Goal: Task Accomplishment & Management: Manage account settings

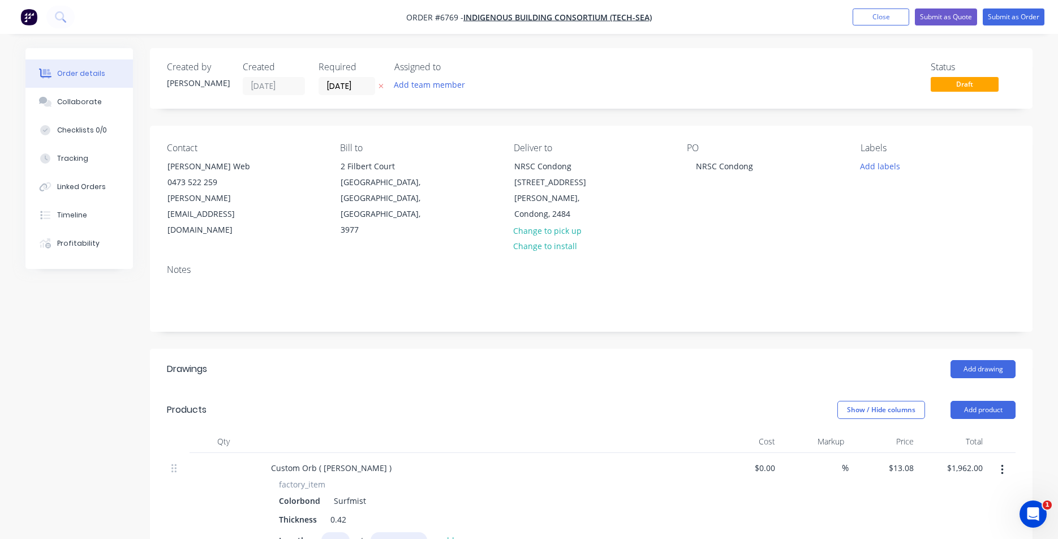
click at [928, 41] on div "Order details Collaborate Checklists 0/0 Tracking Linked Orders Timeline Profit…" at bounding box center [529, 484] width 1058 height 968
click at [883, 8] on button "Close" at bounding box center [881, 16] width 57 height 17
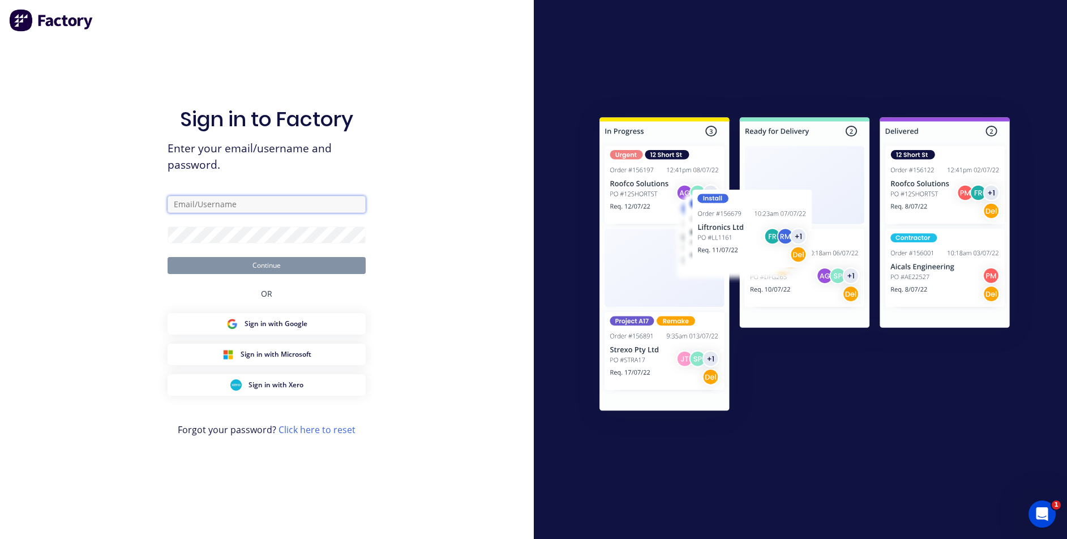
type input "[PERSON_NAME][EMAIL_ADDRESS][DOMAIN_NAME]"
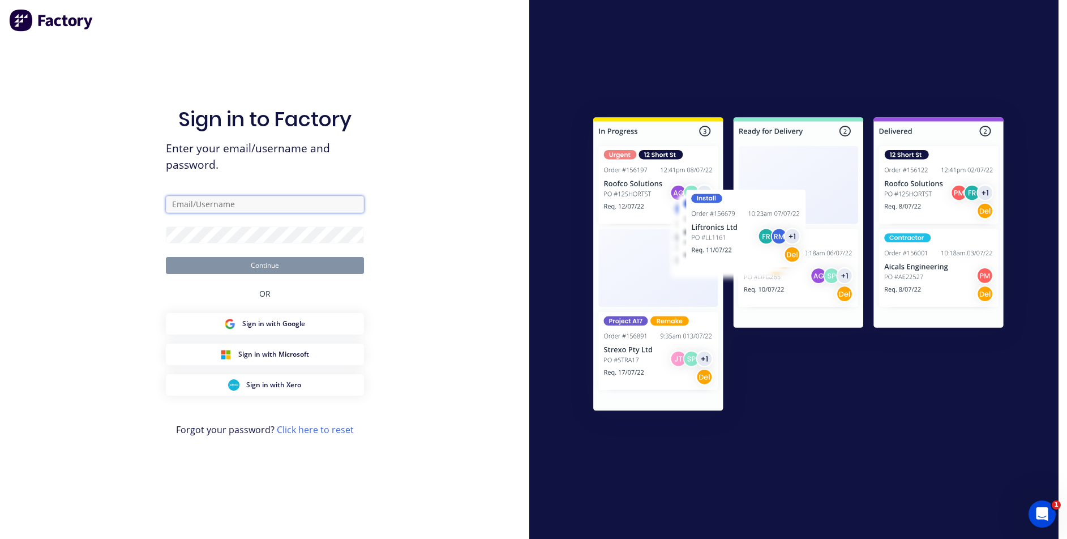
type input "[PERSON_NAME][EMAIL_ADDRESS][DOMAIN_NAME]"
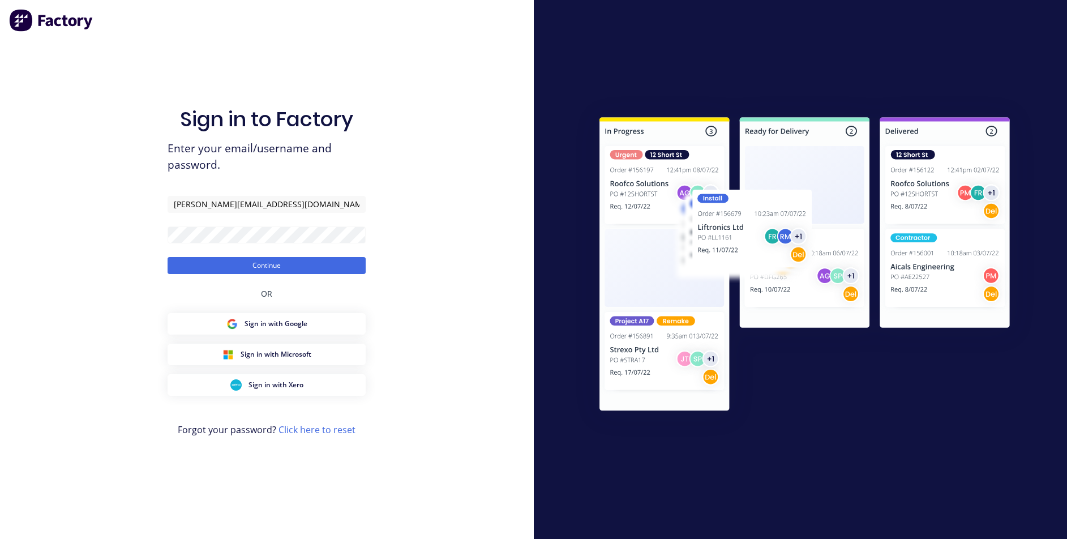
click at [208, 271] on button "Continue" at bounding box center [267, 265] width 198 height 17
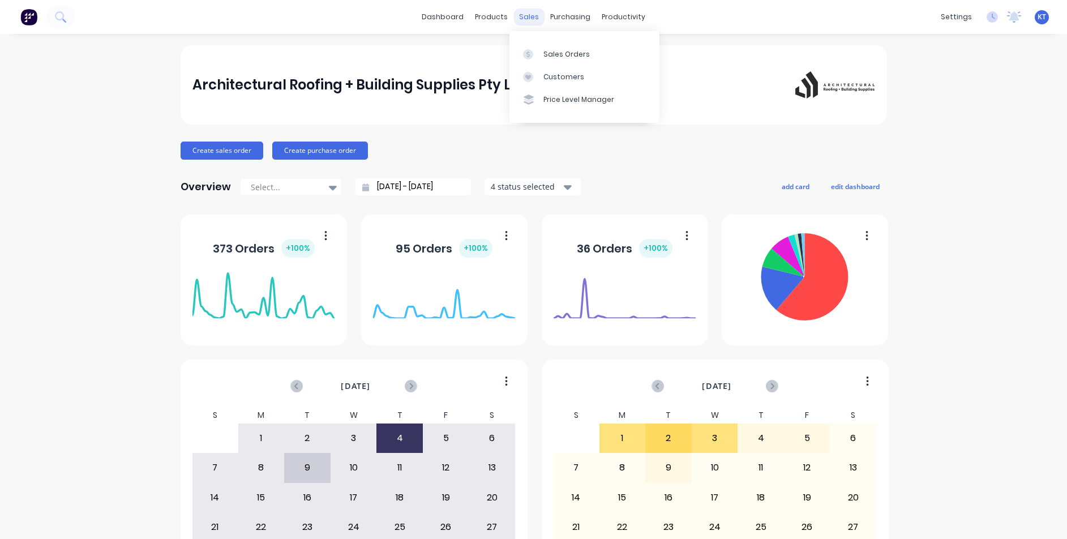
click at [522, 15] on div "sales" at bounding box center [528, 16] width 31 height 17
click at [565, 22] on div "purchasing" at bounding box center [570, 16] width 52 height 17
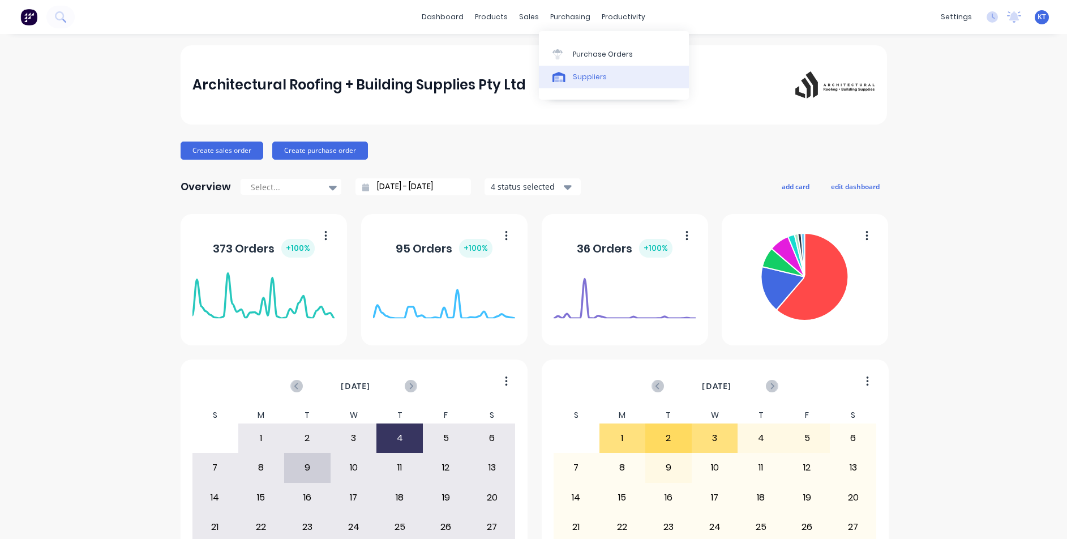
click at [587, 67] on link "Suppliers" at bounding box center [614, 77] width 150 height 23
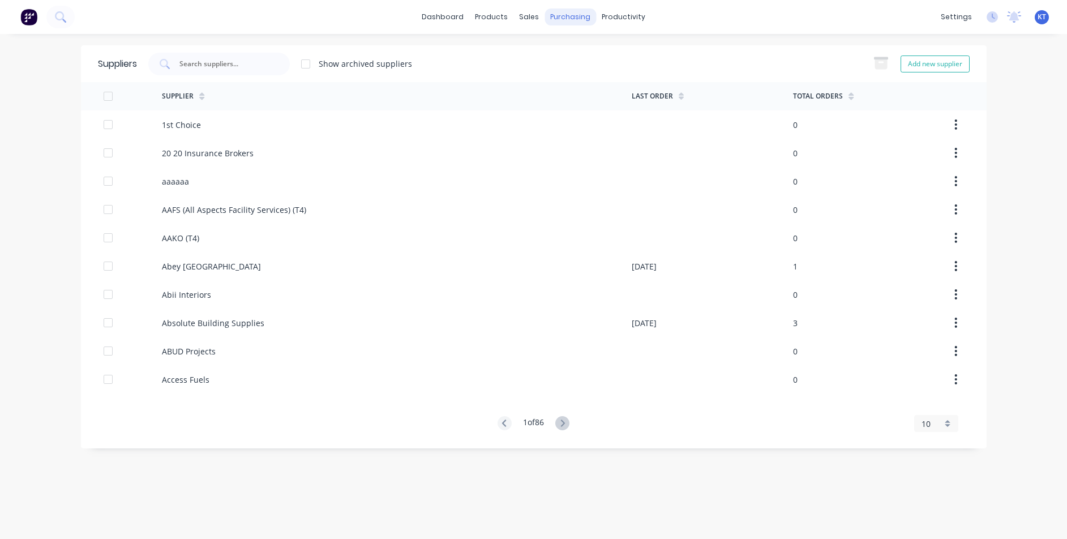
drag, startPoint x: 579, startPoint y: 14, endPoint x: 584, endPoint y: 25, distance: 12.2
click at [584, 25] on div "purchasing" at bounding box center [570, 16] width 52 height 17
drag, startPoint x: 593, startPoint y: 60, endPoint x: 587, endPoint y: 59, distance: 5.8
click at [592, 60] on link "Purchase Orders" at bounding box center [618, 53] width 150 height 23
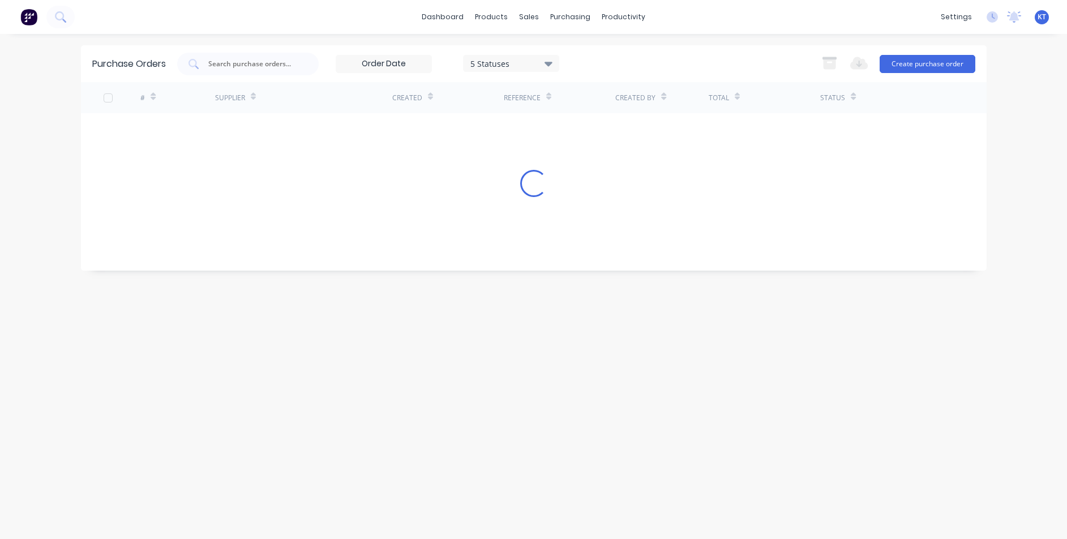
click at [273, 75] on div "Purchase Orders 5 Statuses 5 Statuses Export to Excel (XLSX) Create purchase or…" at bounding box center [534, 63] width 906 height 37
click at [278, 60] on input "text" at bounding box center [254, 63] width 94 height 11
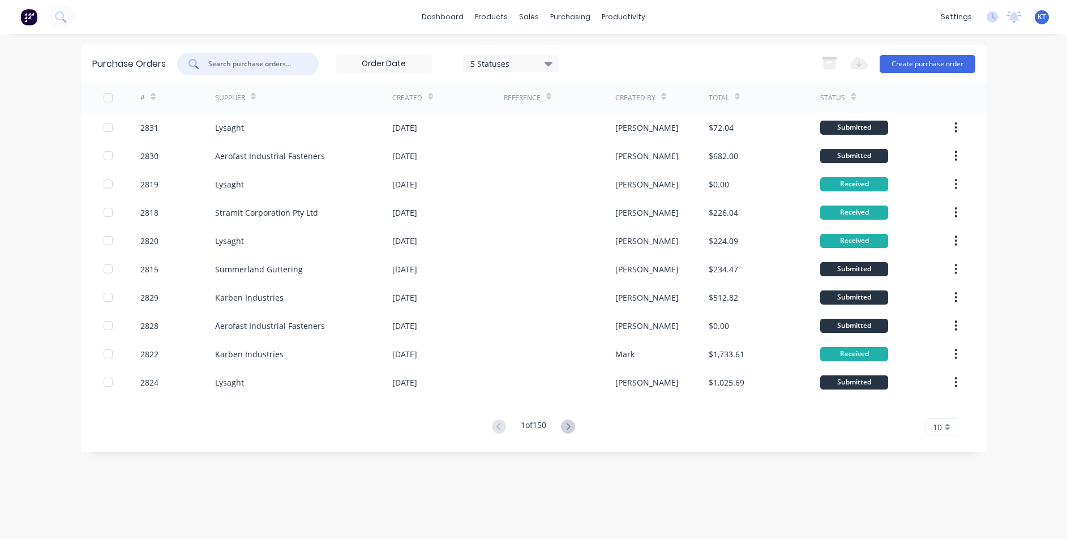
type input "m"
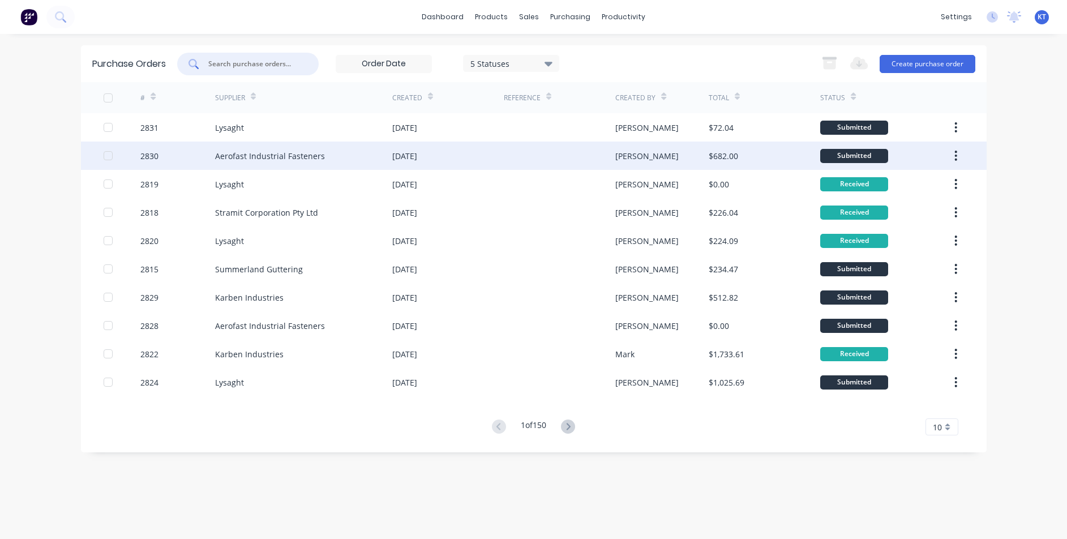
click at [311, 153] on div "Aerofast Industrial Fasteners" at bounding box center [270, 156] width 110 height 12
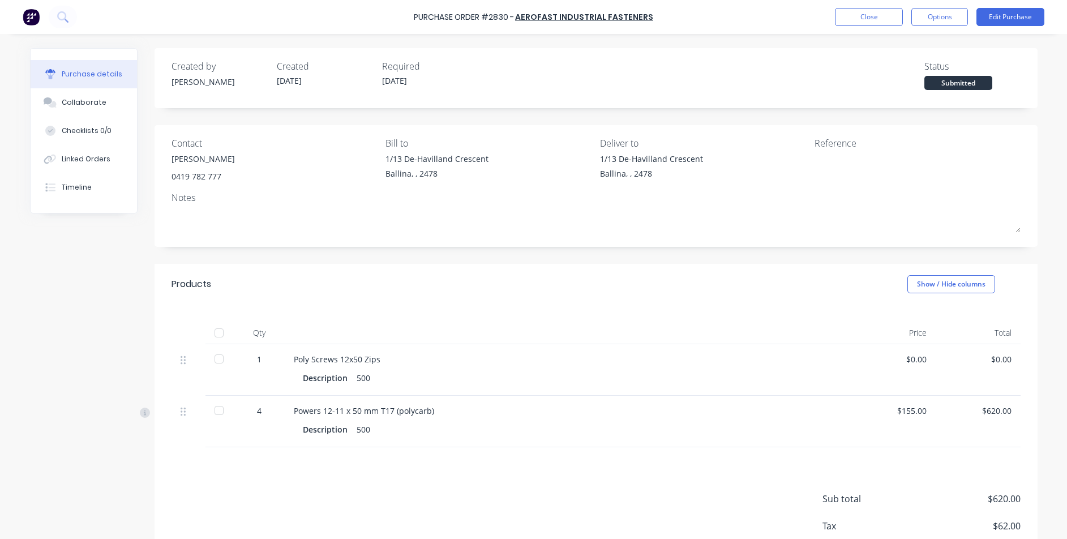
click at [203, 160] on div "[PERSON_NAME]" at bounding box center [202, 159] width 63 height 12
click at [863, 22] on button "Close" at bounding box center [869, 17] width 68 height 18
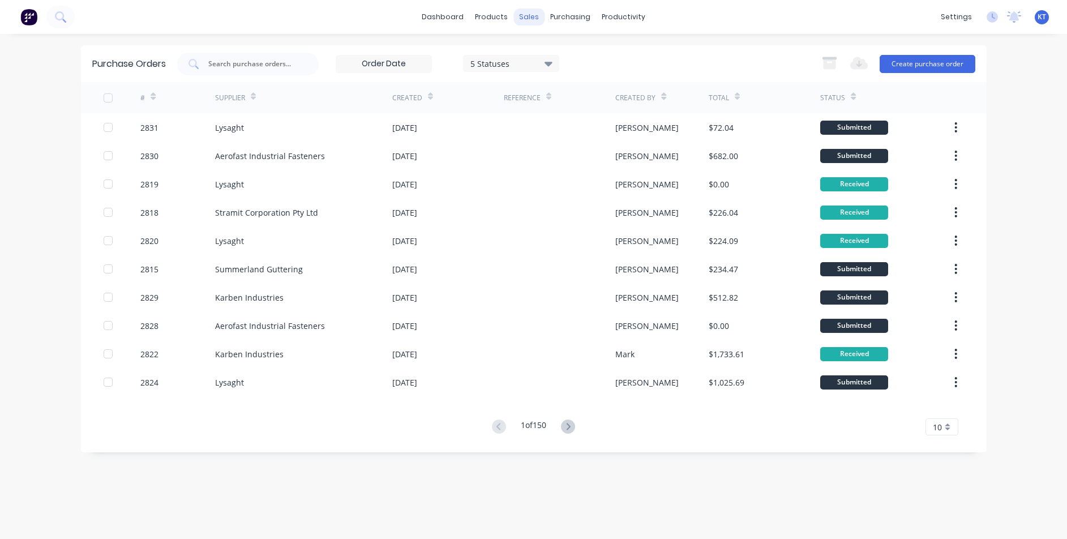
click at [526, 19] on div "sales" at bounding box center [528, 16] width 31 height 17
click at [548, 48] on link "Sales Orders" at bounding box center [589, 53] width 150 height 23
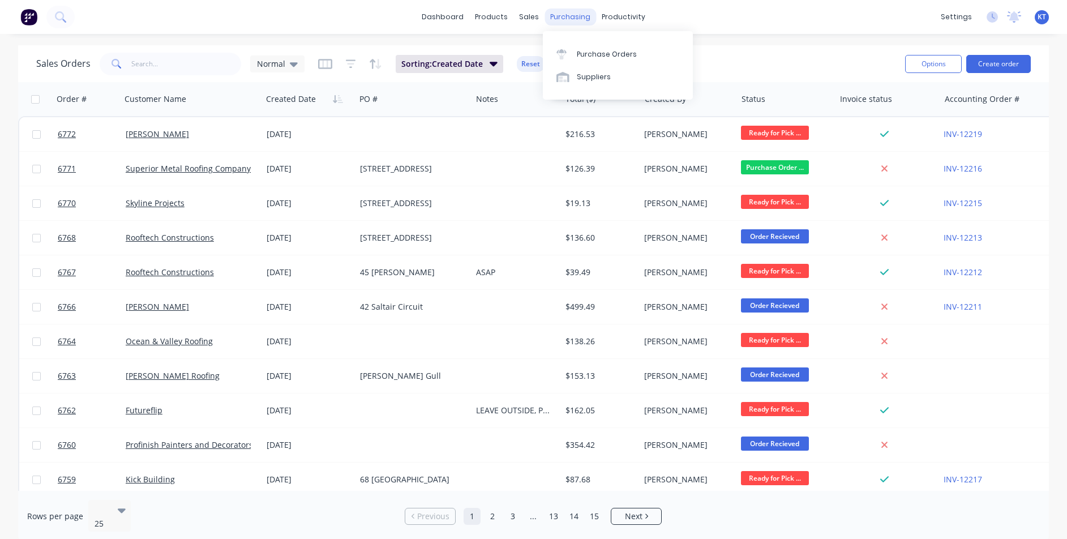
click at [571, 14] on div "purchasing" at bounding box center [570, 16] width 52 height 17
click at [587, 54] on div "Purchase Orders" at bounding box center [607, 54] width 60 height 10
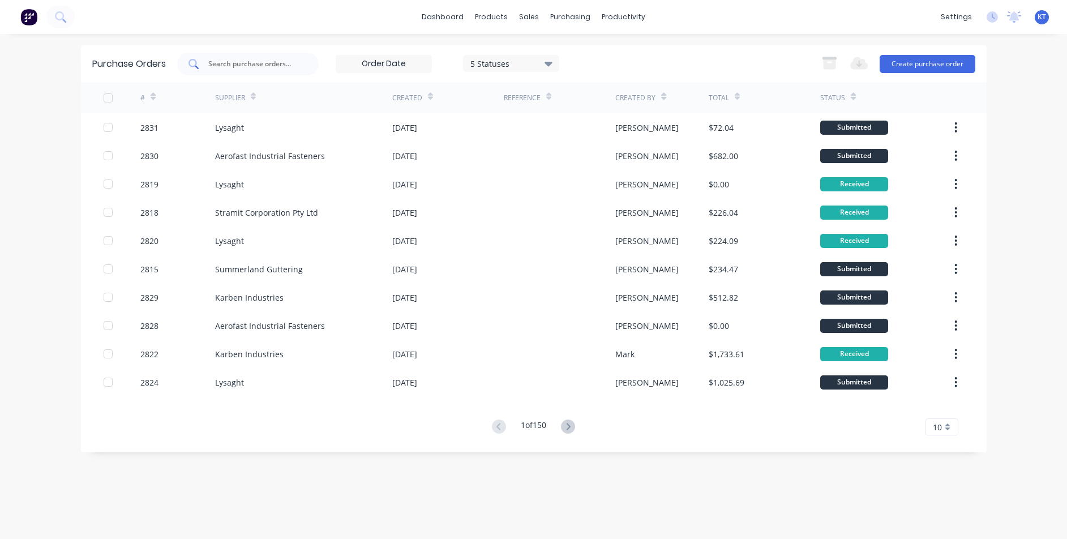
click at [280, 67] on input "text" at bounding box center [254, 63] width 94 height 11
click at [240, 72] on div at bounding box center [247, 64] width 141 height 23
type input "2831"
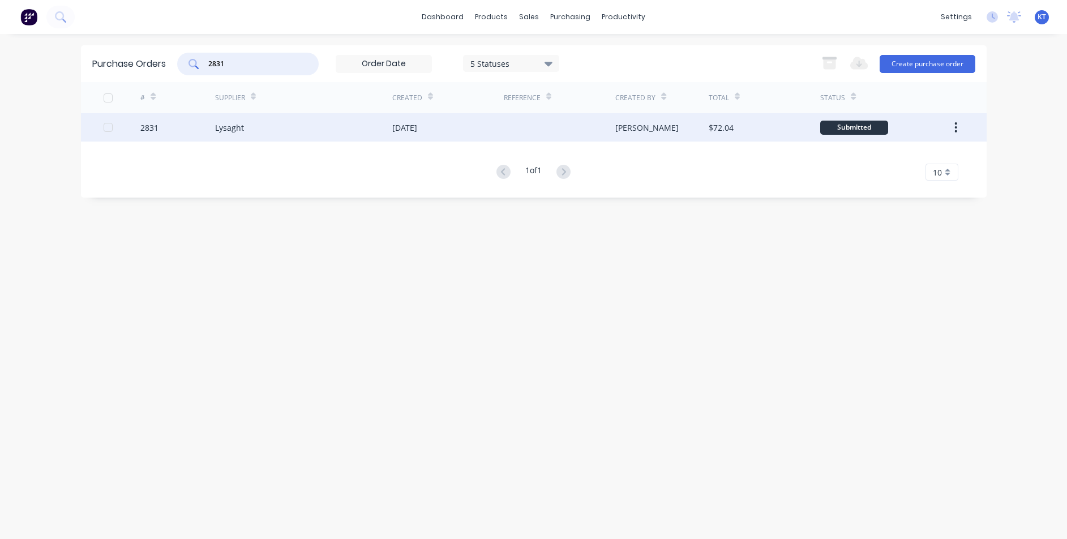
click at [491, 121] on div "[DATE]" at bounding box center [447, 127] width 111 height 28
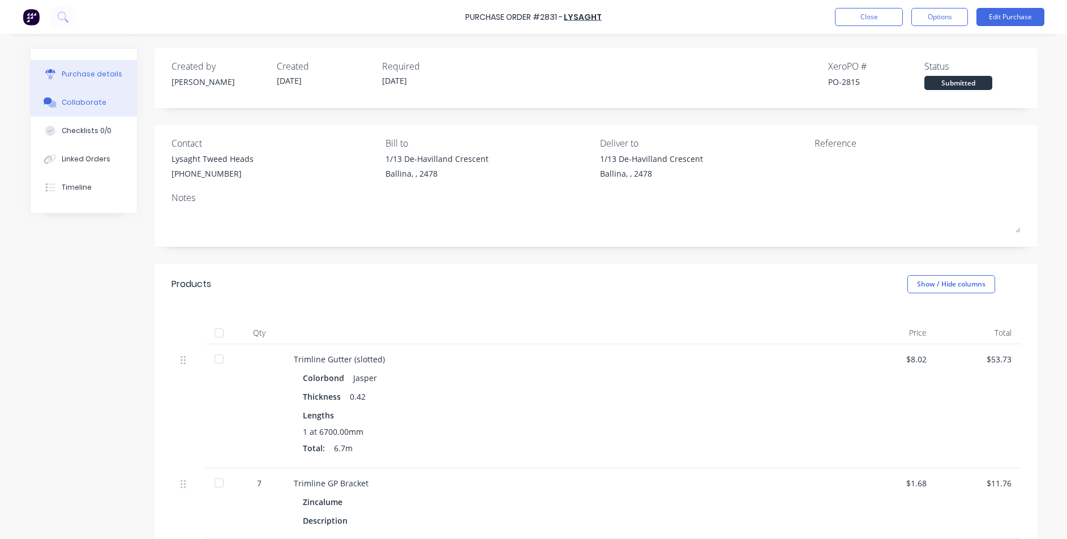
click at [82, 100] on div "Collaborate" at bounding box center [84, 102] width 45 height 10
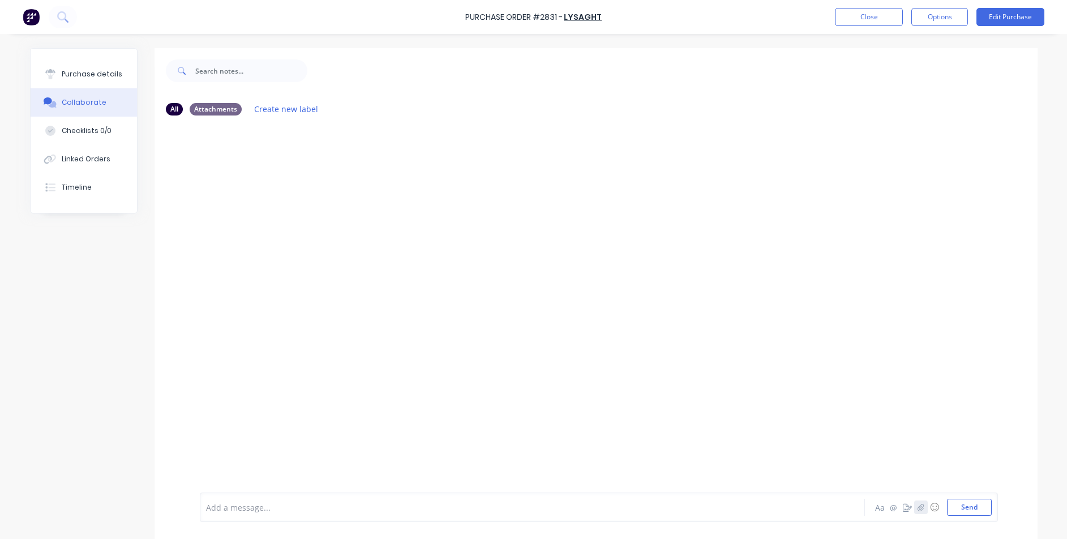
click at [922, 508] on button "button" at bounding box center [921, 507] width 14 height 14
click at [957, 502] on button "Send" at bounding box center [969, 507] width 45 height 17
click at [894, 19] on button "Close" at bounding box center [869, 17] width 68 height 18
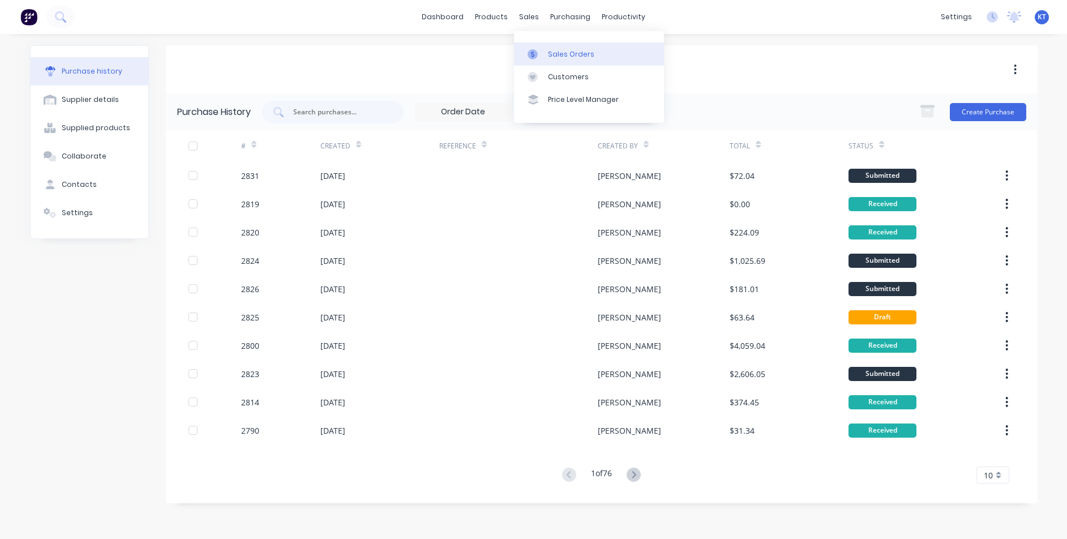
click at [548, 50] on div "Sales Orders" at bounding box center [571, 54] width 46 height 10
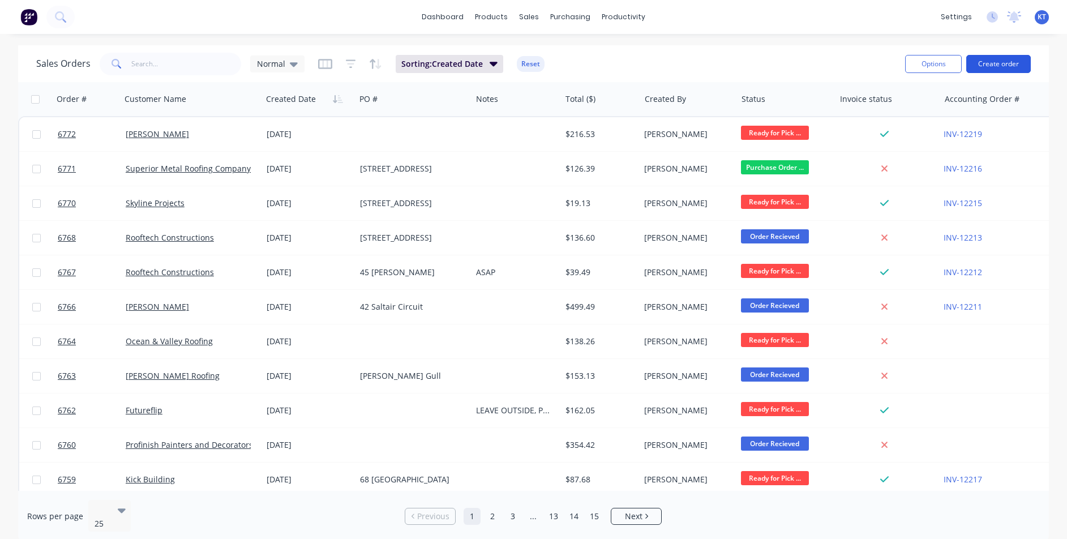
click at [993, 68] on button "Create order" at bounding box center [998, 64] width 65 height 18
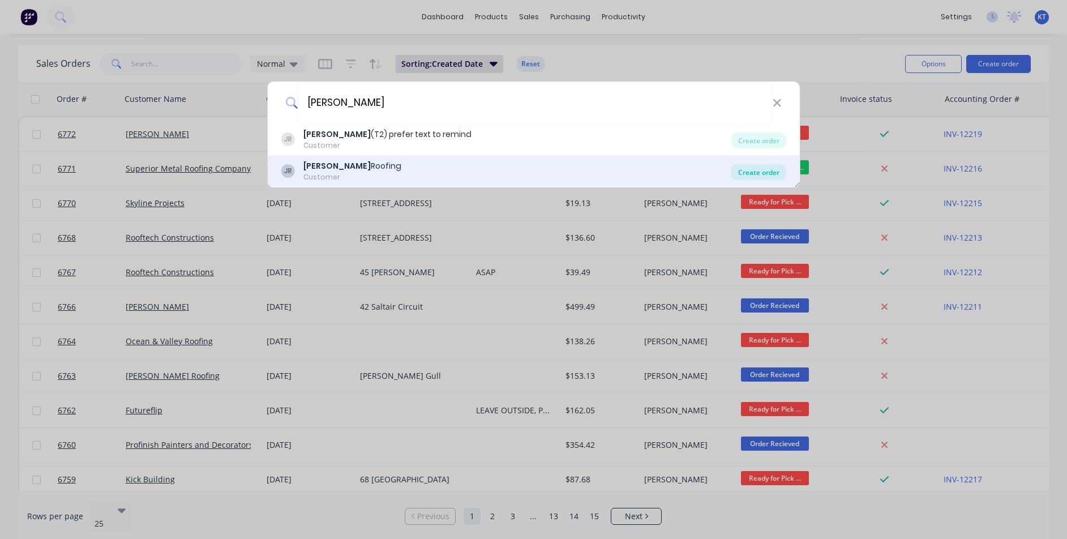
type input "[PERSON_NAME]"
click at [753, 174] on div "Create order" at bounding box center [758, 172] width 55 height 16
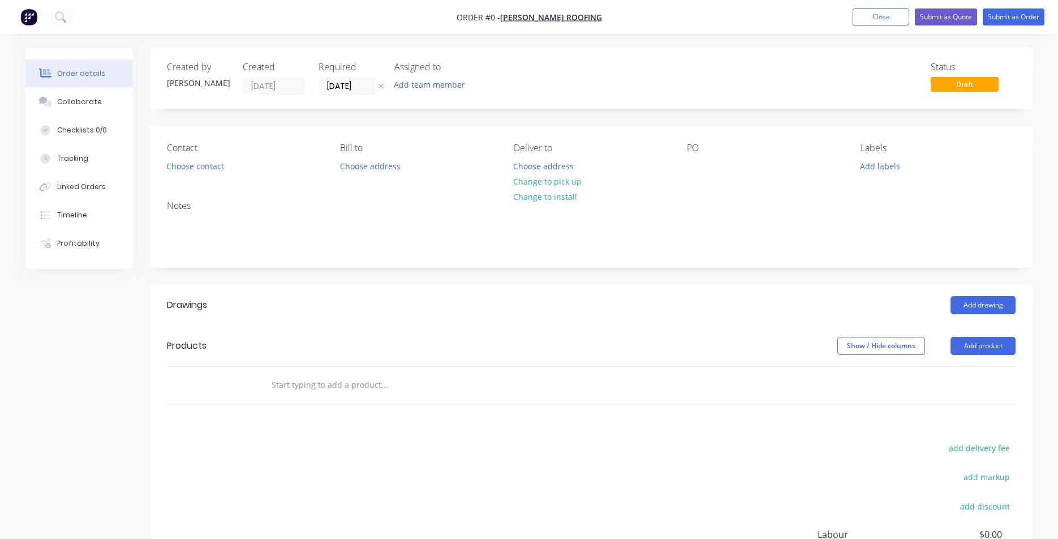
click at [178, 156] on div "Contact Choose contact" at bounding box center [244, 159] width 155 height 32
click at [177, 169] on button "Choose contact" at bounding box center [196, 165] width 70 height 15
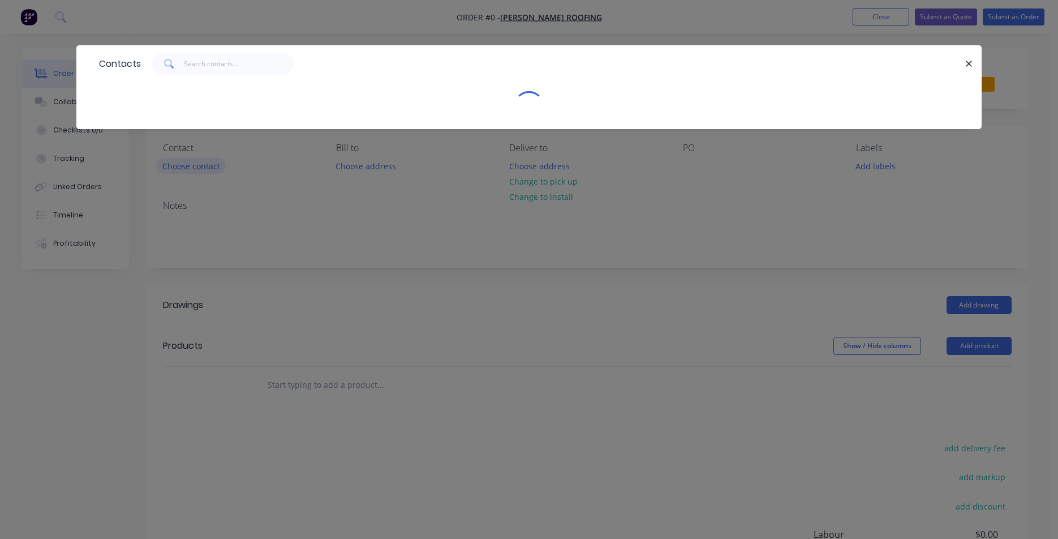
click at [196, 171] on div "Contacts" at bounding box center [529, 269] width 1058 height 539
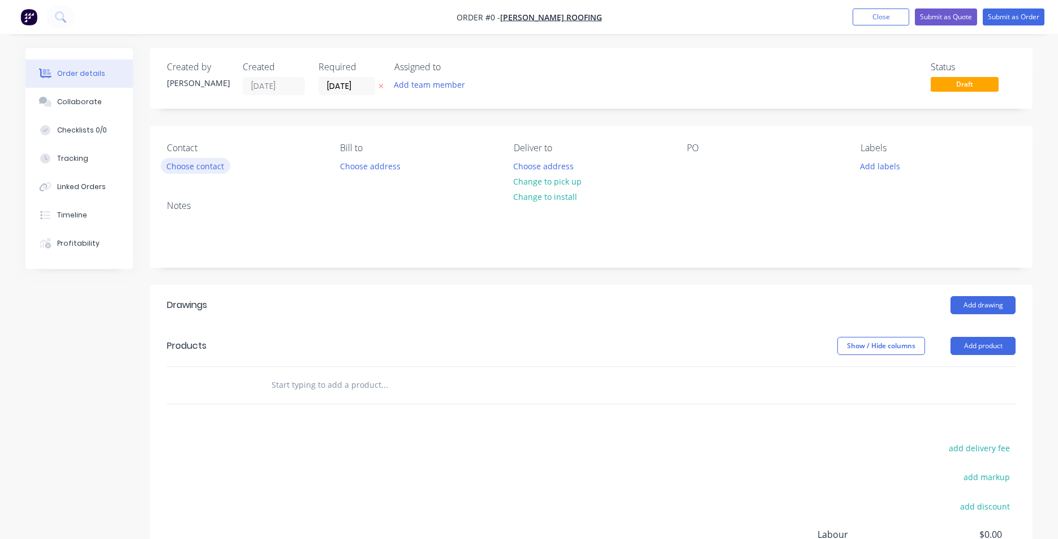
click at [196, 160] on button "Choose contact" at bounding box center [196, 165] width 70 height 15
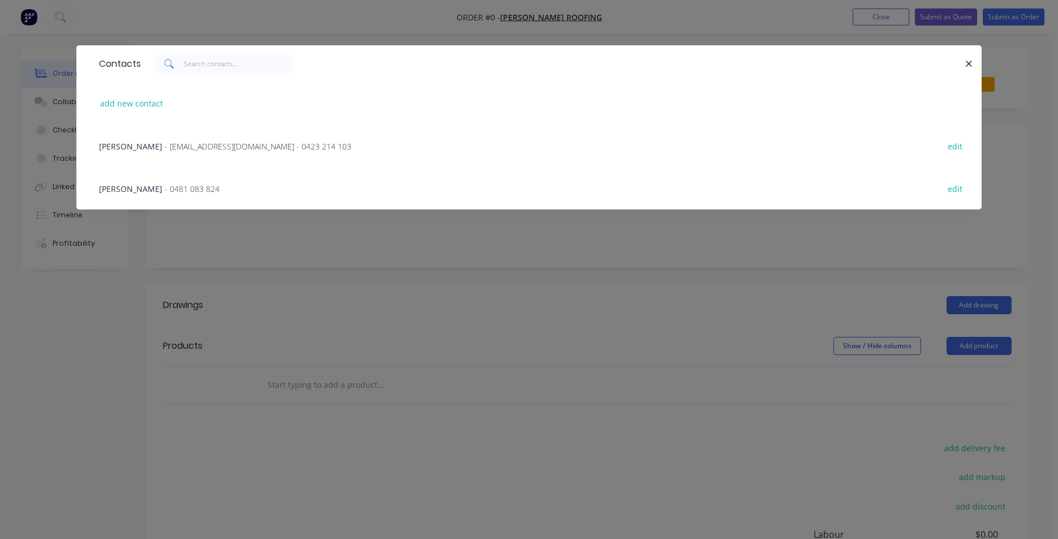
click at [165, 141] on span "- [EMAIL_ADDRESS][DOMAIN_NAME] - 0423 214 103" at bounding box center [258, 146] width 187 height 11
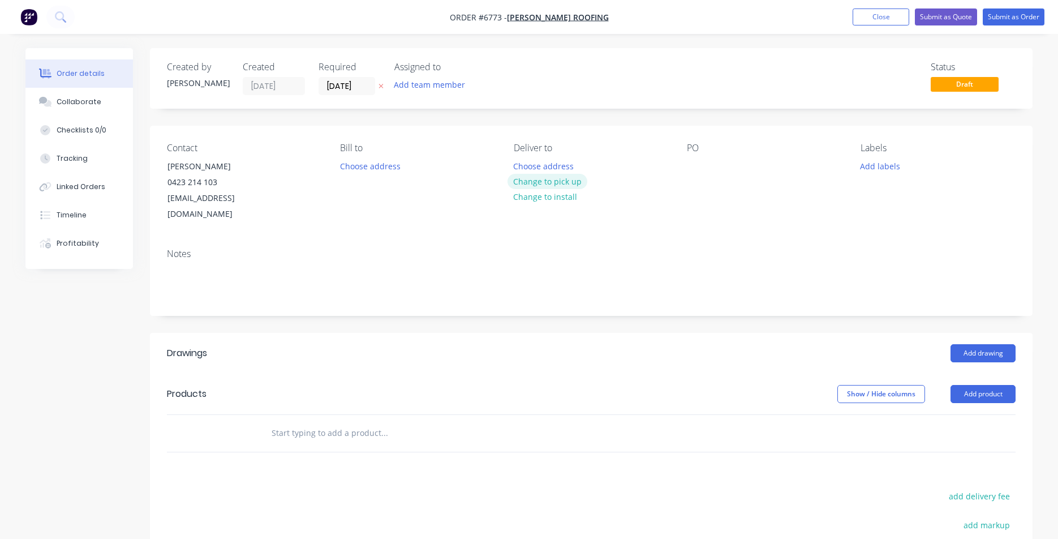
click at [548, 183] on button "Change to pick up" at bounding box center [548, 181] width 80 height 15
click at [727, 171] on div "PO" at bounding box center [764, 183] width 155 height 80
click at [706, 170] on div "PO" at bounding box center [764, 183] width 155 height 80
click at [698, 166] on div at bounding box center [696, 166] width 18 height 16
drag, startPoint x: 1016, startPoint y: 347, endPoint x: 1007, endPoint y: 344, distance: 9.5
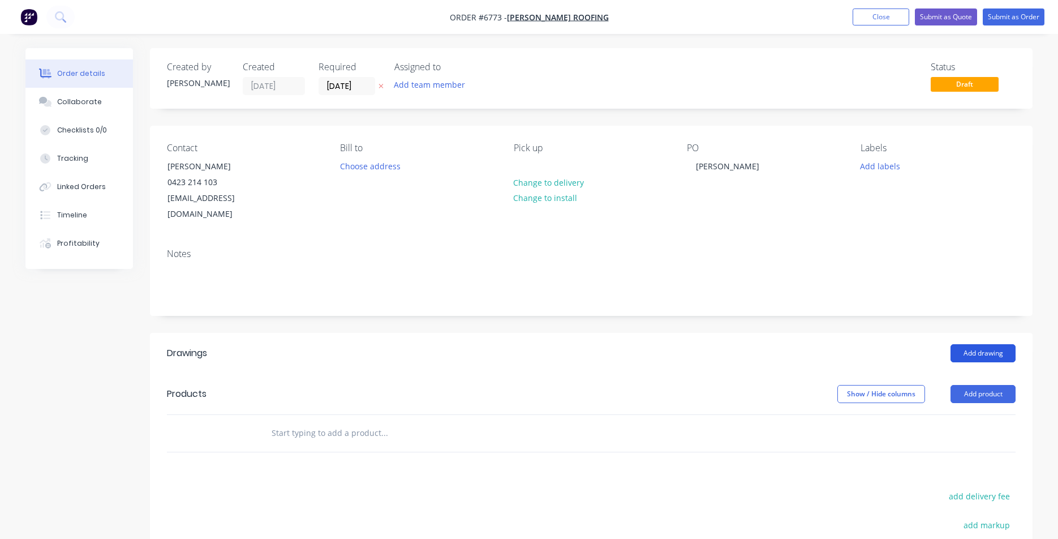
click at [1016, 346] on header "Drawings Add drawing" at bounding box center [591, 353] width 883 height 41
click at [1002, 344] on button "Add drawing" at bounding box center [983, 353] width 65 height 18
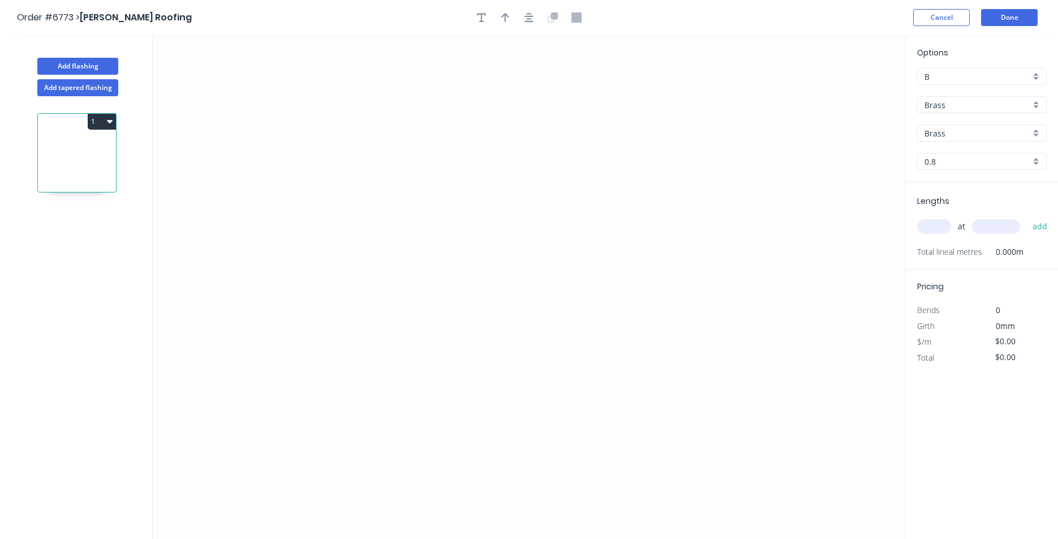
click at [967, 113] on div "Options B B Brass Brass Brass Brass 0.8 0.8" at bounding box center [982, 113] width 152 height 135
click at [972, 111] on div "Brass" at bounding box center [982, 104] width 130 height 17
click at [986, 151] on div "Colorbond" at bounding box center [982, 146] width 128 height 20
type input "Colorbond"
type input "Basalt"
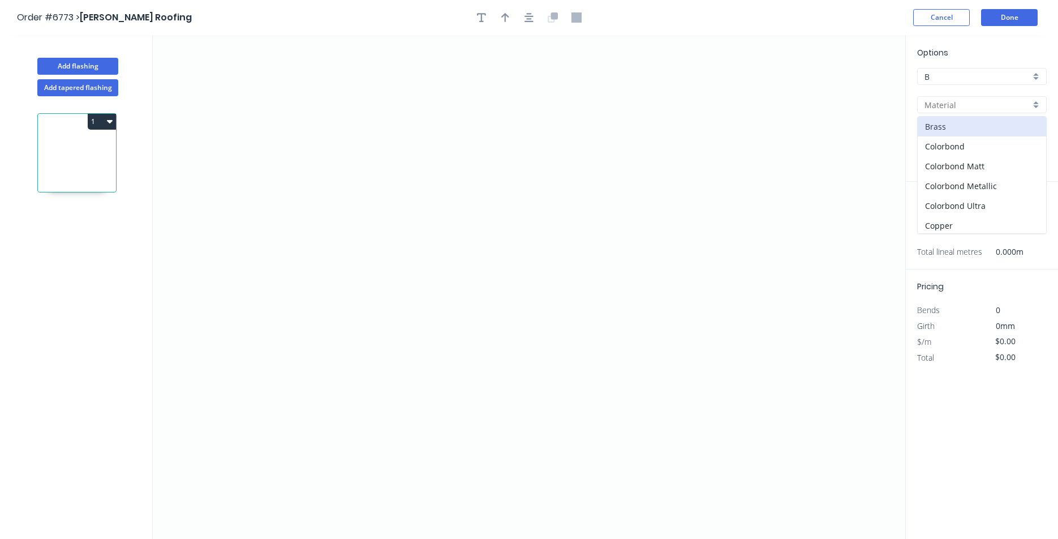
type input "0.55"
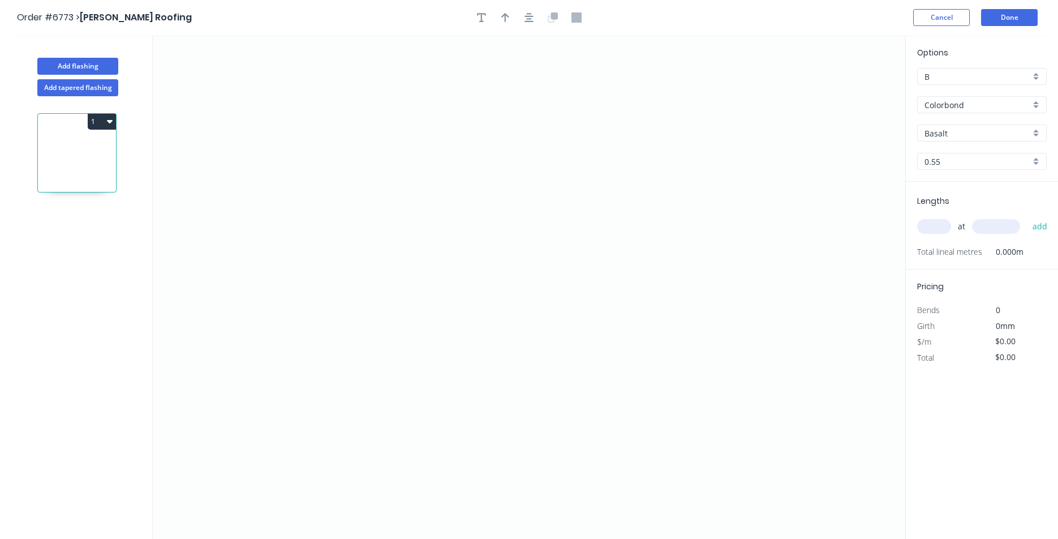
click at [985, 132] on input "Basalt" at bounding box center [978, 133] width 106 height 12
click at [975, 201] on div "Dover White" at bounding box center [982, 197] width 128 height 20
type input "Dover White"
click at [394, 157] on icon "0" at bounding box center [529, 287] width 753 height 504
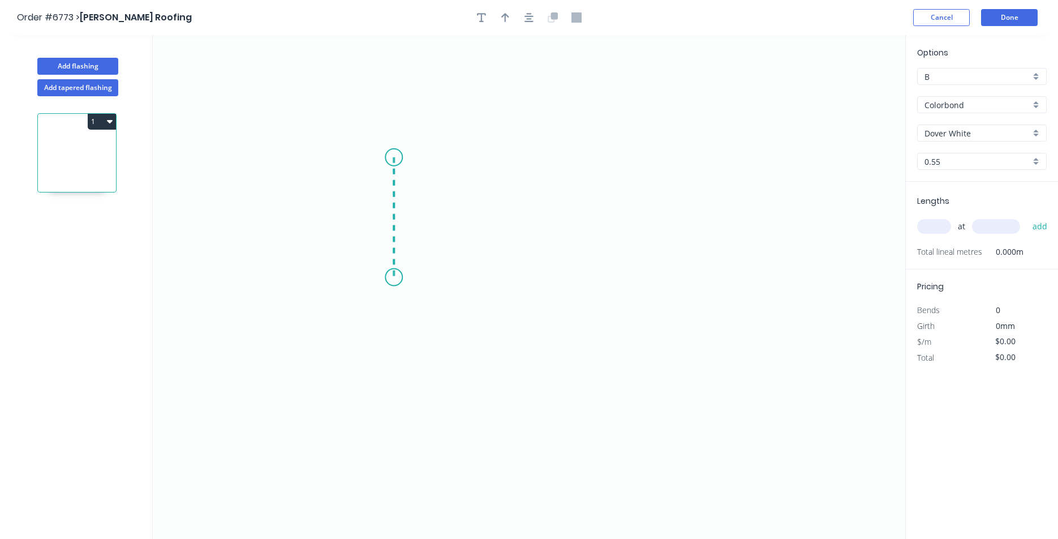
click at [400, 277] on icon "0" at bounding box center [529, 287] width 753 height 504
click at [567, 277] on icon "0 ?" at bounding box center [529, 287] width 753 height 504
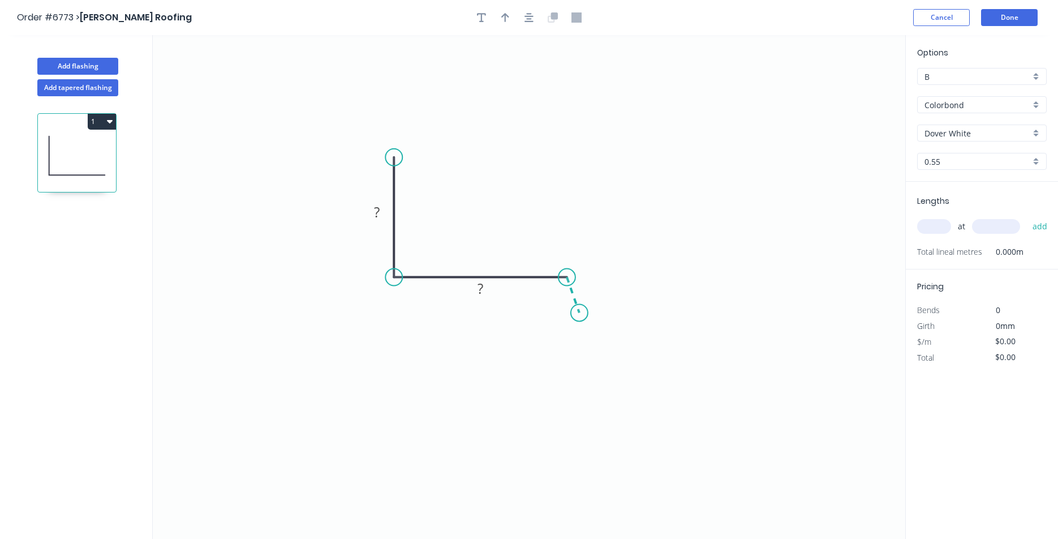
click at [580, 313] on icon "0 ? ?" at bounding box center [529, 287] width 753 height 504
click at [533, 19] on icon "button" at bounding box center [529, 17] width 9 height 10
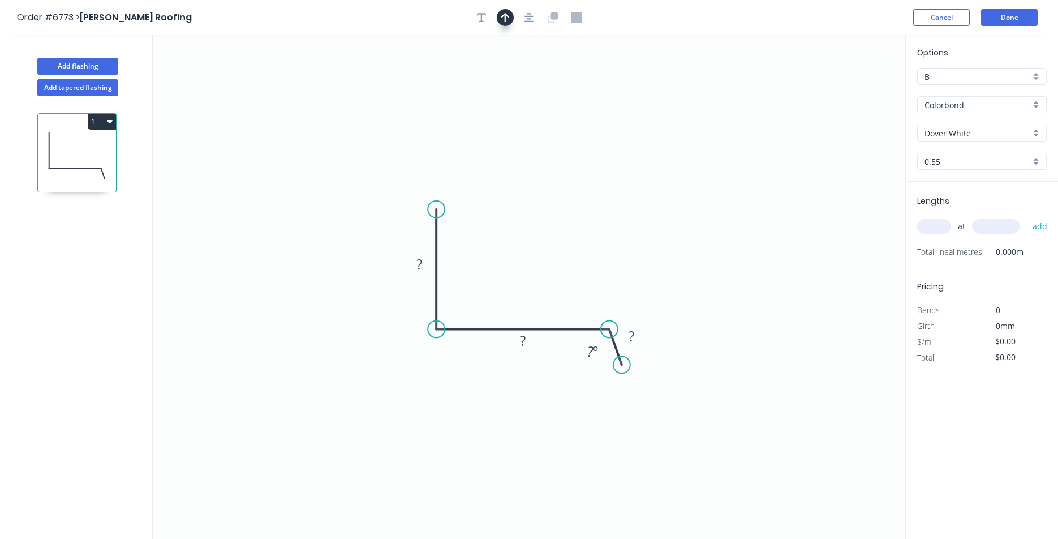
drag, startPoint x: 504, startPoint y: 17, endPoint x: 511, endPoint y: 22, distance: 8.6
click at [506, 18] on icon "button" at bounding box center [505, 17] width 8 height 10
click at [848, 92] on icon at bounding box center [848, 79] width 10 height 36
drag, startPoint x: 848, startPoint y: 92, endPoint x: 526, endPoint y: 298, distance: 383.1
click at [526, 298] on icon at bounding box center [534, 288] width 33 height 33
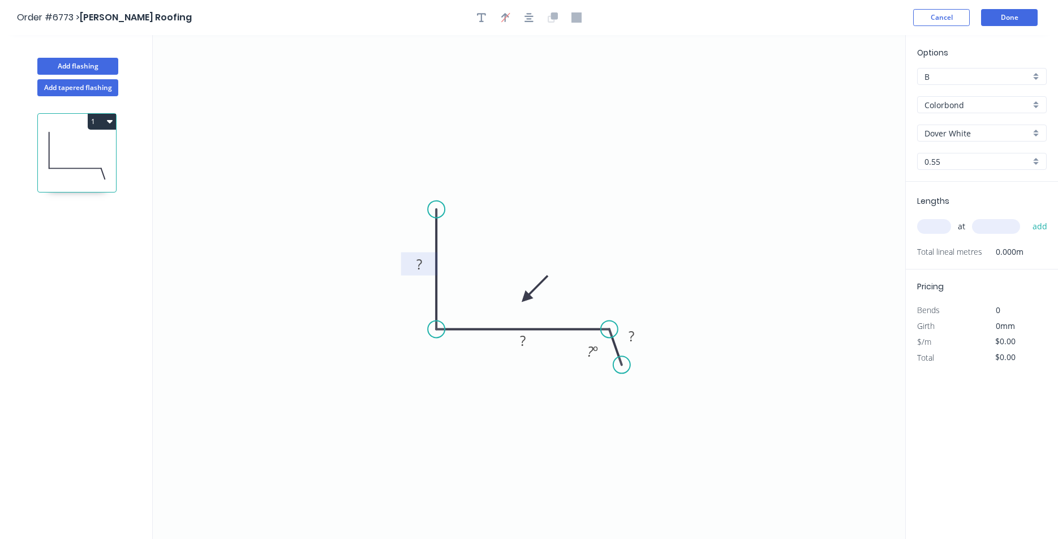
click at [411, 259] on rect at bounding box center [419, 265] width 23 height 16
type input "$12.82"
click at [933, 245] on span "Total lineal metres" at bounding box center [949, 252] width 65 height 16
click at [933, 234] on input "text" at bounding box center [934, 226] width 34 height 15
type input "1"
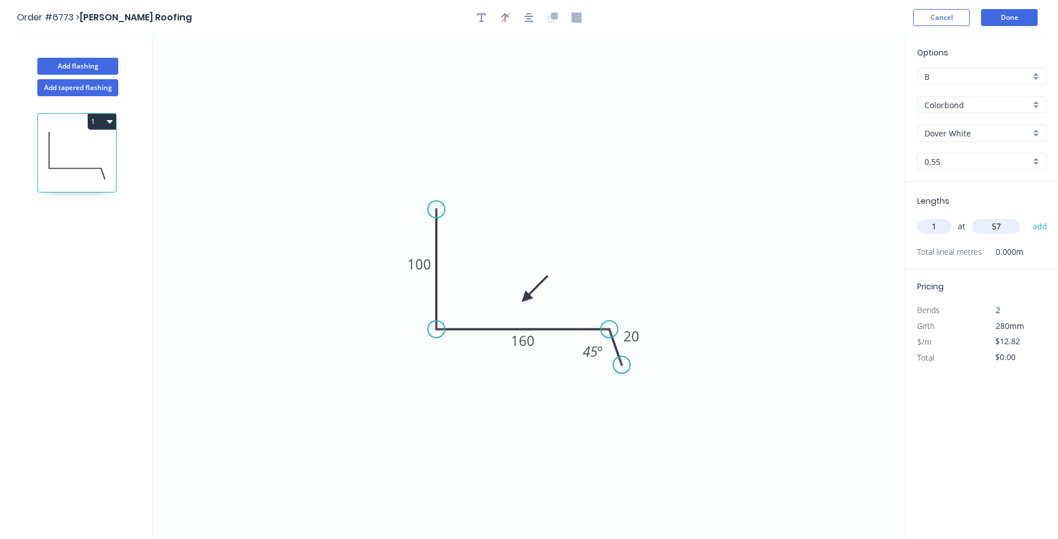
scroll to position [21, 0]
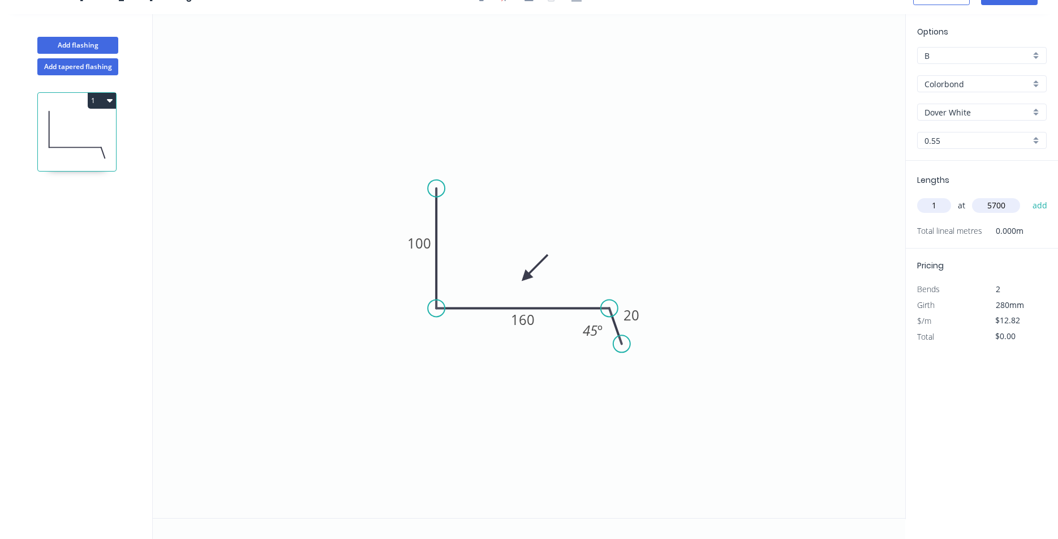
type input "5700"
click at [1027, 196] on button "add" at bounding box center [1040, 205] width 27 height 19
type input "$73.07"
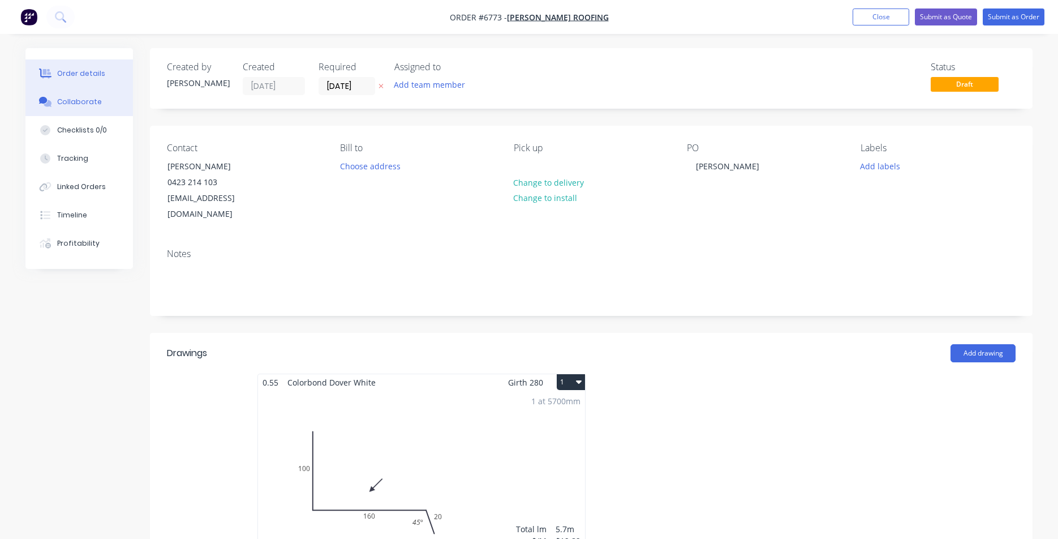
drag, startPoint x: 75, startPoint y: 118, endPoint x: 80, endPoint y: 101, distance: 18.1
click at [75, 118] on button "Checklists 0/0" at bounding box center [79, 130] width 108 height 28
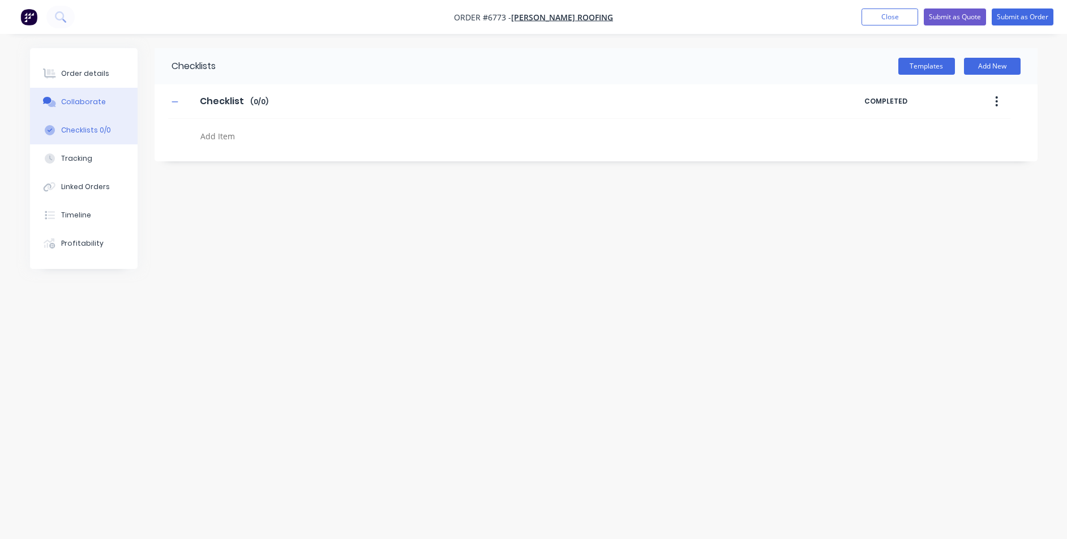
click at [80, 101] on div "Collaborate" at bounding box center [83, 102] width 45 height 10
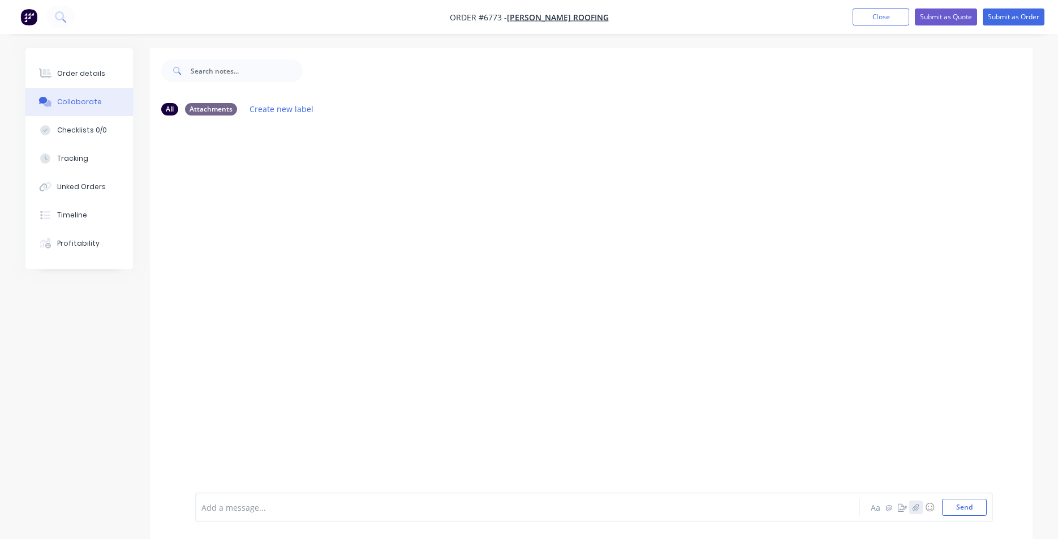
click at [915, 509] on icon "button" at bounding box center [916, 507] width 7 height 8
click at [967, 512] on button "Send" at bounding box center [964, 507] width 45 height 17
click at [81, 71] on div "Order details" at bounding box center [81, 73] width 48 height 10
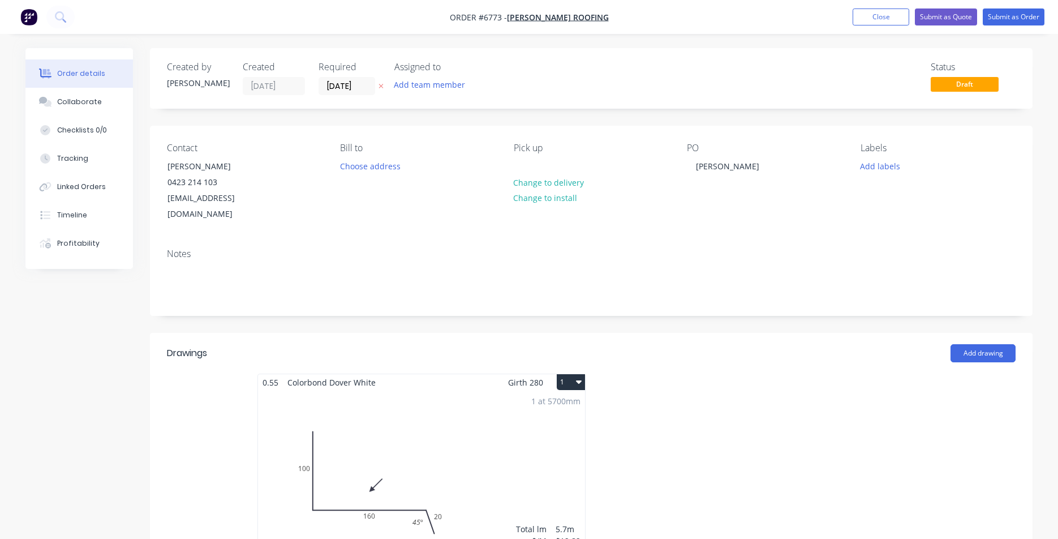
click at [1003, 6] on nav "Order #6773 - [PERSON_NAME] Roofing Add product Close Submit as Quote Submit as…" at bounding box center [529, 17] width 1058 height 34
click at [1003, 15] on button "Submit as Order" at bounding box center [1014, 16] width 62 height 17
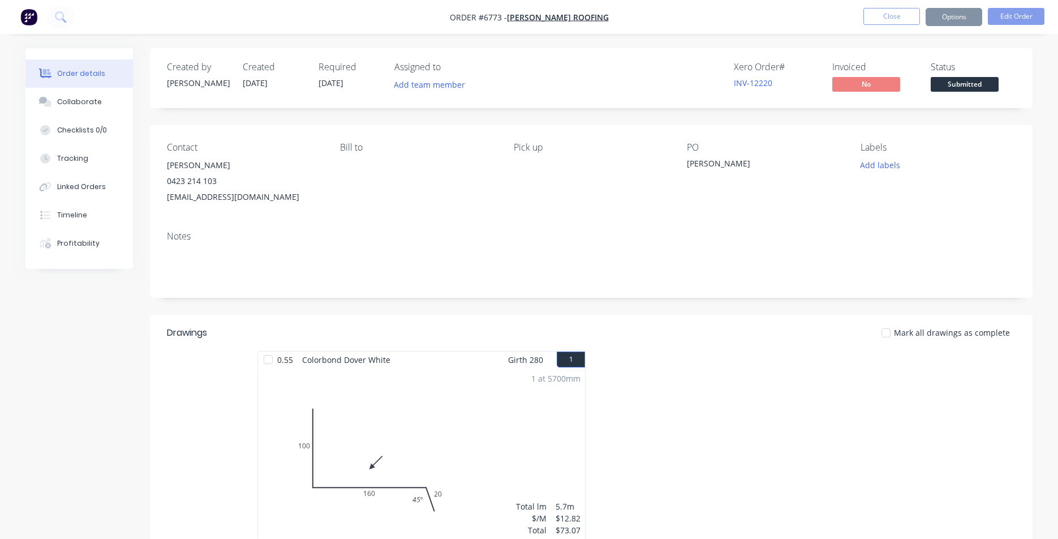
click at [967, 81] on body "Order #6773 - [PERSON_NAME] Roofing Close Options Edit Order Order details Coll…" at bounding box center [529, 377] width 1058 height 754
click at [967, 85] on span "Submitted" at bounding box center [965, 84] width 68 height 14
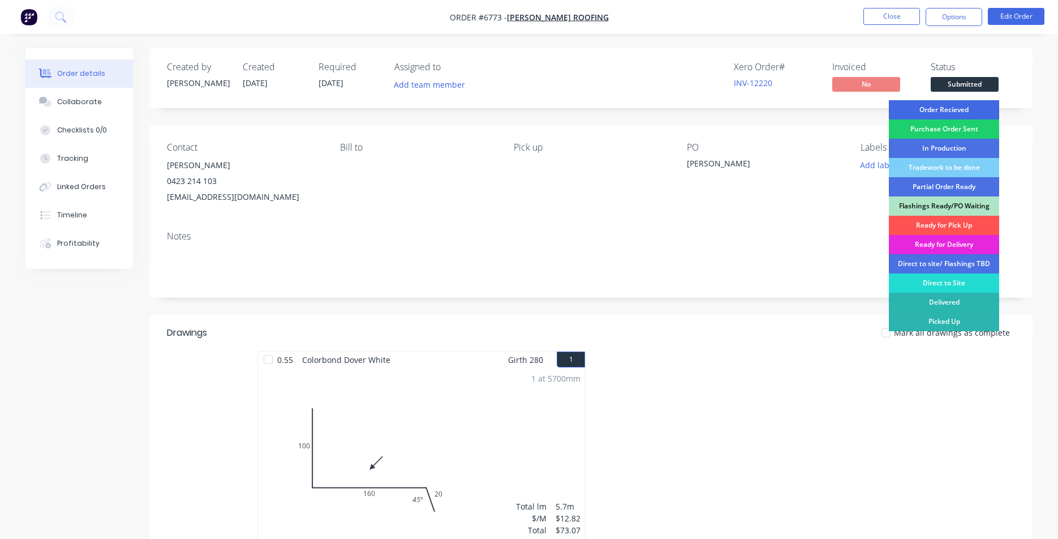
click at [956, 114] on div "Order Recieved" at bounding box center [944, 109] width 110 height 19
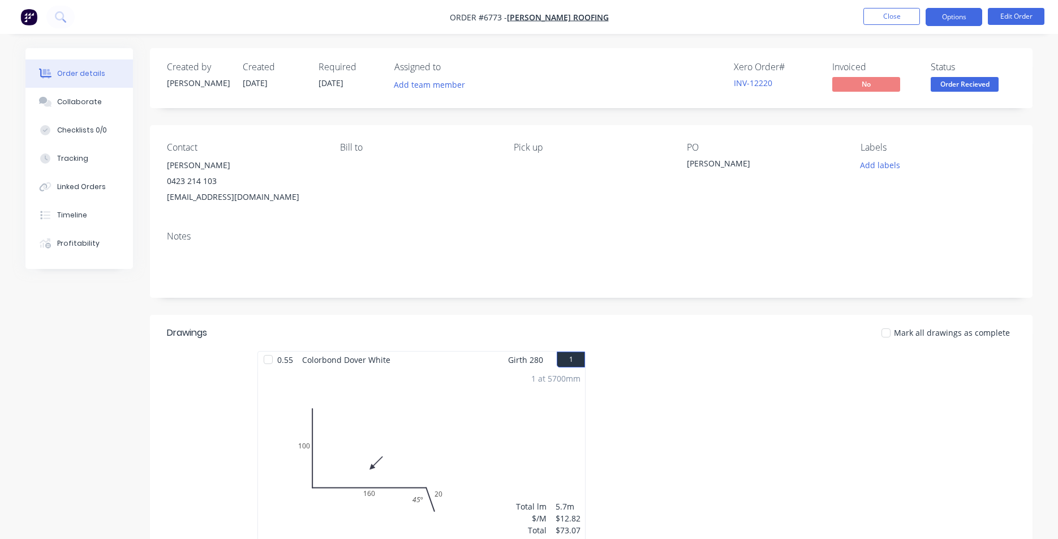
click at [963, 20] on button "Options" at bounding box center [954, 17] width 57 height 18
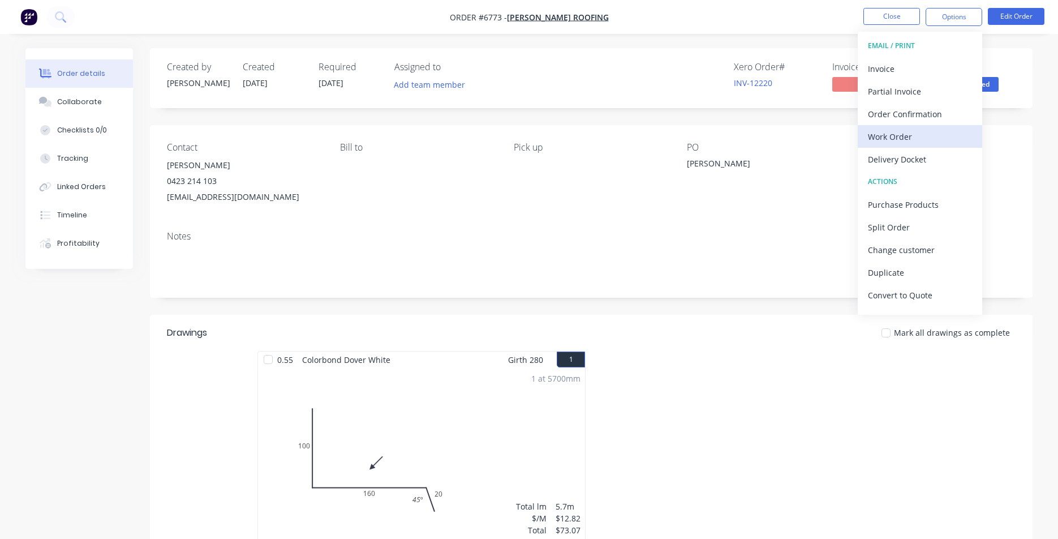
click at [881, 131] on div "Work Order" at bounding box center [920, 136] width 104 height 16
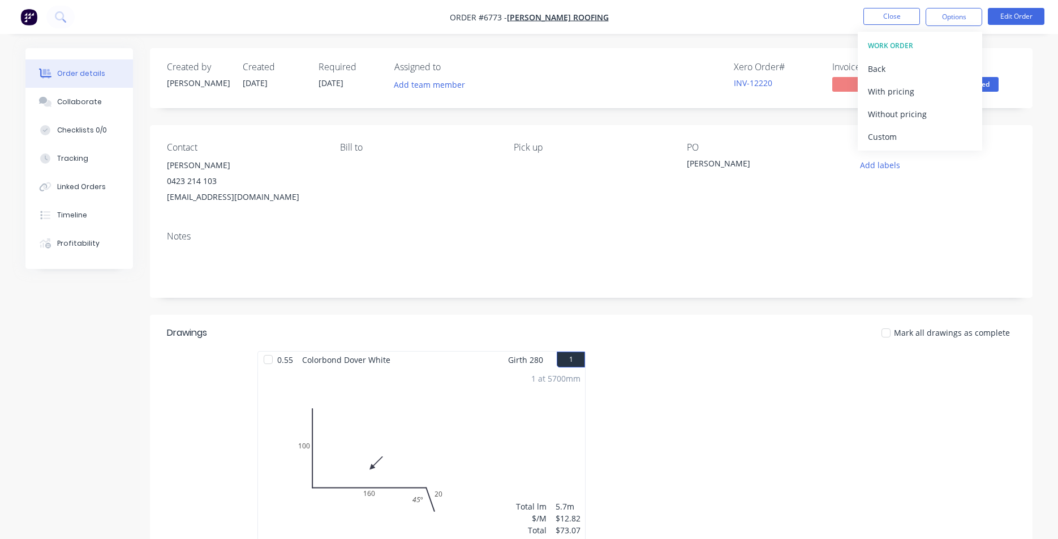
drag, startPoint x: 925, startPoint y: 110, endPoint x: 613, endPoint y: 319, distance: 375.3
click at [925, 110] on div "Without pricing" at bounding box center [920, 114] width 104 height 16
click at [890, 22] on button "Close" at bounding box center [892, 16] width 57 height 17
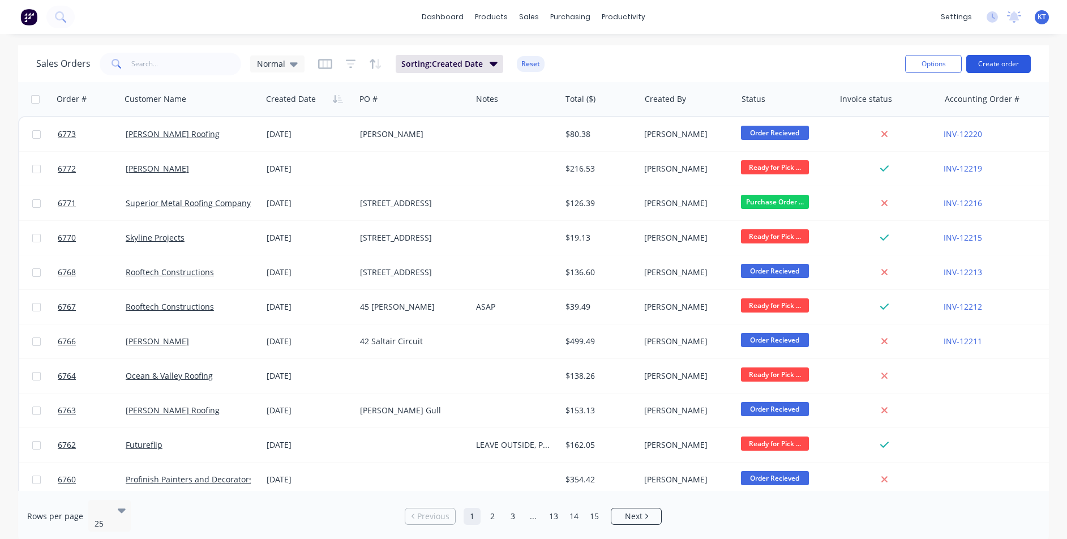
click at [1023, 63] on button "Create order" at bounding box center [998, 64] width 65 height 18
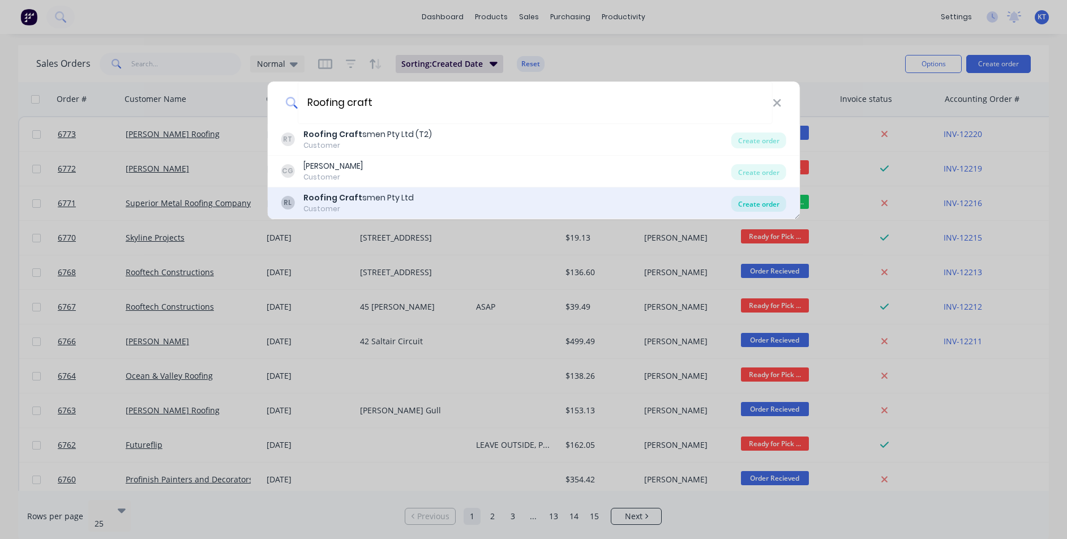
type input "Roofing craft"
click at [766, 200] on div "Create order" at bounding box center [758, 204] width 55 height 16
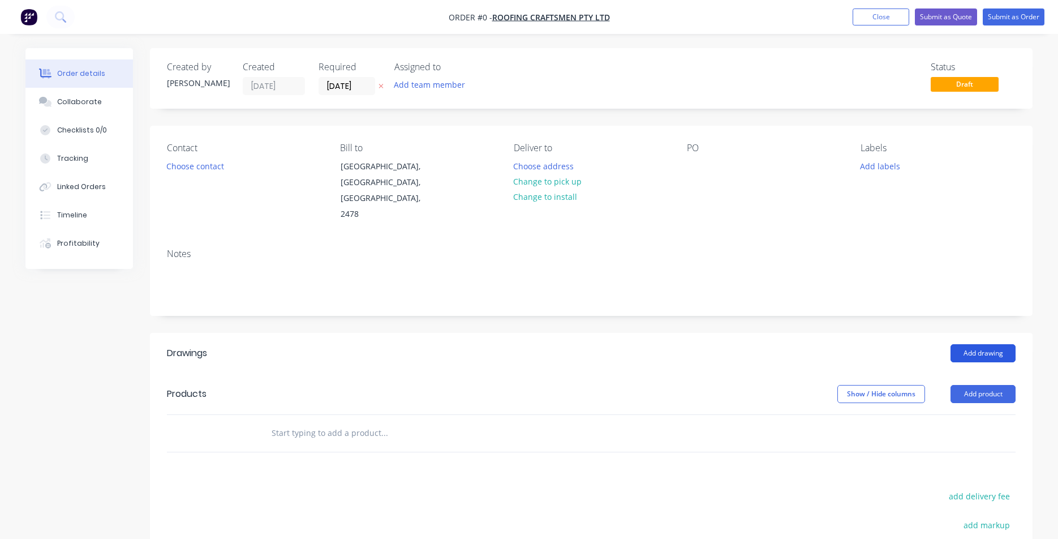
click at [1010, 344] on button "Add drawing" at bounding box center [983, 353] width 65 height 18
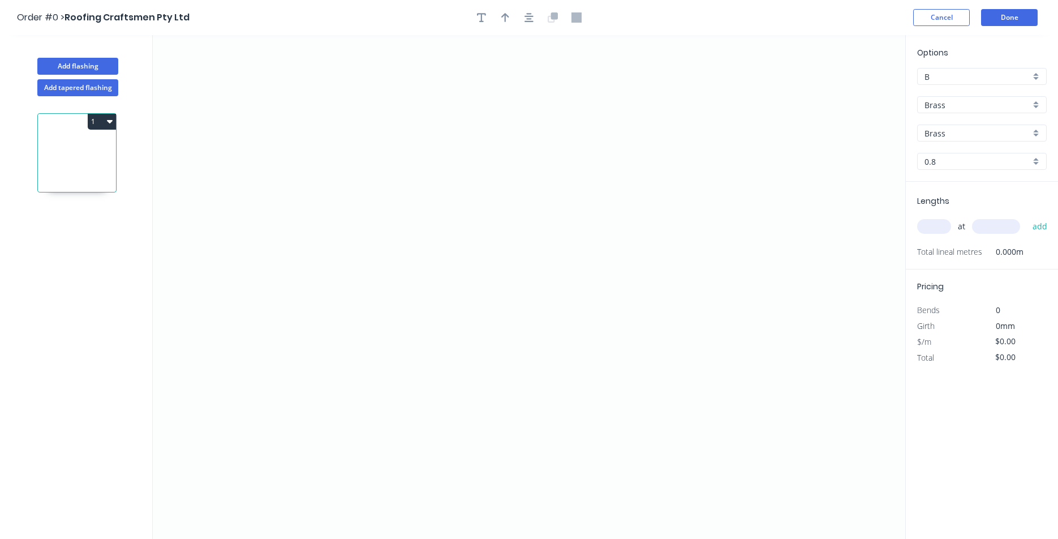
click at [1003, 105] on input "Brass" at bounding box center [978, 105] width 106 height 12
click at [996, 144] on div "Colorbond" at bounding box center [982, 146] width 128 height 20
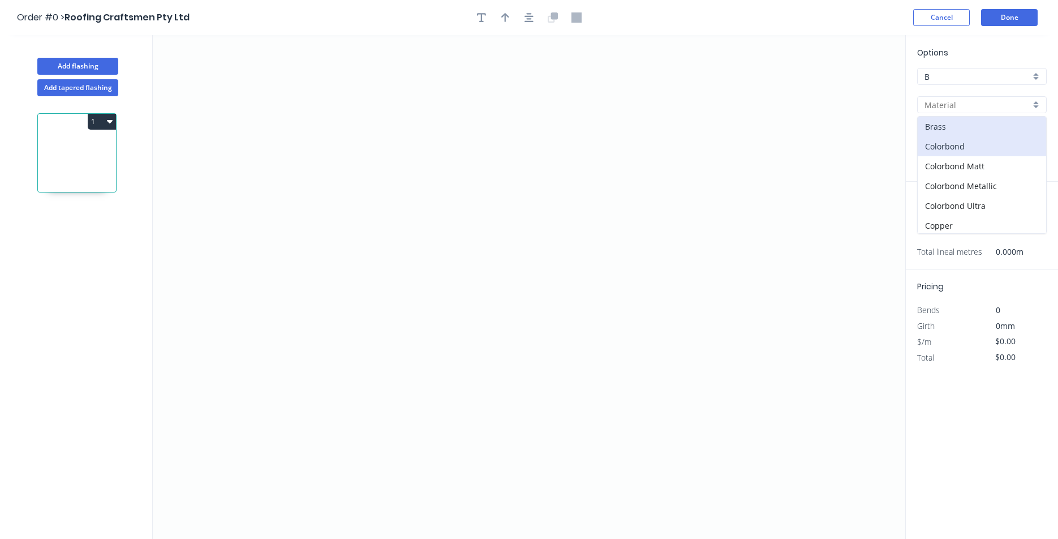
type input "Colorbond"
type input "Basalt"
type input "0.55"
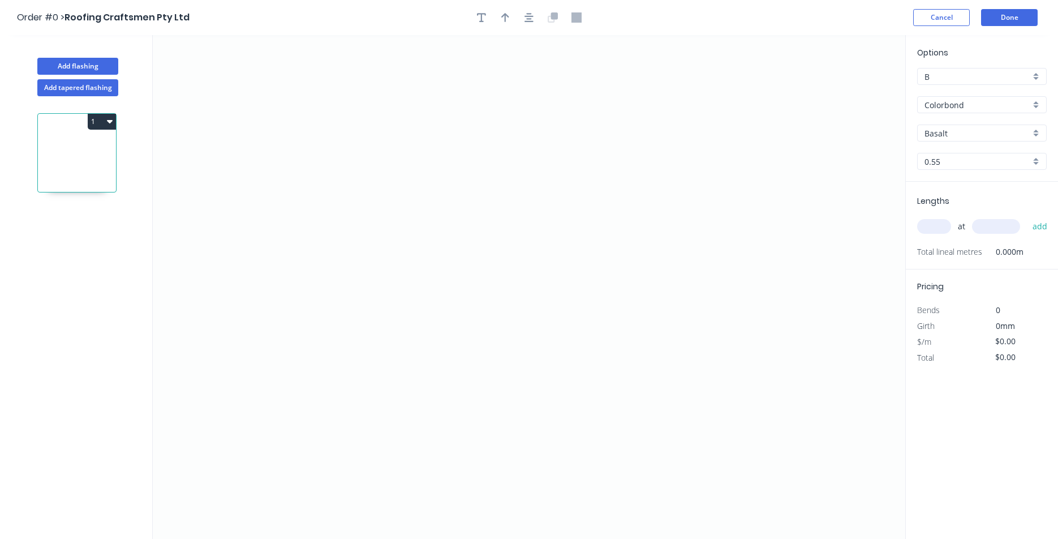
click at [996, 134] on input "Basalt" at bounding box center [978, 133] width 106 height 12
click at [972, 193] on div "Surfmist" at bounding box center [982, 192] width 128 height 20
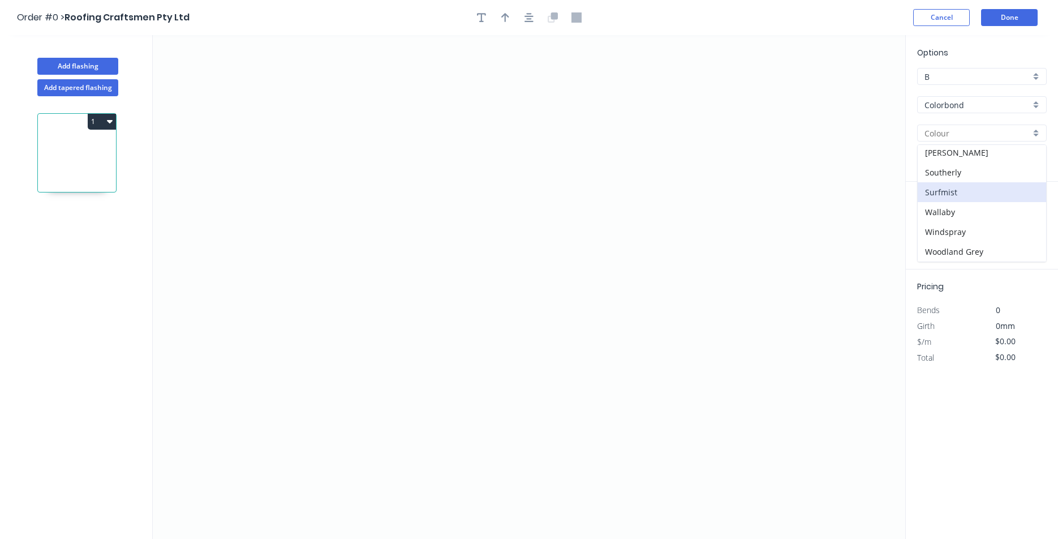
type input "Surfmist"
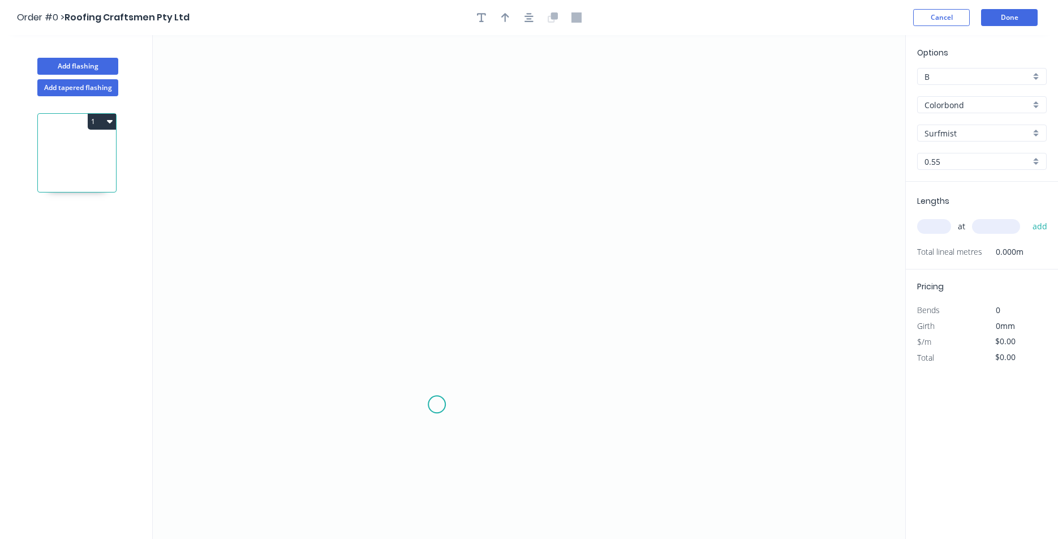
click at [437, 405] on icon "0" at bounding box center [529, 287] width 753 height 504
click at [413, 380] on icon "0" at bounding box center [529, 287] width 753 height 504
click at [430, 361] on icon at bounding box center [421, 371] width 17 height 20
click at [439, 238] on icon "0 ? ? ? º" at bounding box center [529, 287] width 753 height 504
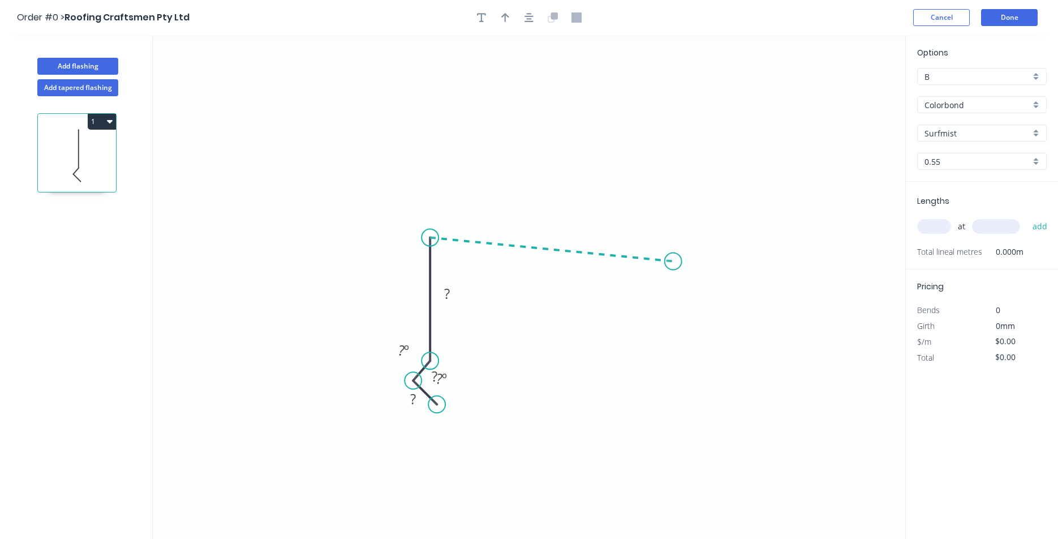
click at [674, 261] on icon "0 ? ? ? ? º ? º" at bounding box center [529, 287] width 753 height 504
click at [679, 301] on icon "0 ? ? ? ? ? º ? º ? º" at bounding box center [529, 287] width 753 height 504
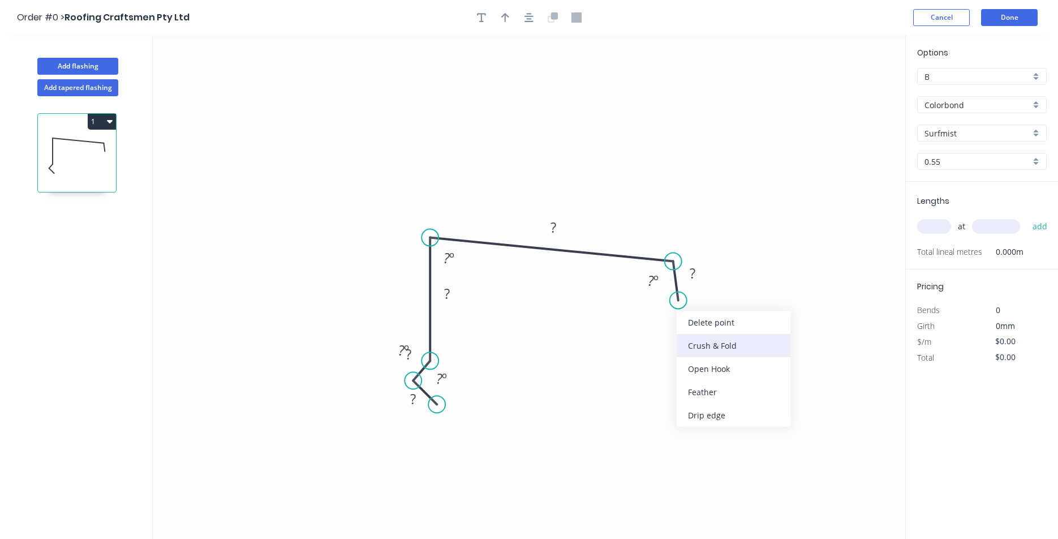
click at [690, 344] on div "Crush & Fold" at bounding box center [734, 345] width 114 height 23
click at [715, 360] on div "Delete bend" at bounding box center [733, 356] width 114 height 23
drag, startPoint x: 670, startPoint y: 294, endPoint x: 688, endPoint y: 304, distance: 20.0
click at [689, 342] on div "Crush & Fold" at bounding box center [738, 339] width 114 height 23
click at [696, 336] on div "Flip bend" at bounding box center [734, 331] width 114 height 23
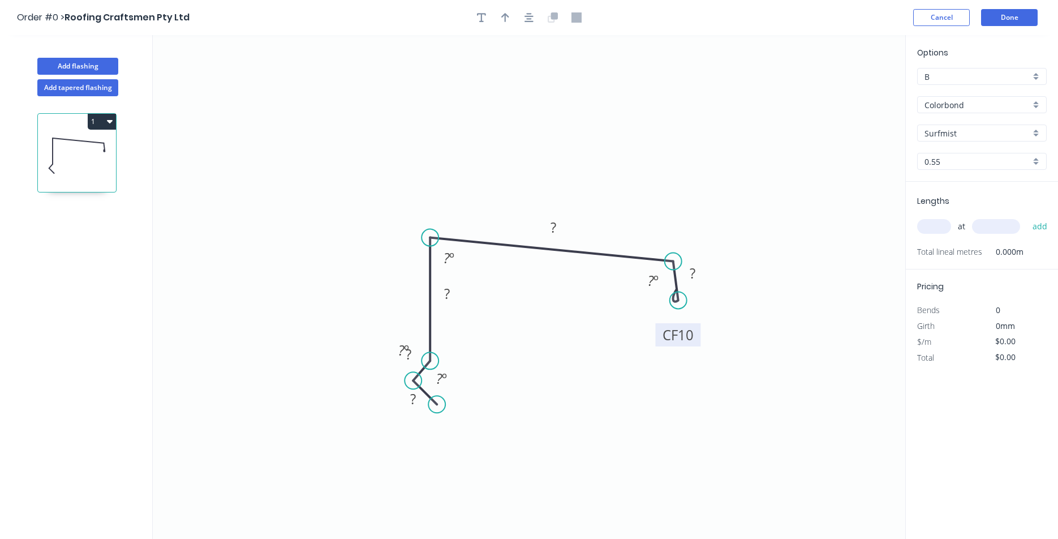
drag, startPoint x: 717, startPoint y: 284, endPoint x: 676, endPoint y: 332, distance: 63.0
click at [676, 332] on rect at bounding box center [678, 334] width 45 height 23
click at [690, 274] on tspan "?" at bounding box center [693, 273] width 6 height 19
click at [485, 421] on div "Hide angle" at bounding box center [498, 420] width 114 height 23
drag, startPoint x: 458, startPoint y: 379, endPoint x: 413, endPoint y: 368, distance: 46.0
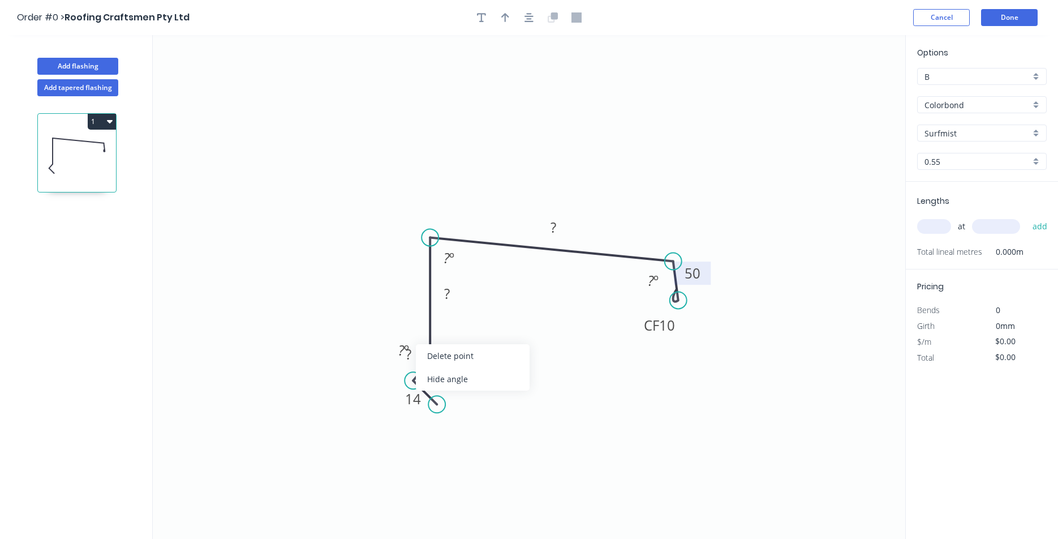
click at [458, 378] on div "Hide angle" at bounding box center [473, 378] width 114 height 23
click at [410, 358] on tspan "?" at bounding box center [409, 354] width 6 height 19
type input "$15.81"
click at [527, 15] on icon "button" at bounding box center [529, 17] width 9 height 10
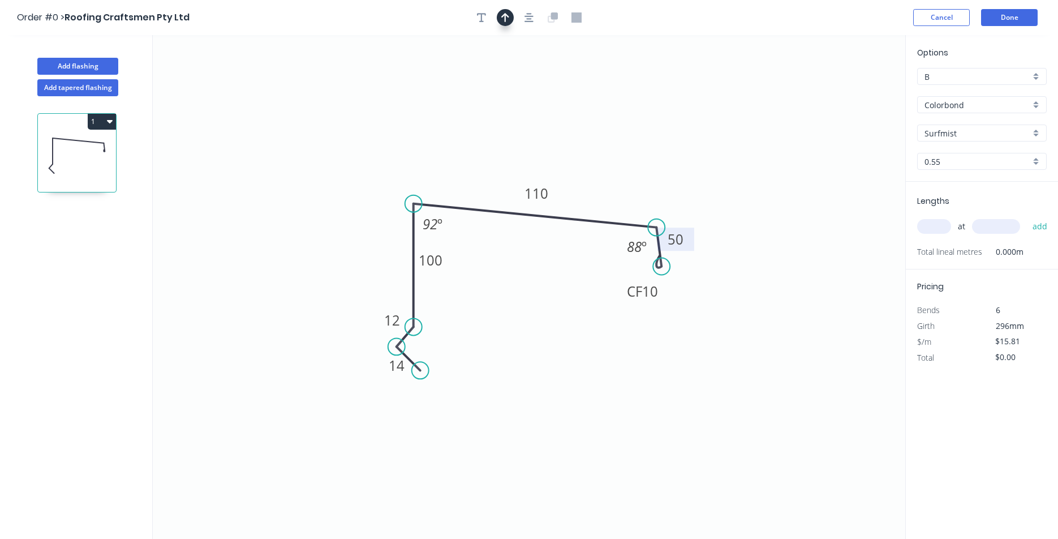
click at [504, 11] on button "button" at bounding box center [505, 17] width 17 height 17
drag, startPoint x: 848, startPoint y: 88, endPoint x: 543, endPoint y: 169, distance: 316.2
click at [543, 169] on icon at bounding box center [543, 156] width 10 height 36
drag, startPoint x: 949, startPoint y: 221, endPoint x: 946, endPoint y: 230, distance: 9.5
click at [949, 222] on div "at add" at bounding box center [983, 226] width 132 height 19
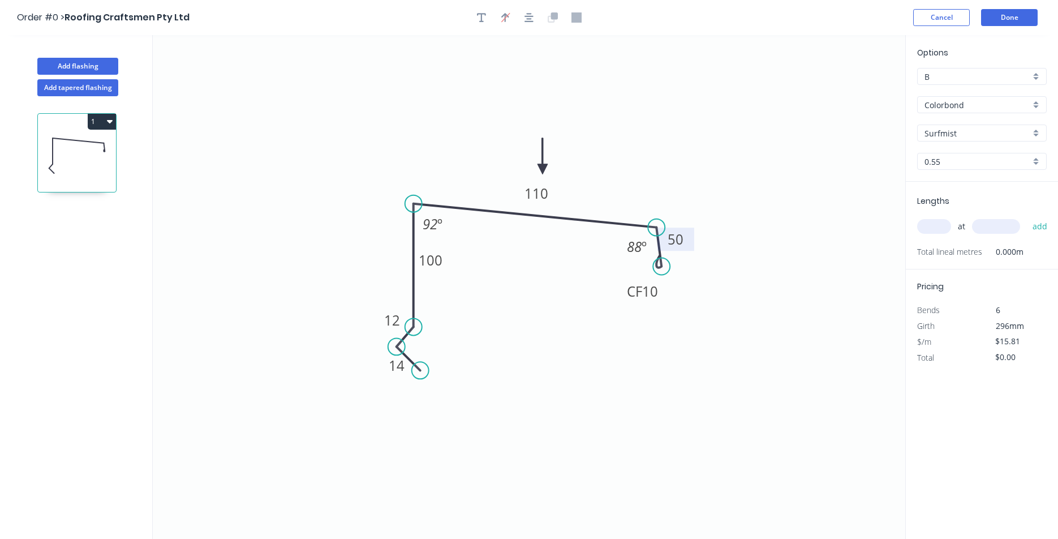
click at [946, 230] on input "text" at bounding box center [934, 226] width 34 height 15
type input "1"
type input "3200"
click at [1027, 217] on button "add" at bounding box center [1040, 226] width 27 height 19
type input "$50.59"
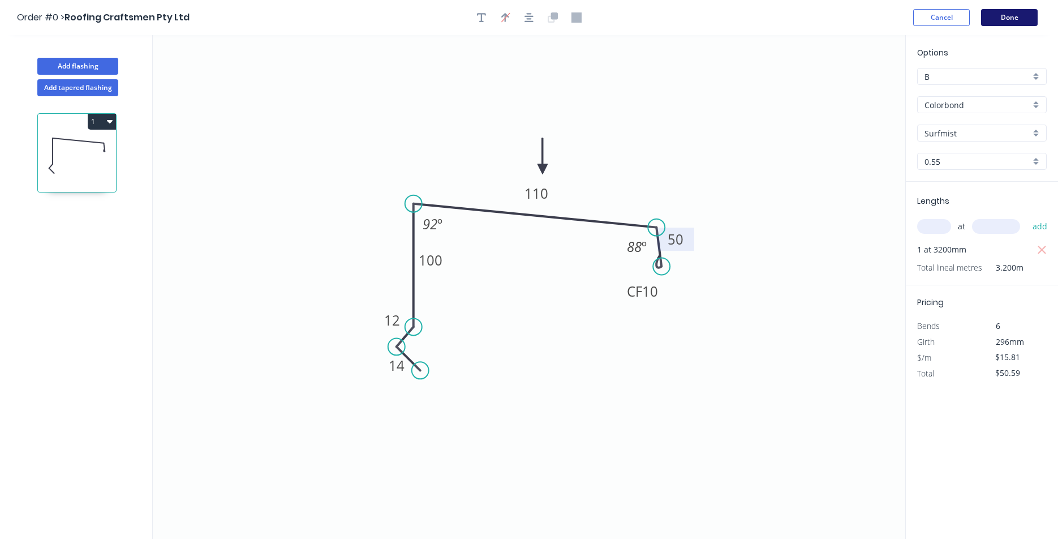
click at [1007, 15] on button "Done" at bounding box center [1009, 17] width 57 height 17
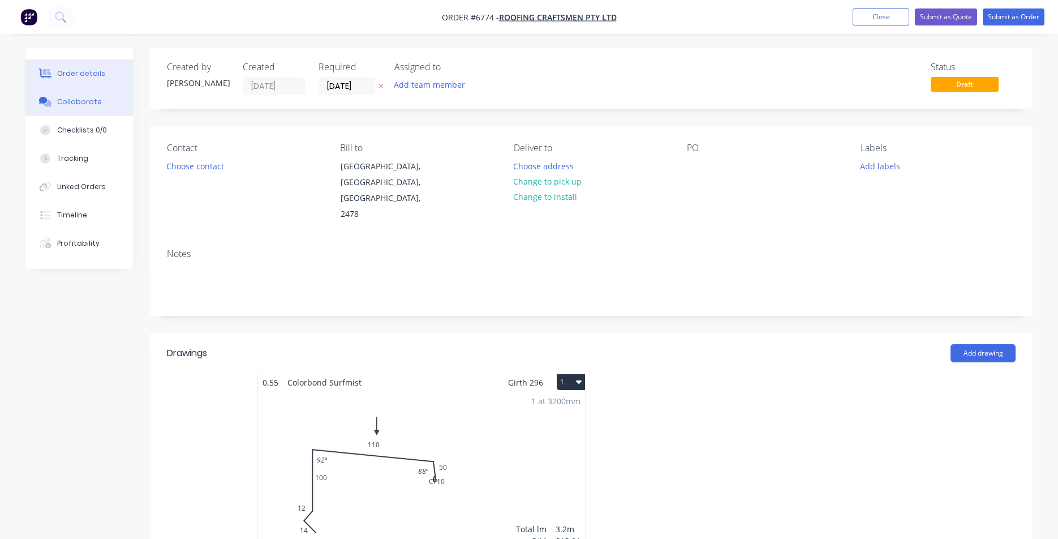
click at [71, 106] on div "Collaborate" at bounding box center [79, 102] width 45 height 10
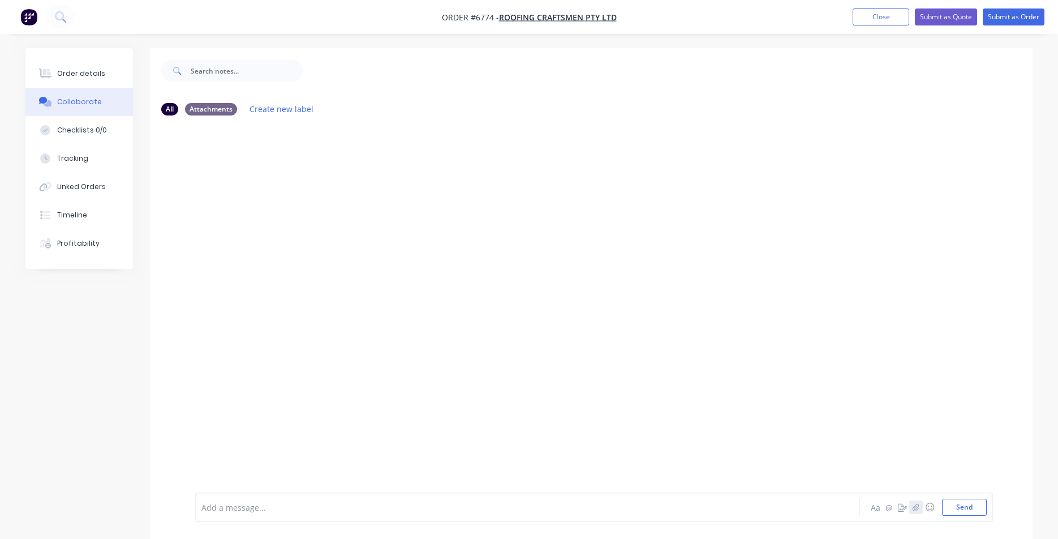
click at [912, 513] on button "button" at bounding box center [917, 507] width 14 height 14
click at [973, 516] on div "Add a message... Aa @ ☺ Send" at bounding box center [594, 478] width 798 height 87
click at [966, 508] on button "Send" at bounding box center [964, 507] width 45 height 17
drag, startPoint x: 85, startPoint y: 83, endPoint x: 205, endPoint y: 14, distance: 137.9
click at [87, 83] on button "Order details" at bounding box center [79, 73] width 108 height 28
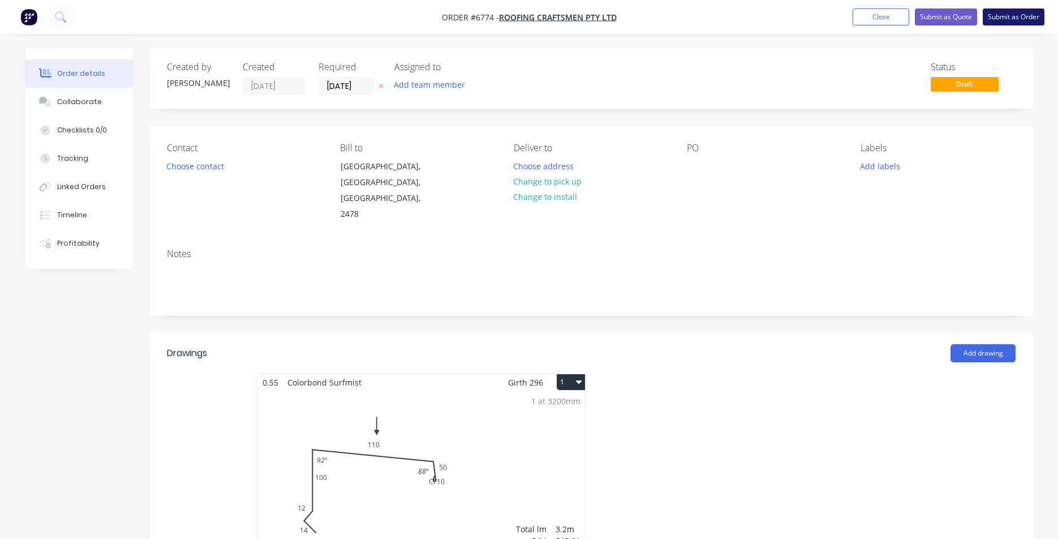
click at [1030, 19] on button "Submit as Order" at bounding box center [1014, 16] width 62 height 17
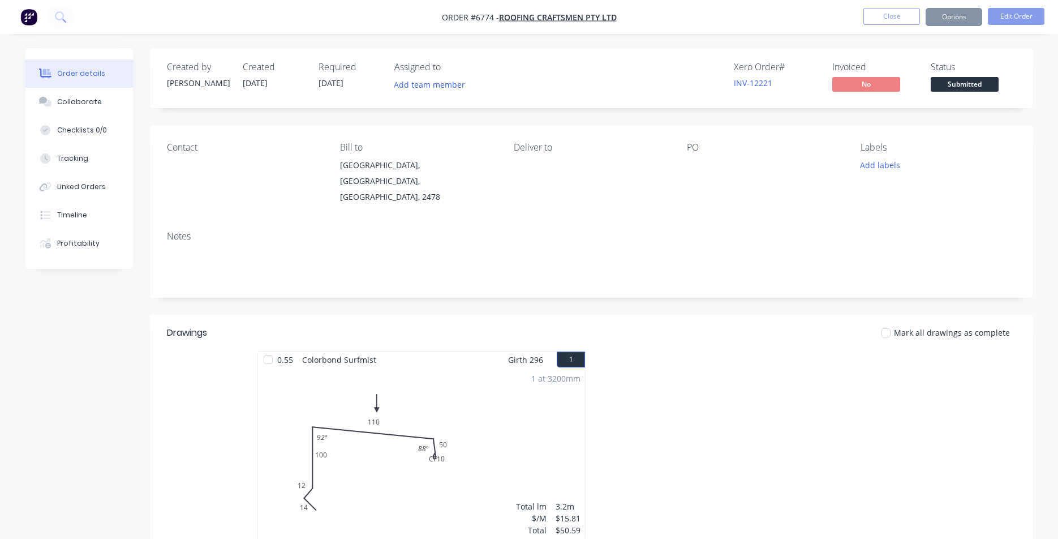
click at [1013, 19] on button "Edit Order" at bounding box center [1016, 16] width 57 height 17
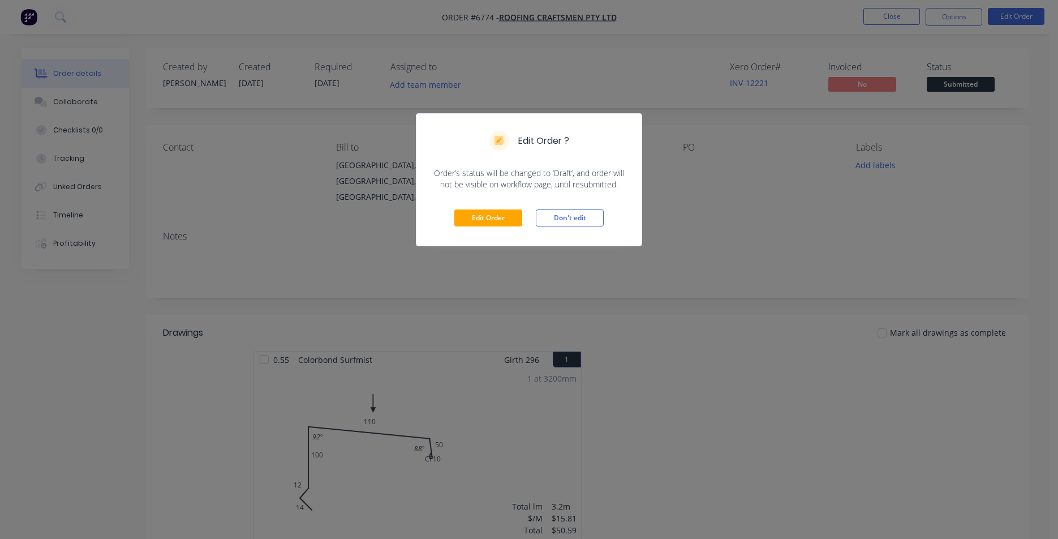
click at [1013, 18] on div "Edit Order ? Order’s status will be changed to ‘Draft’, and order will not be v…" at bounding box center [529, 269] width 1058 height 539
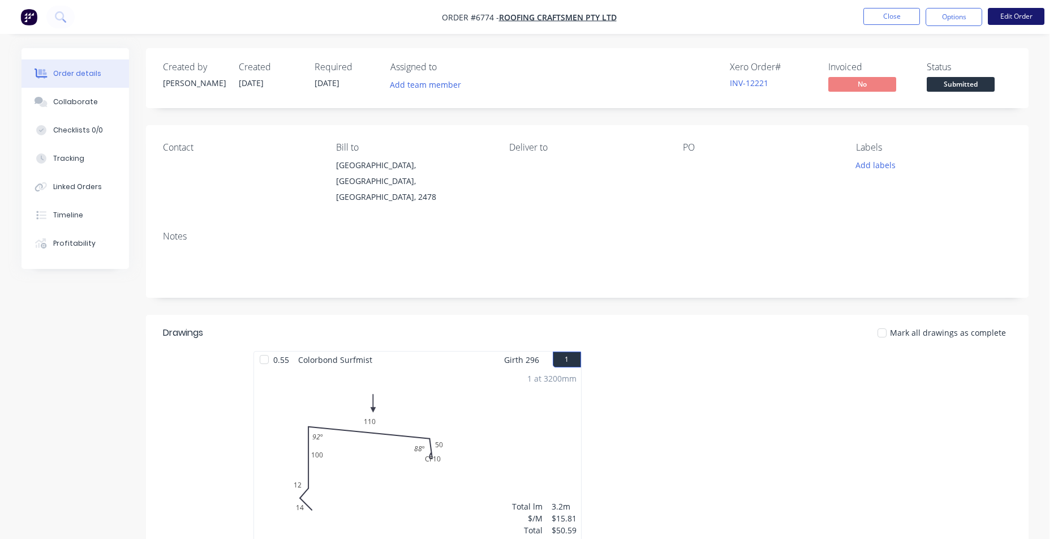
click at [998, 17] on button "Edit Order" at bounding box center [1016, 16] width 57 height 17
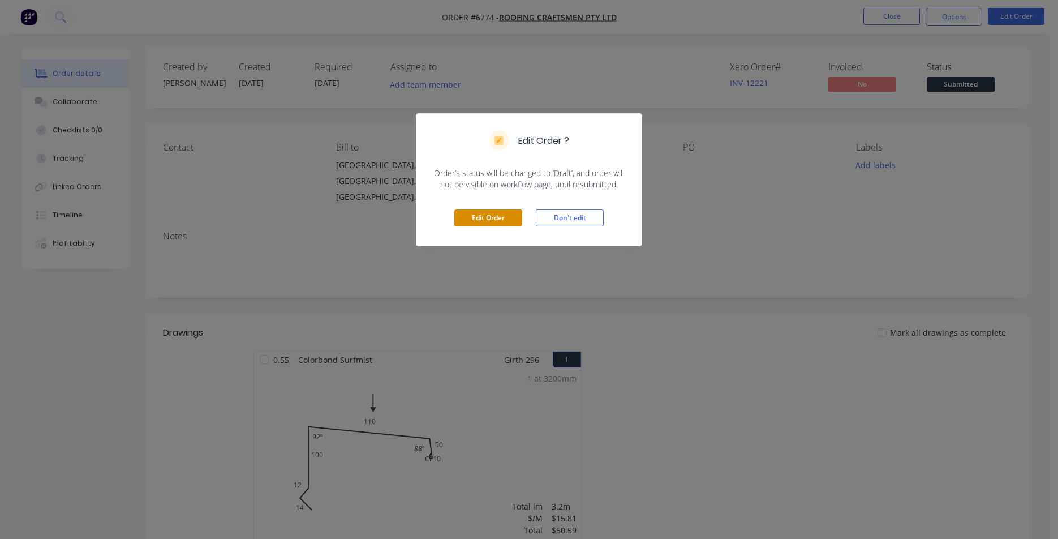
click at [495, 222] on button "Edit Order" at bounding box center [488, 217] width 68 height 17
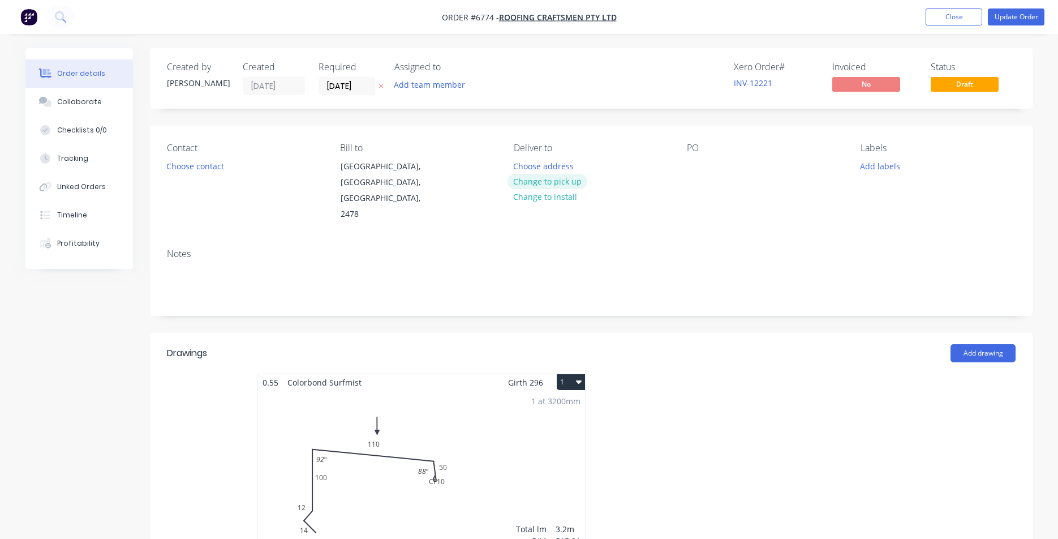
click at [566, 178] on button "Change to pick up" at bounding box center [548, 181] width 80 height 15
click at [161, 158] on div "Choose contact" at bounding box center [196, 165] width 70 height 15
click at [182, 171] on button "Choose contact" at bounding box center [196, 165] width 70 height 15
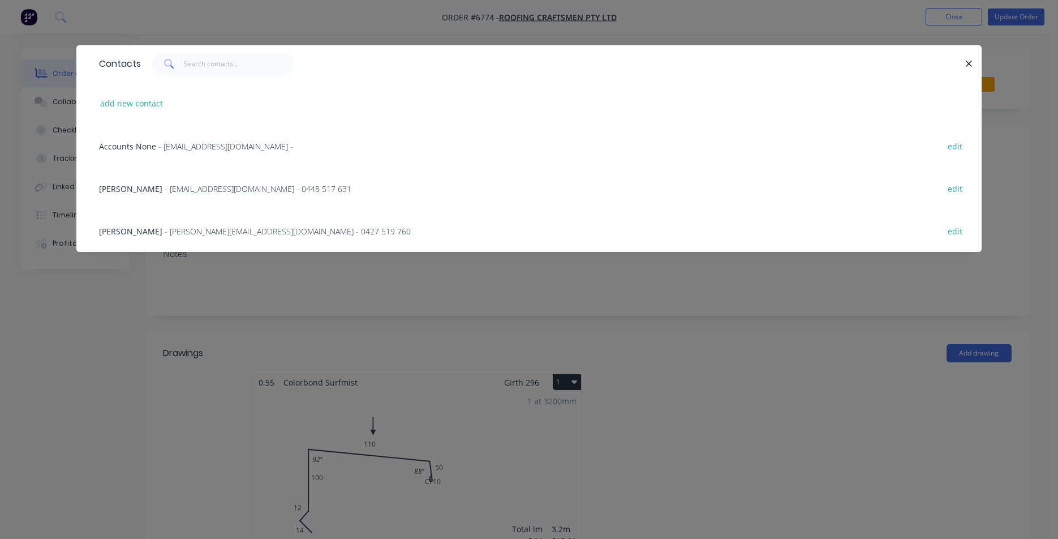
click at [244, 141] on span "- [EMAIL_ADDRESS][DOMAIN_NAME] -" at bounding box center [225, 146] width 135 height 11
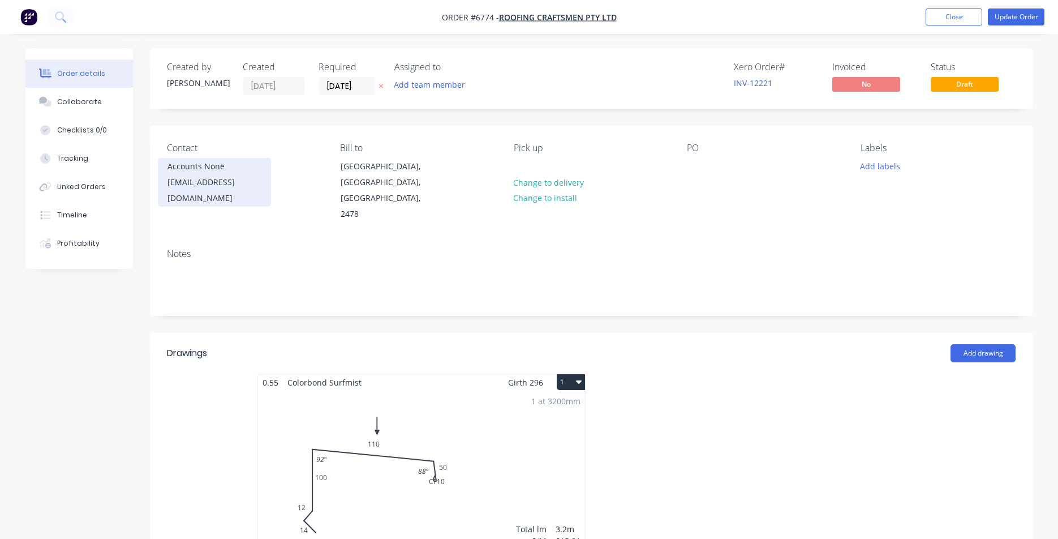
click at [234, 181] on div "[EMAIL_ADDRESS][DOMAIN_NAME]" at bounding box center [215, 190] width 94 height 32
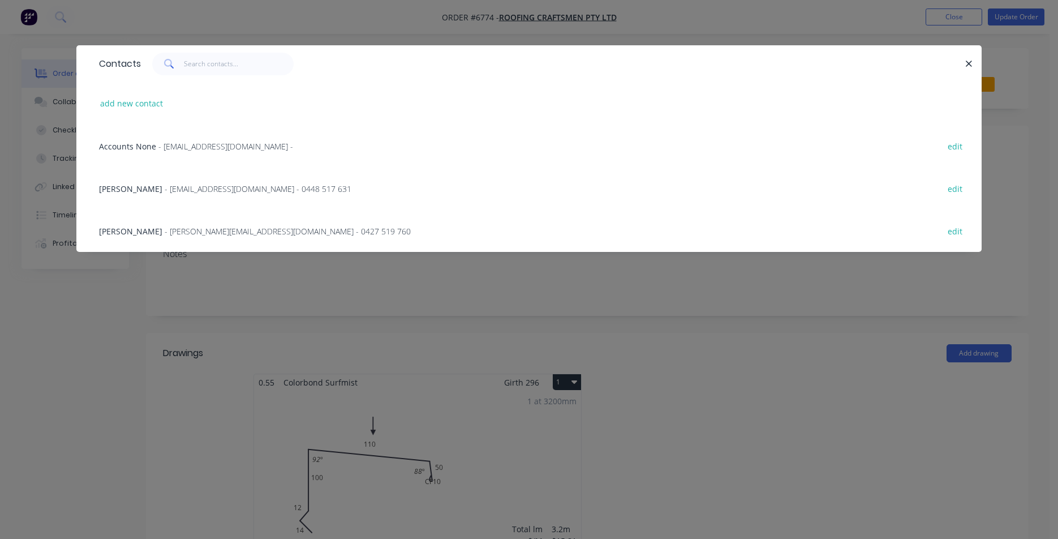
click at [219, 186] on span "- [EMAIL_ADDRESS][DOMAIN_NAME] - 0448 517 631" at bounding box center [258, 188] width 187 height 11
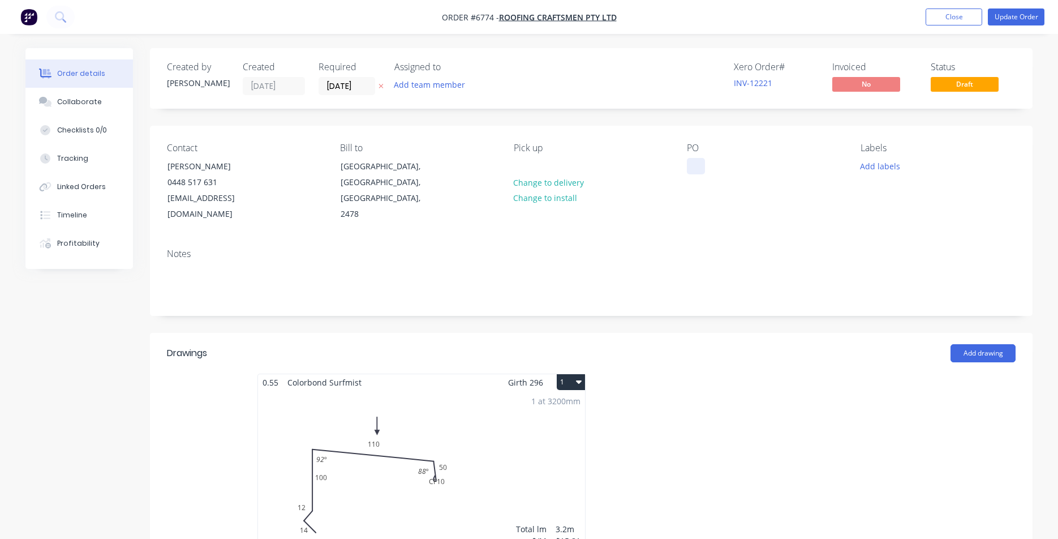
click at [687, 166] on div at bounding box center [696, 166] width 18 height 16
click at [1013, 16] on button "Update Order" at bounding box center [1016, 16] width 57 height 17
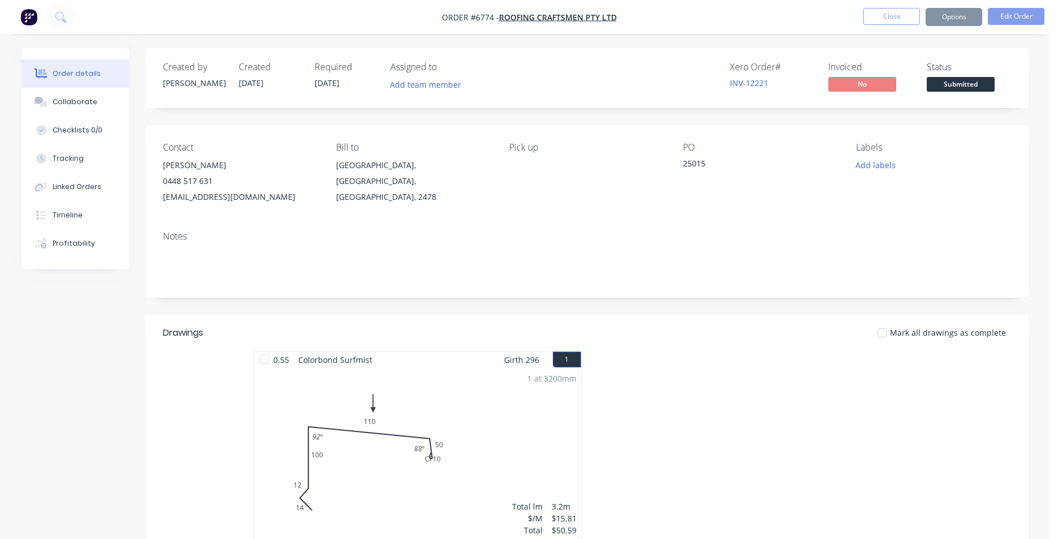
click at [957, 84] on body "Order #6774 - Roofing Craftsmen Pty Ltd Close Options Edit Order Order details …" at bounding box center [529, 377] width 1058 height 754
click at [963, 74] on span at bounding box center [965, 74] width 7 height 3
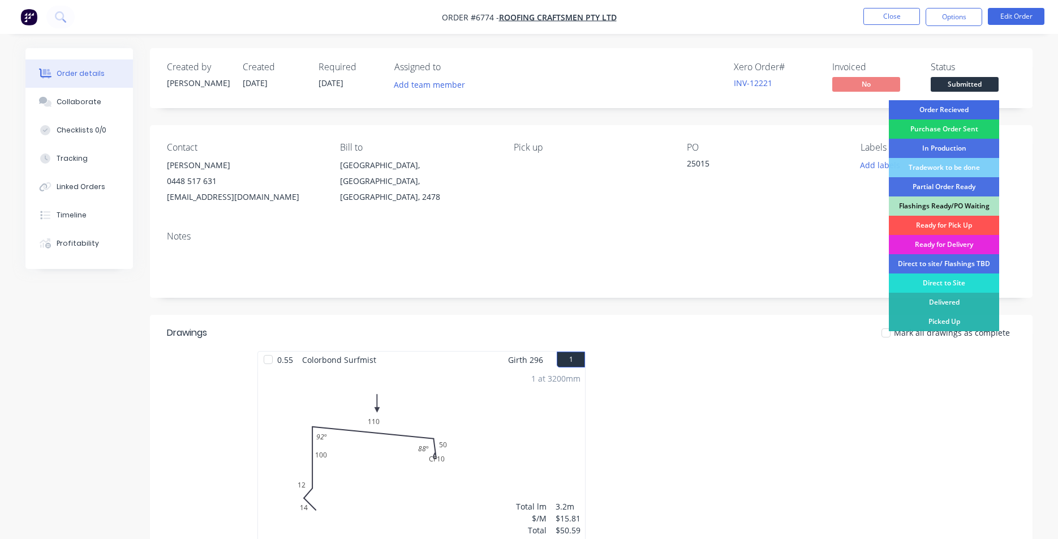
click at [965, 101] on div "Order Recieved" at bounding box center [944, 109] width 110 height 19
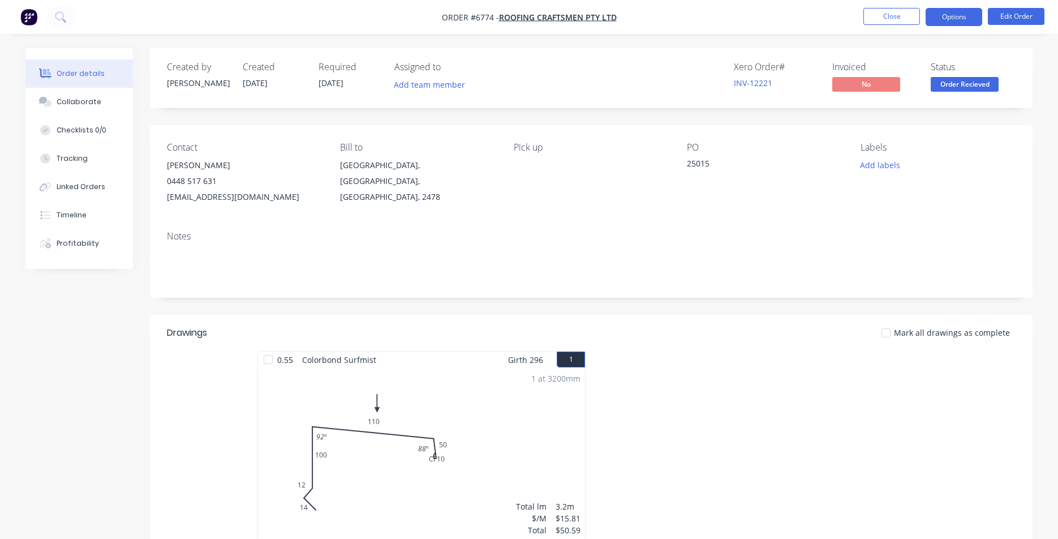
click at [964, 14] on button "Options" at bounding box center [954, 17] width 57 height 18
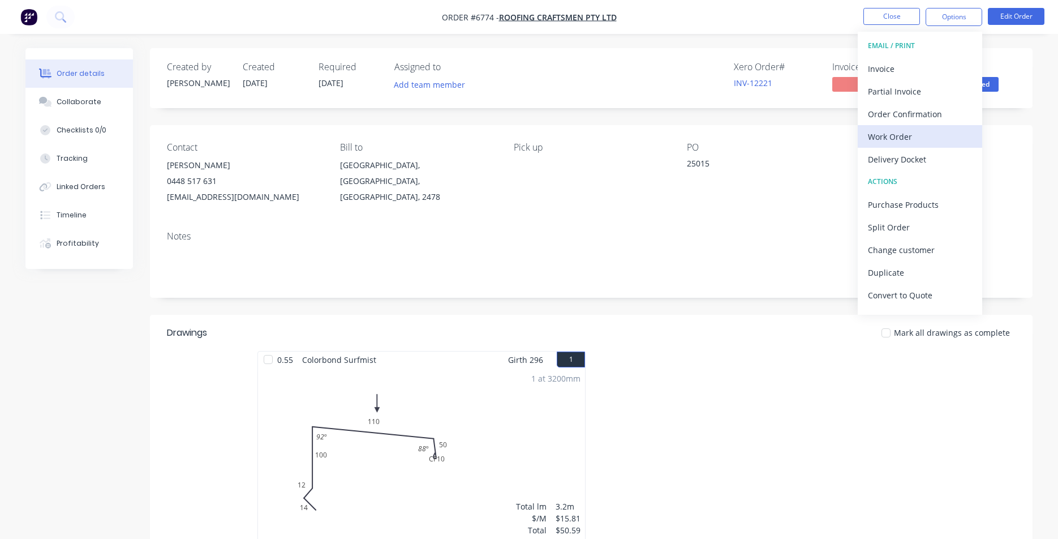
click at [872, 135] on div "Work Order" at bounding box center [920, 136] width 104 height 16
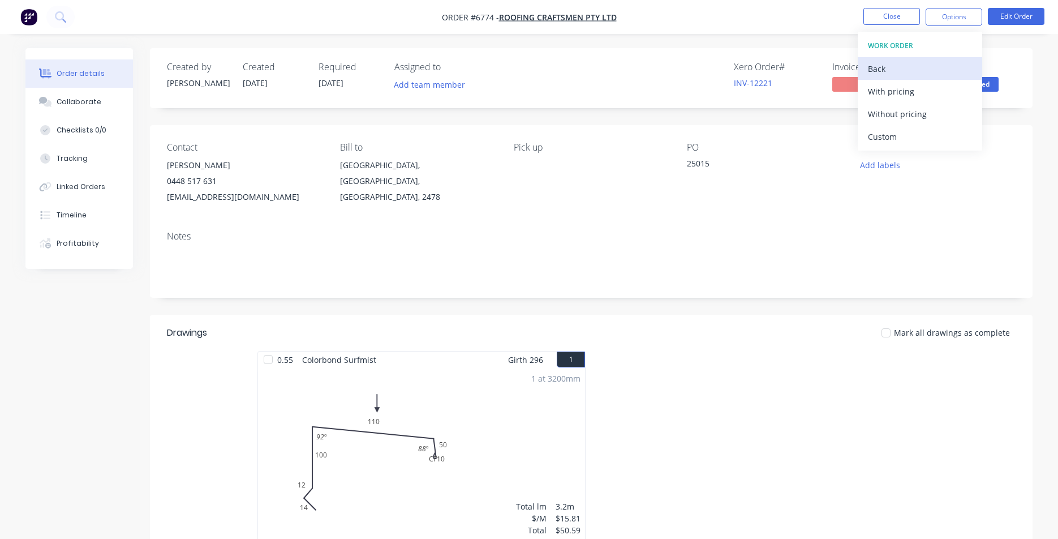
drag, startPoint x: 884, startPoint y: 110, endPoint x: 920, endPoint y: 75, distance: 49.6
click at [883, 110] on div "Without pricing" at bounding box center [920, 114] width 104 height 16
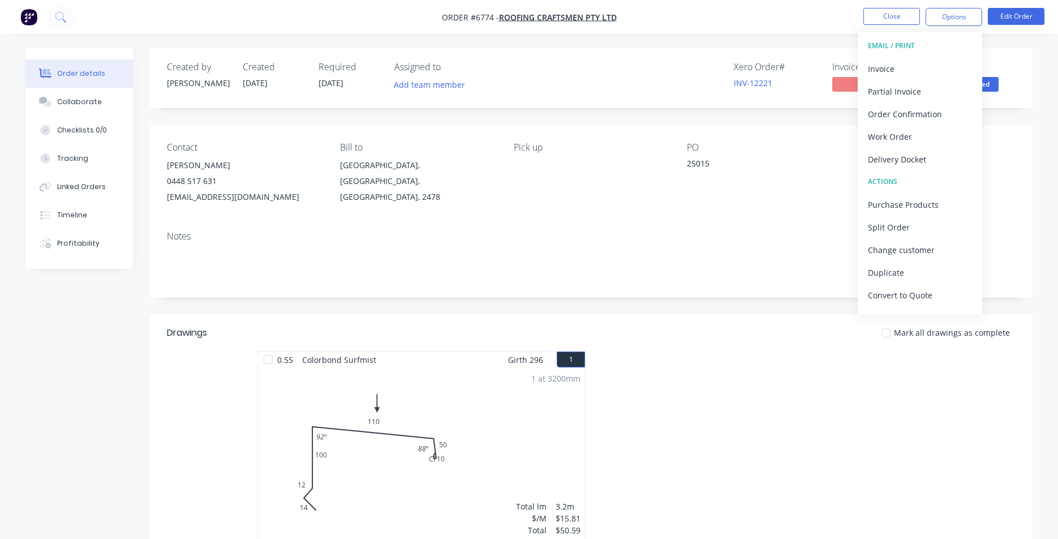
drag, startPoint x: 109, startPoint y: 94, endPoint x: 161, endPoint y: 115, distance: 55.8
click at [109, 94] on button "Collaborate" at bounding box center [79, 102] width 108 height 28
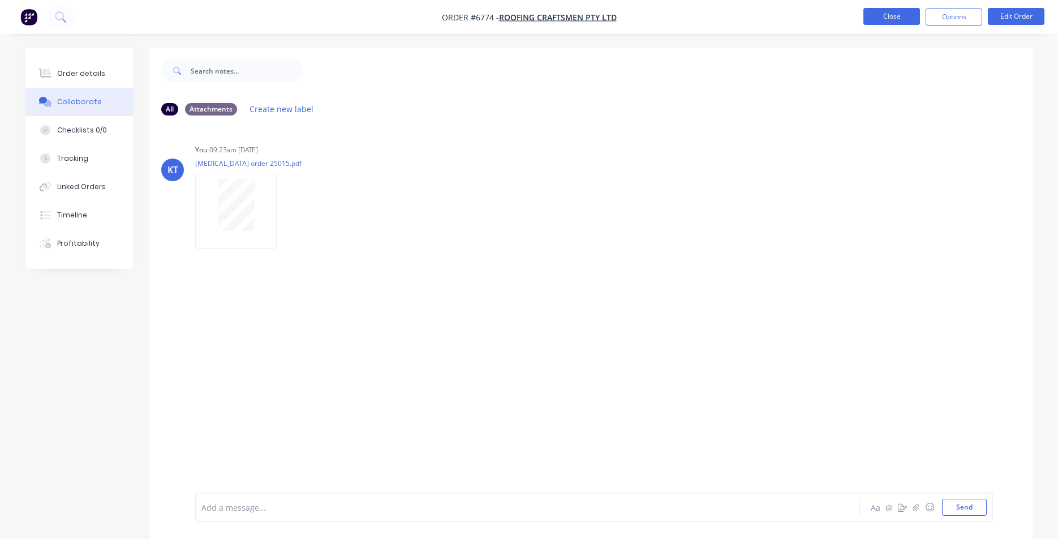
click at [891, 17] on button "Close" at bounding box center [892, 16] width 57 height 17
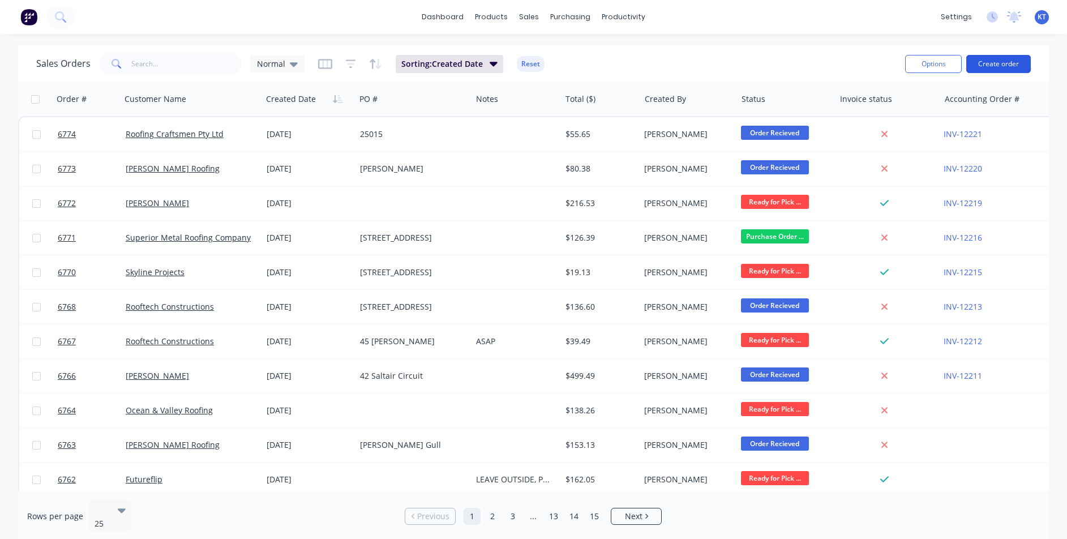
click at [999, 71] on button "Create order" at bounding box center [998, 64] width 65 height 18
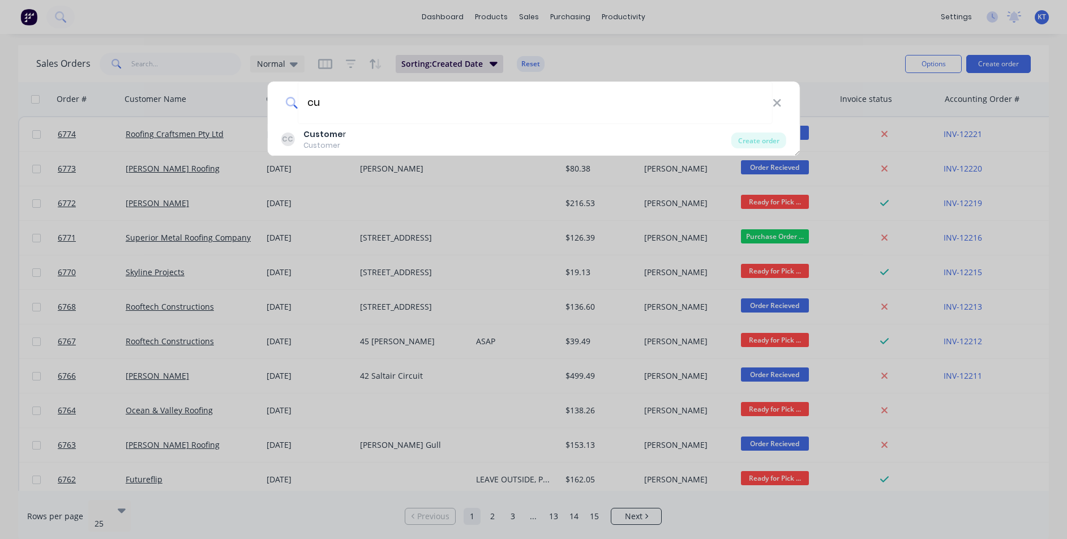
type input "c"
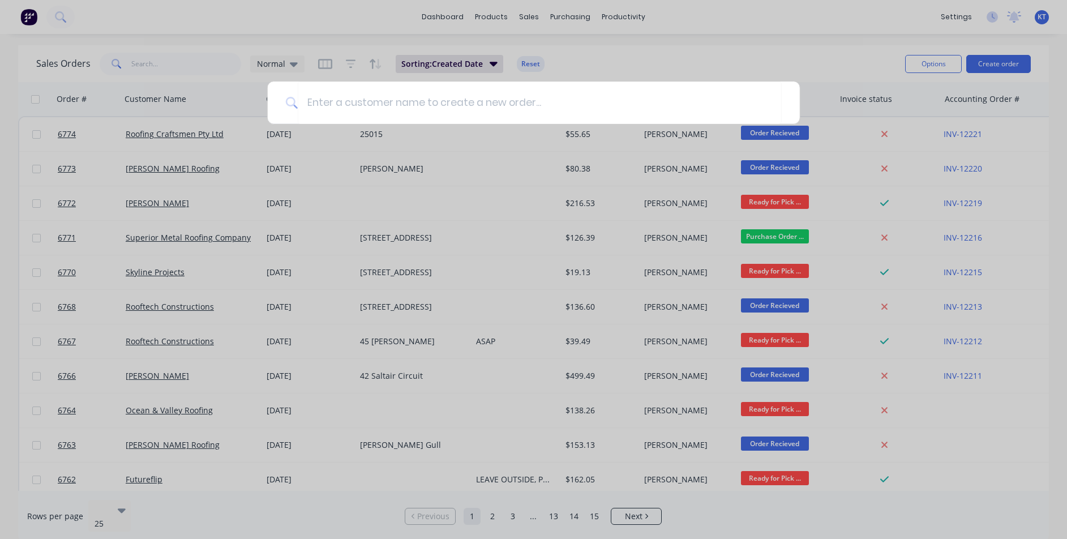
type input "o"
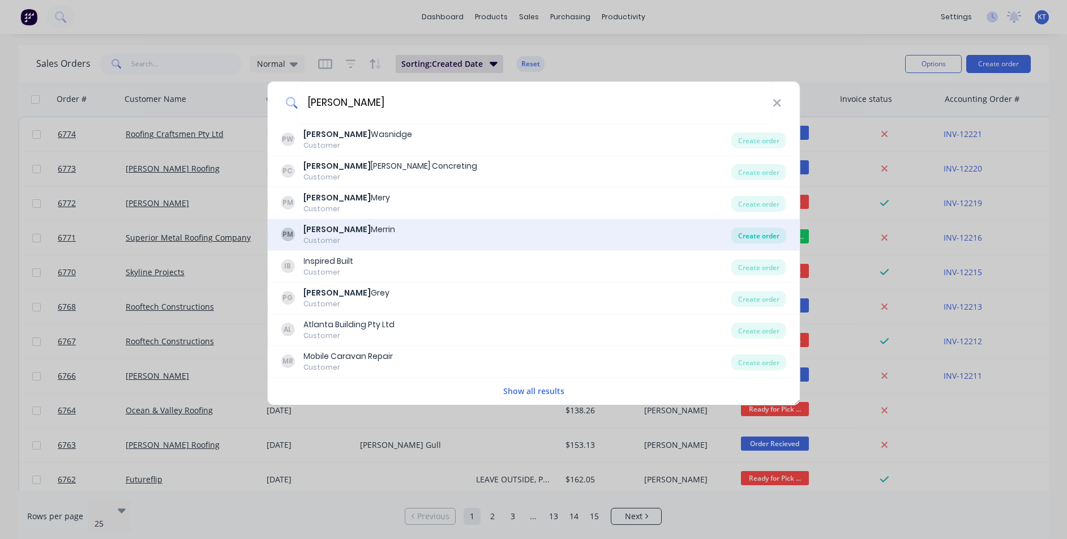
type input "[PERSON_NAME]"
click at [740, 237] on div "Create order" at bounding box center [758, 236] width 55 height 16
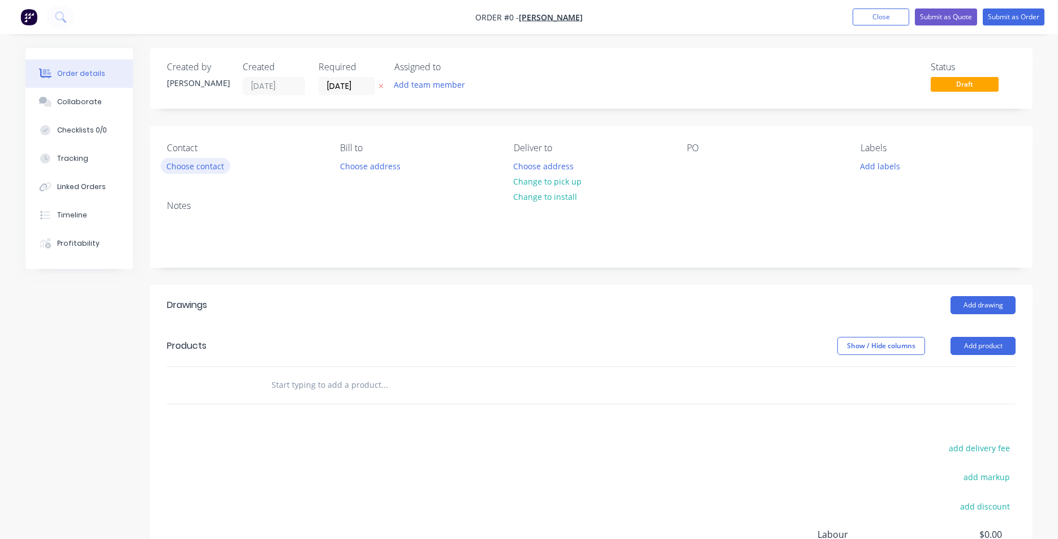
click at [198, 164] on button "Choose contact" at bounding box center [196, 165] width 70 height 15
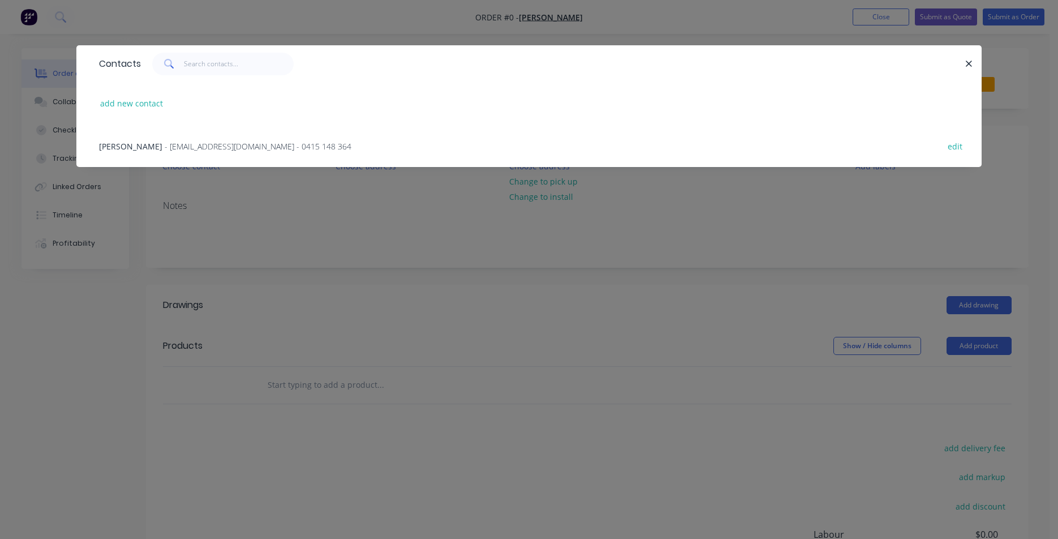
click at [187, 145] on span "- [EMAIL_ADDRESS][DOMAIN_NAME] - 0415 148 364" at bounding box center [258, 146] width 187 height 11
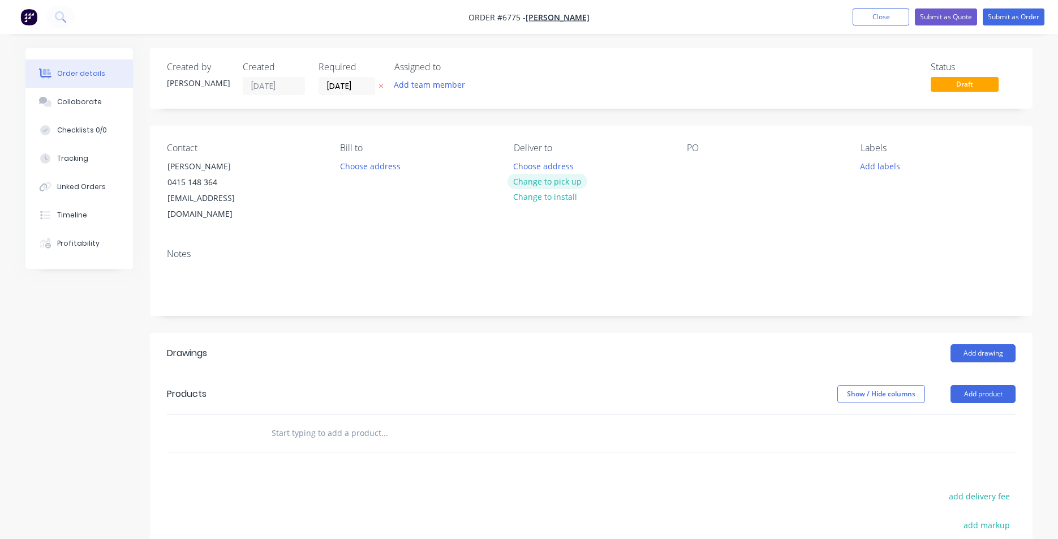
click at [556, 182] on button "Change to pick up" at bounding box center [548, 181] width 80 height 15
click at [997, 344] on button "Add drawing" at bounding box center [983, 353] width 65 height 18
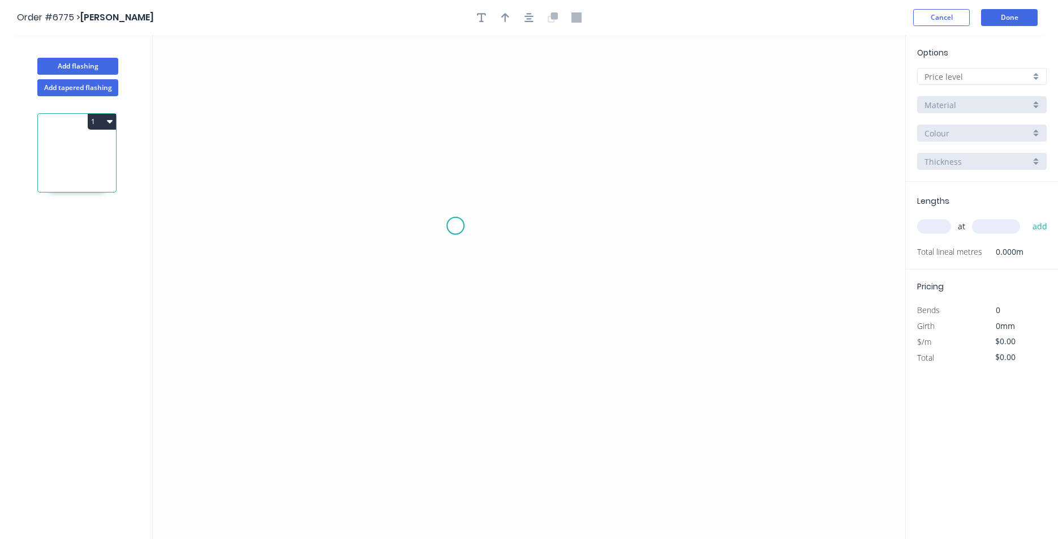
click at [447, 195] on icon "0" at bounding box center [529, 287] width 753 height 504
click at [453, 321] on icon "0" at bounding box center [529, 287] width 753 height 504
click at [623, 353] on icon "0 ?" at bounding box center [529, 287] width 753 height 504
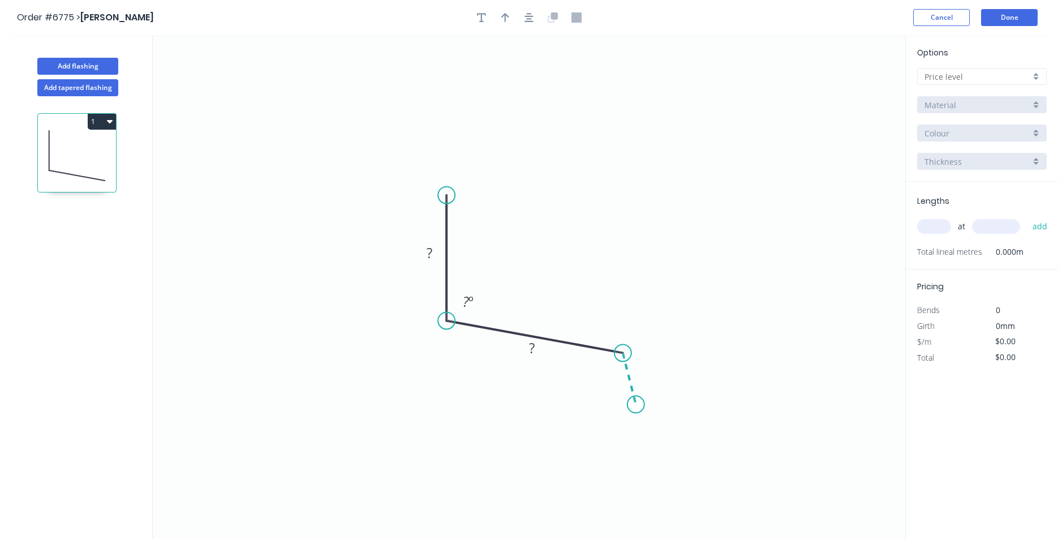
click at [636, 405] on icon "0 ? ? ? º" at bounding box center [529, 287] width 753 height 504
click at [1040, 85] on div "Options A B C D E Material Colour Thickness" at bounding box center [982, 113] width 152 height 135
click at [1031, 70] on div at bounding box center [982, 76] width 130 height 17
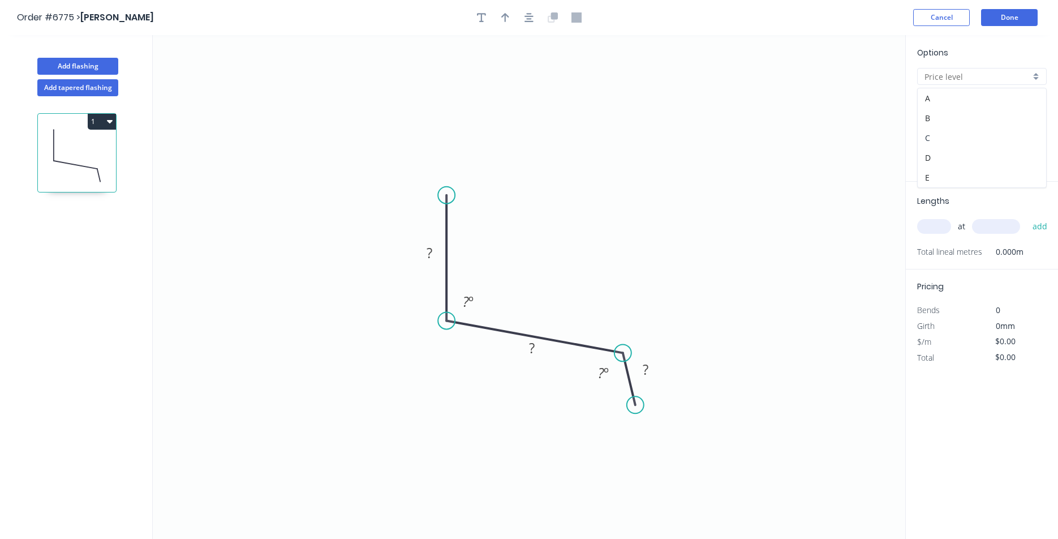
click at [926, 147] on div "C" at bounding box center [982, 138] width 128 height 20
type input "C"
click at [962, 73] on input "C" at bounding box center [978, 77] width 106 height 12
click at [937, 161] on div "D" at bounding box center [982, 158] width 128 height 20
type input "D"
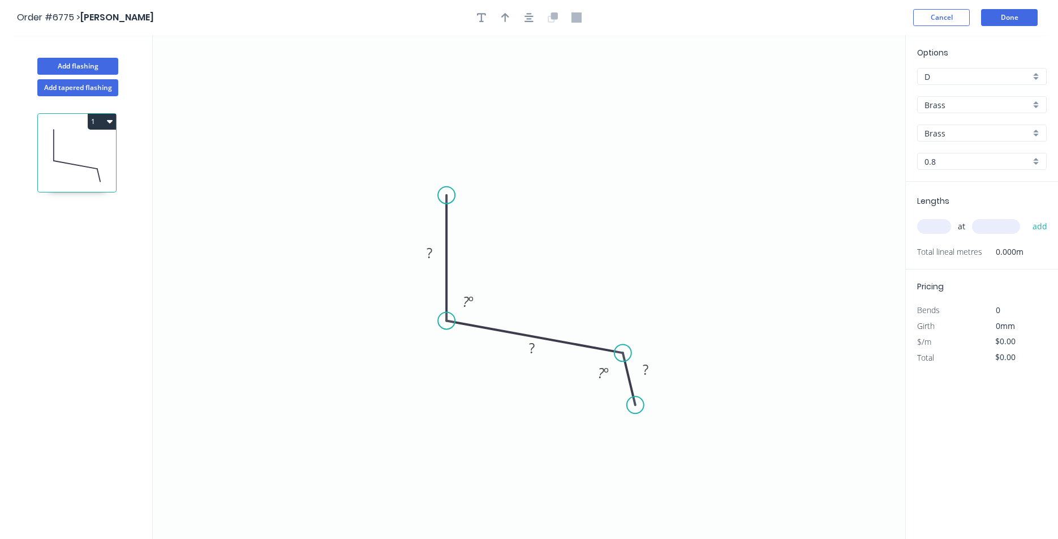
click at [955, 106] on input "Brass" at bounding box center [978, 105] width 106 height 12
click at [960, 147] on div "Colorbond" at bounding box center [982, 146] width 128 height 20
type input "Colorbond"
type input "Basalt"
type input "0.55"
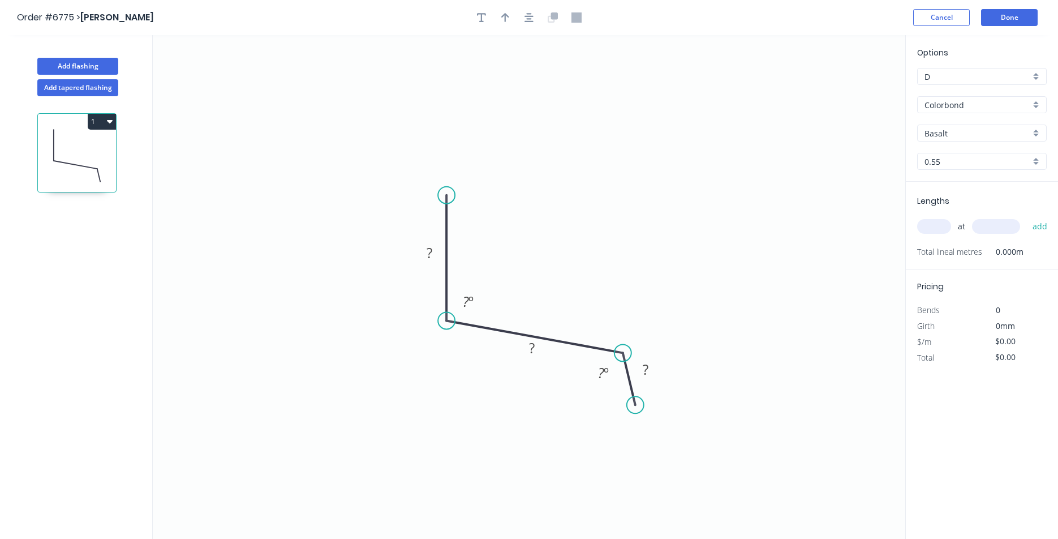
click at [958, 131] on input "Basalt" at bounding box center [978, 133] width 106 height 12
click at [970, 178] on div "Deep Ocean" at bounding box center [982, 178] width 128 height 20
type input "Deep Ocean"
click at [427, 255] on g "?" at bounding box center [429, 252] width 23 height 19
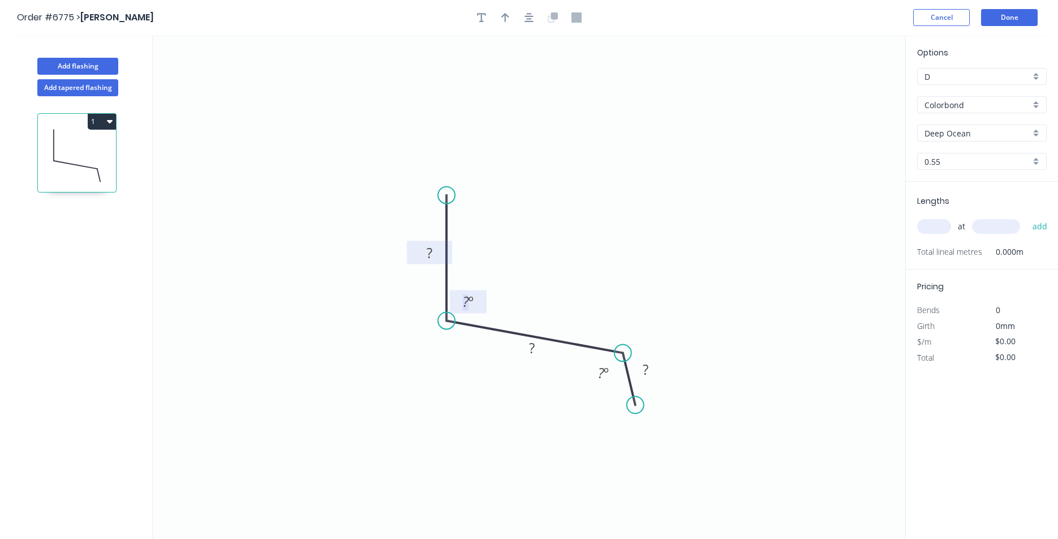
drag, startPoint x: 417, startPoint y: 248, endPoint x: 431, endPoint y: 254, distance: 15.8
click at [418, 252] on rect at bounding box center [429, 254] width 31 height 16
click at [435, 254] on rect at bounding box center [429, 254] width 31 height 16
type input "$19.29"
click at [524, 19] on button "button" at bounding box center [529, 17] width 17 height 17
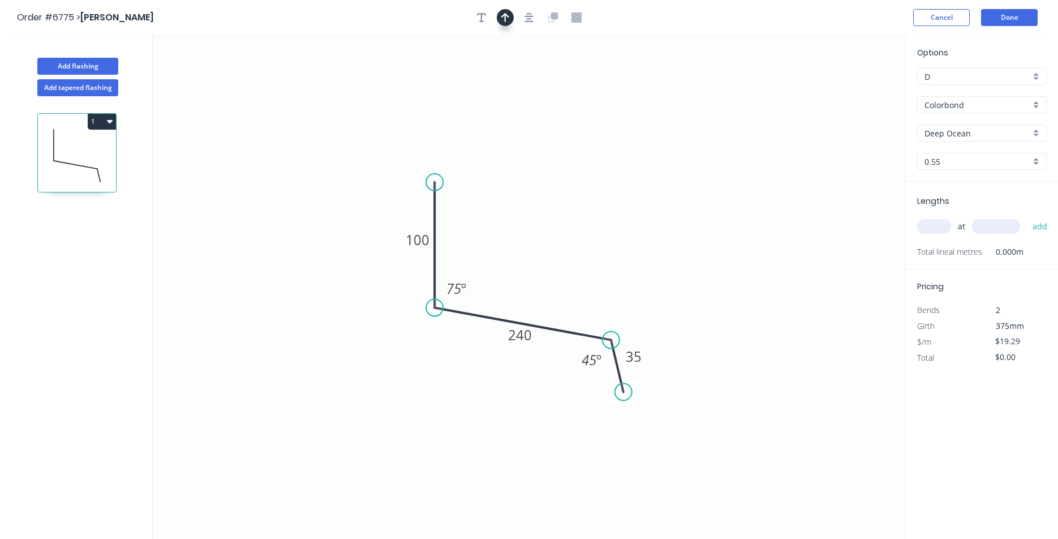
click at [504, 15] on icon "button" at bounding box center [505, 17] width 8 height 9
drag, startPoint x: 850, startPoint y: 88, endPoint x: 506, endPoint y: 233, distance: 373.6
click at [506, 233] on icon at bounding box center [506, 220] width 10 height 36
click at [926, 226] on input "text" at bounding box center [934, 226] width 34 height 15
type input "2"
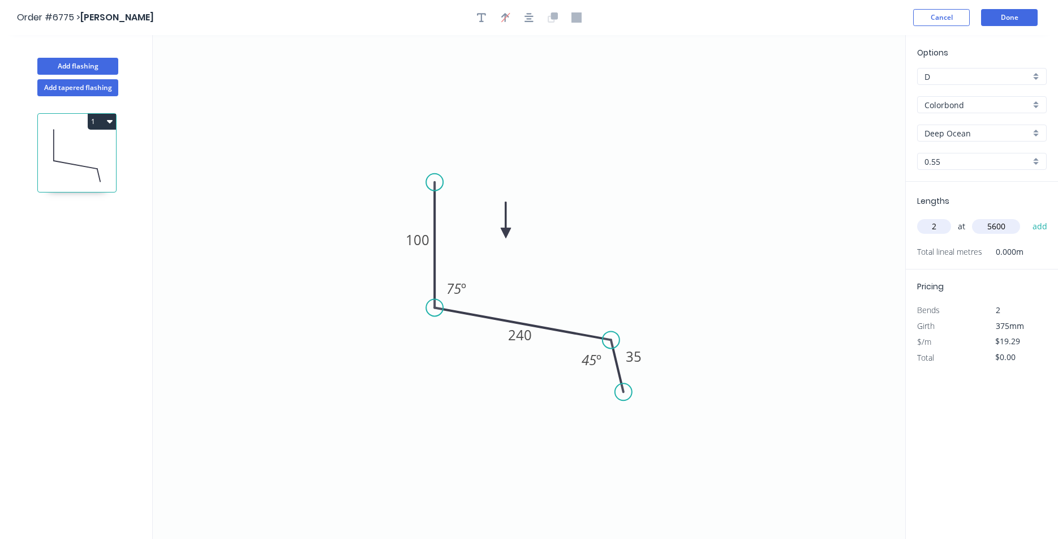
type input "5600"
click at [1027, 217] on button "add" at bounding box center [1040, 226] width 27 height 19
type input "$216.05"
click at [1019, 23] on button "Done" at bounding box center [1009, 17] width 57 height 17
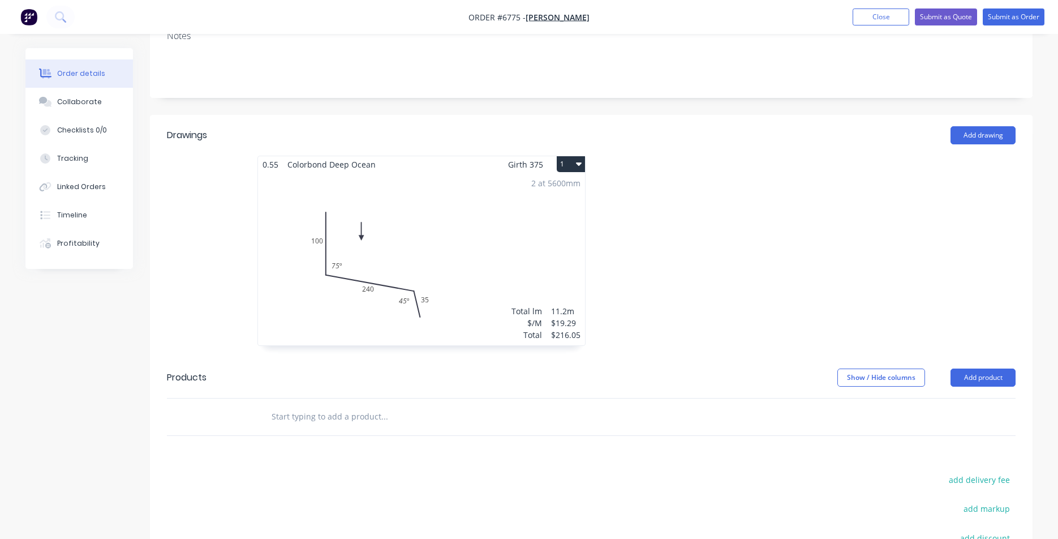
scroll to position [388, 0]
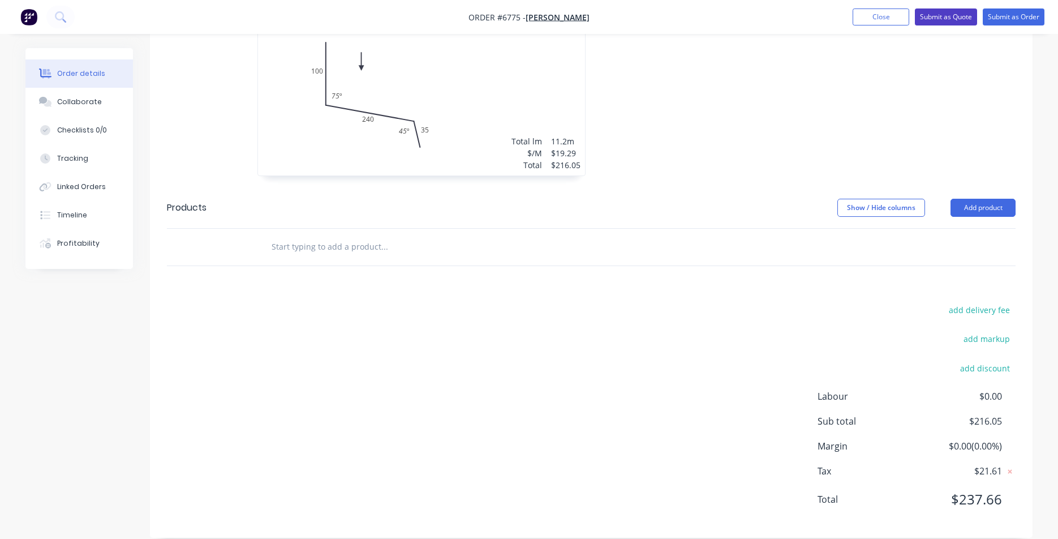
click at [948, 24] on button "Submit as Quote" at bounding box center [946, 16] width 62 height 17
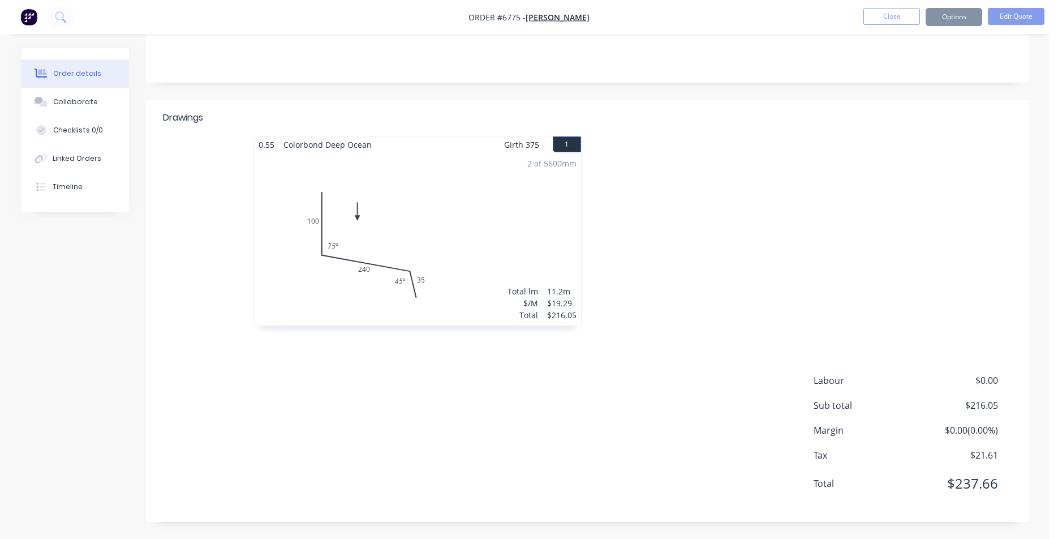
scroll to position [0, 0]
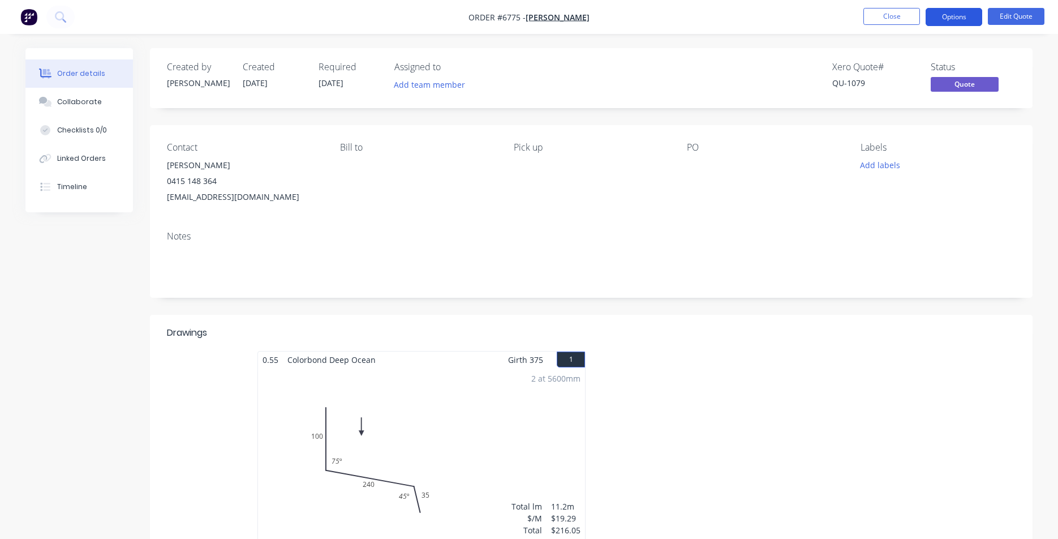
click at [936, 10] on button "Options" at bounding box center [954, 17] width 57 height 18
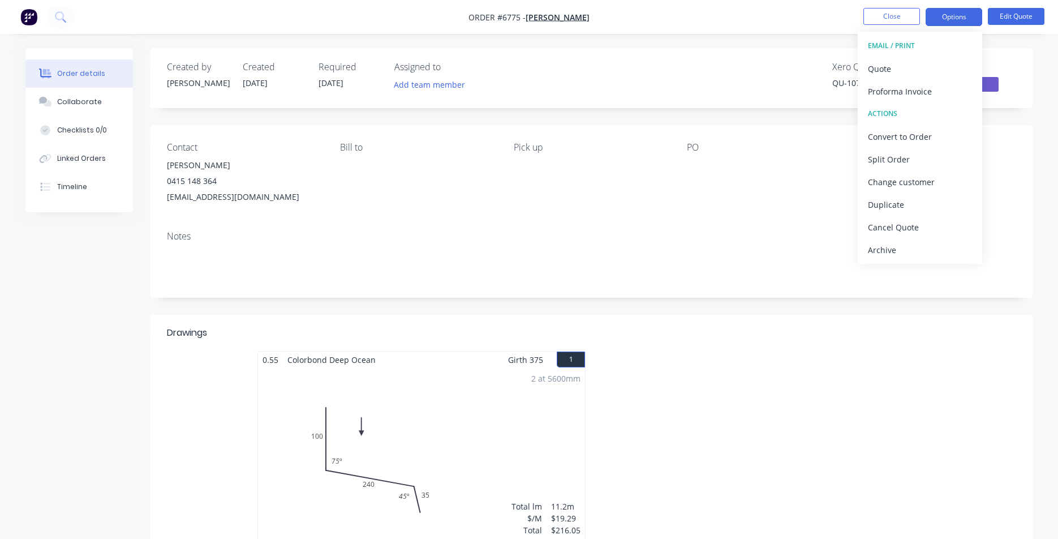
click at [919, 57] on button "EMAIL / PRINT" at bounding box center [920, 46] width 125 height 23
click at [919, 66] on div "Quote" at bounding box center [920, 69] width 104 height 16
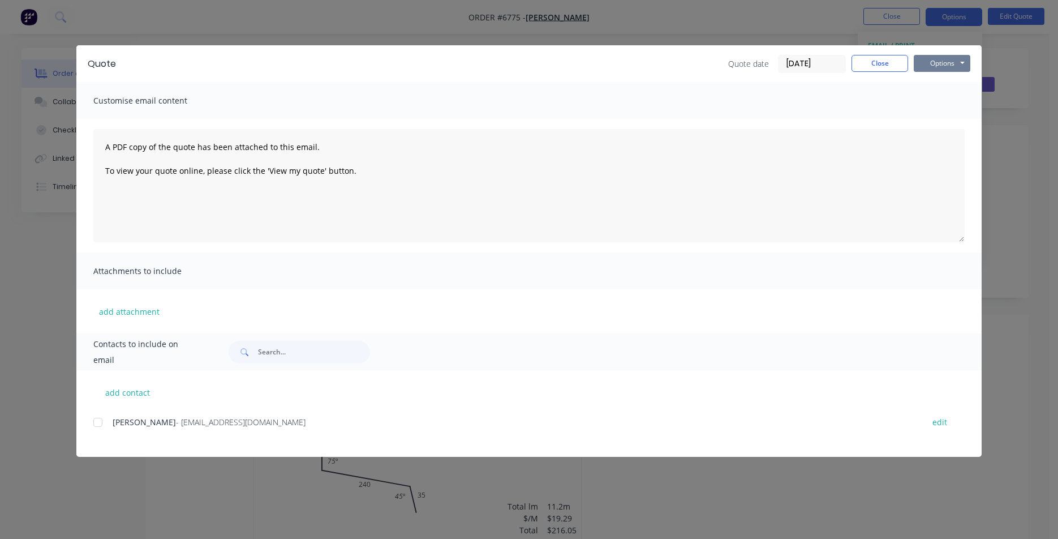
click at [937, 57] on button "Options" at bounding box center [942, 63] width 57 height 17
click at [975, 102] on button "Print" at bounding box center [950, 102] width 72 height 19
click at [895, 64] on button "Close" at bounding box center [880, 63] width 57 height 17
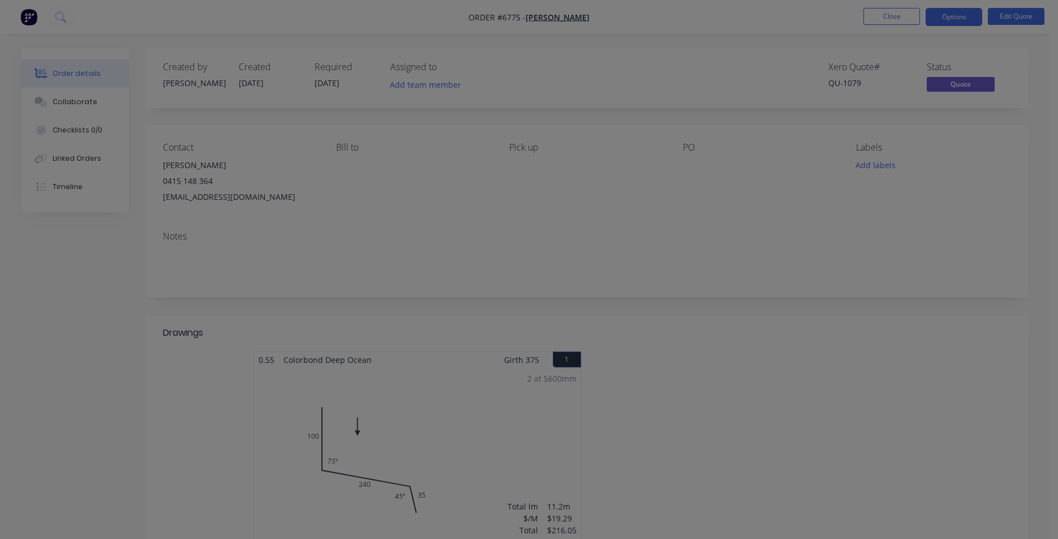
click at [891, 12] on button "Close" at bounding box center [892, 16] width 57 height 17
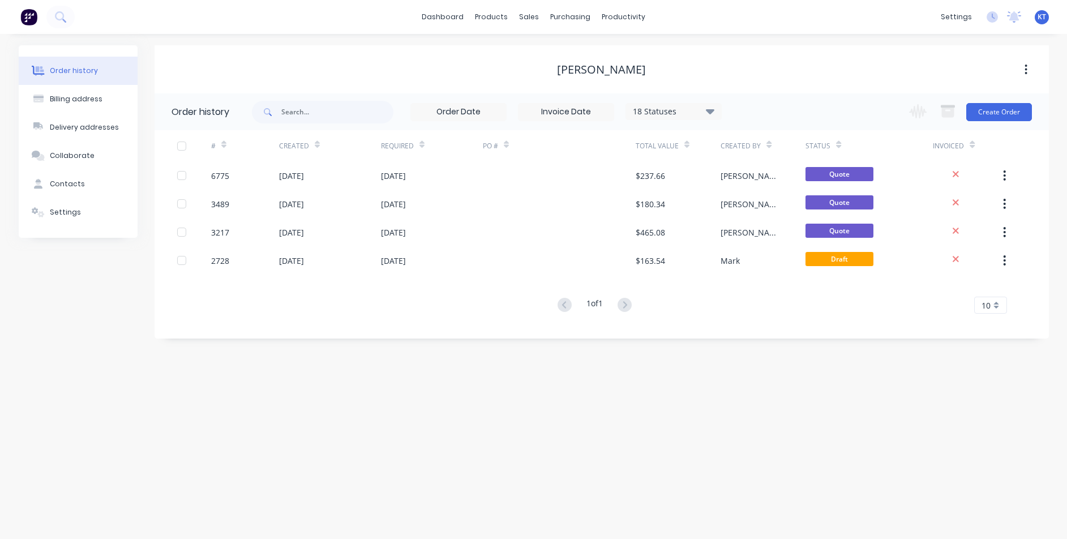
click at [531, 27] on div "dashboard products sales purchasing productivity dashboard products Product Cat…" at bounding box center [533, 17] width 1067 height 34
click at [548, 66] on link "Customers" at bounding box center [589, 77] width 150 height 23
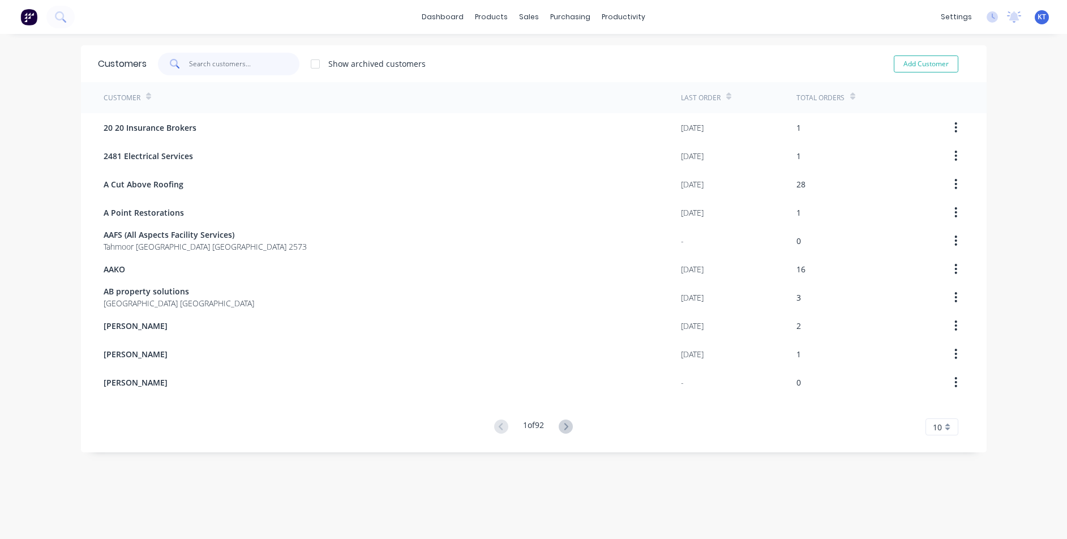
click at [208, 68] on input "text" at bounding box center [244, 64] width 110 height 23
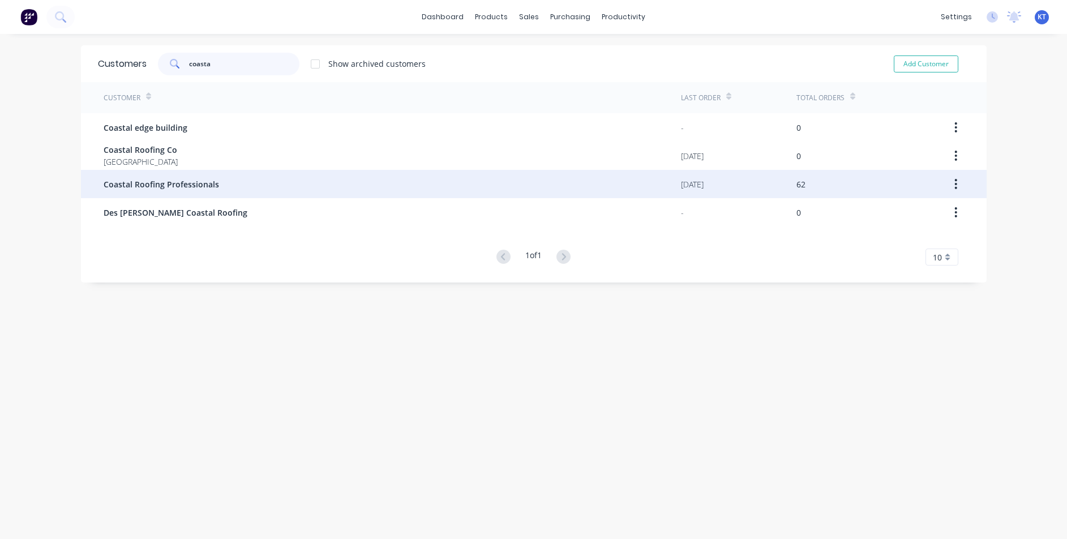
type input "coasta"
click at [148, 184] on span "Coastal Roofing Professionals" at bounding box center [161, 184] width 115 height 12
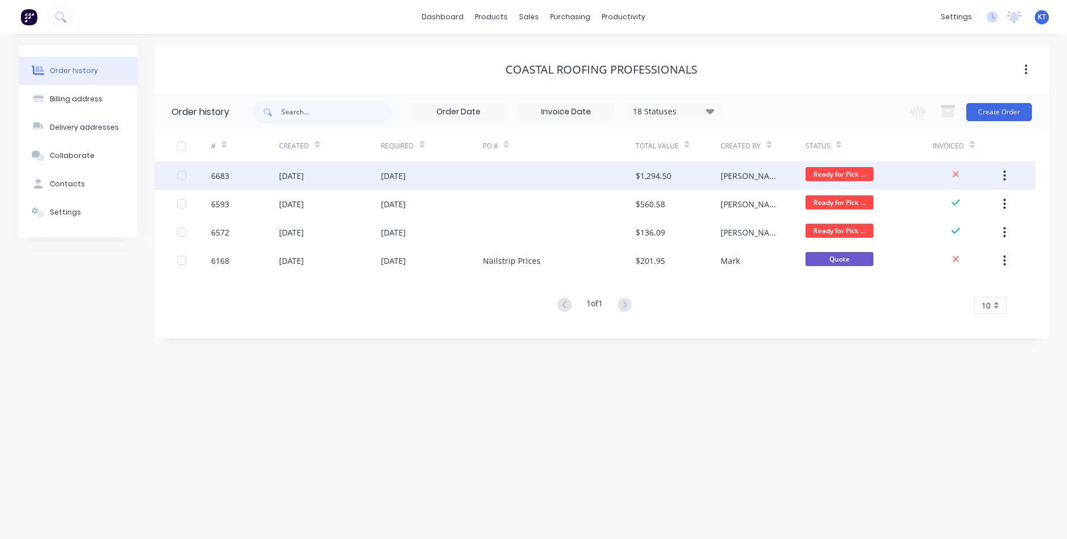
click at [577, 183] on div at bounding box center [559, 175] width 153 height 28
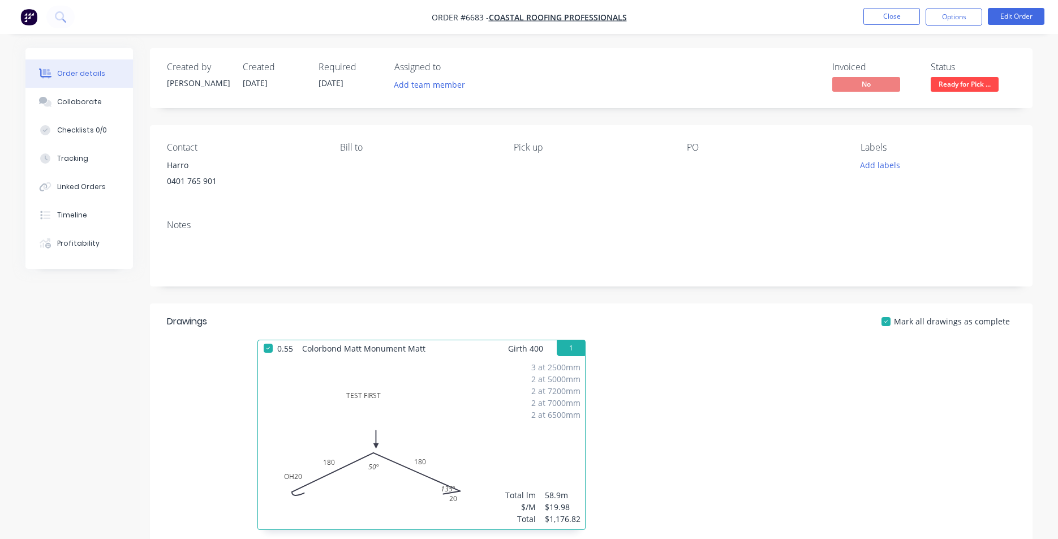
click at [949, 35] on div "Order details Collaborate Checklists 0/0 Tracking Linked Orders Timeline Profit…" at bounding box center [529, 371] width 1058 height 743
click at [949, 17] on button "Options" at bounding box center [954, 17] width 57 height 18
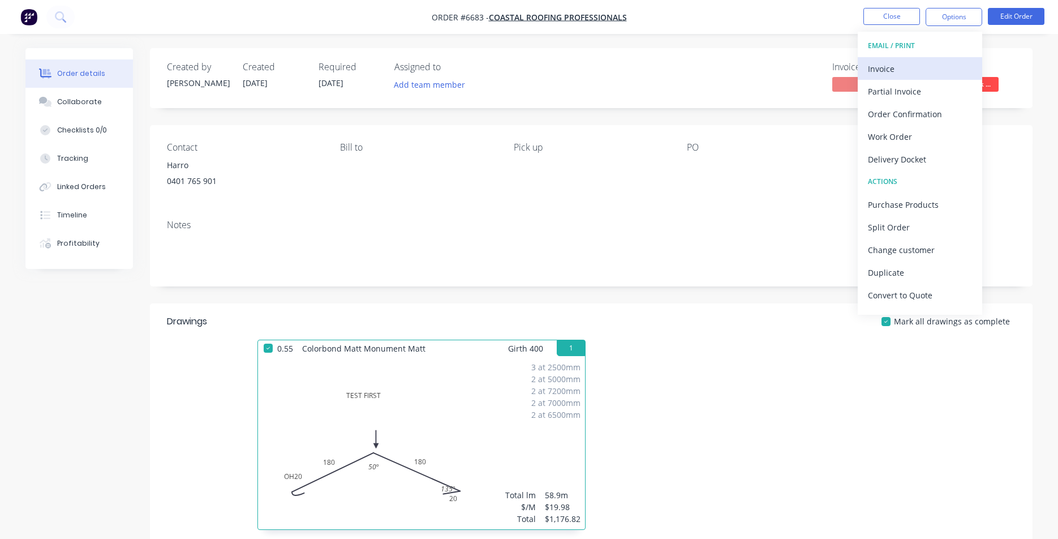
click at [906, 75] on div "Invoice" at bounding box center [920, 69] width 104 height 16
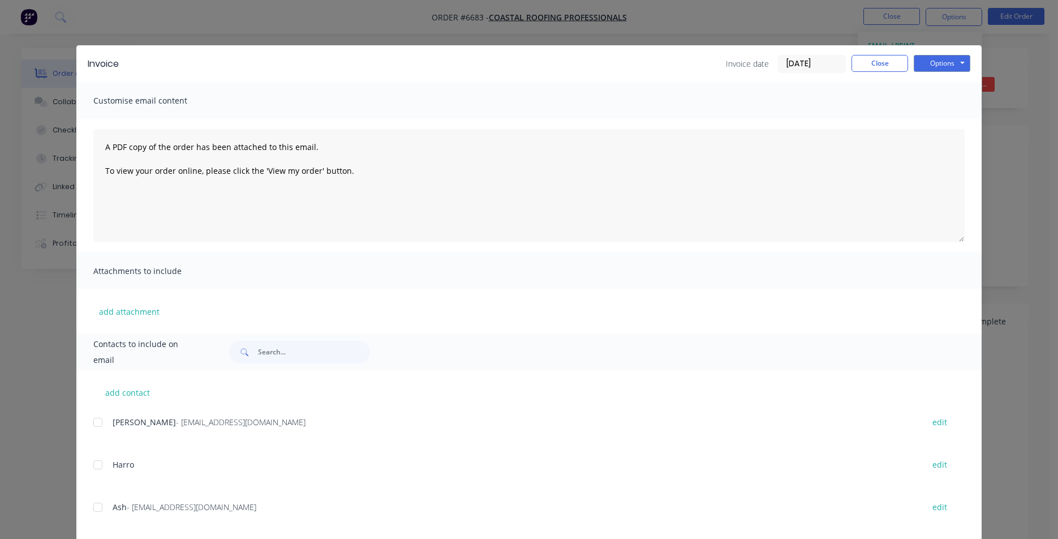
click at [96, 424] on div at bounding box center [98, 422] width 23 height 23
click at [921, 65] on button "Options" at bounding box center [942, 63] width 57 height 17
click at [939, 121] on button "Email" at bounding box center [950, 120] width 72 height 19
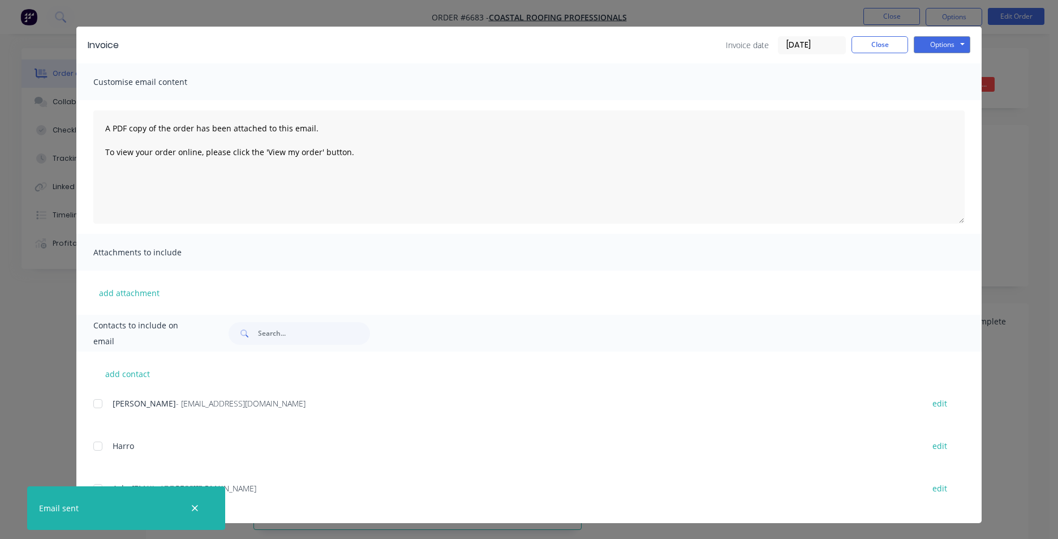
scroll to position [204, 0]
click at [852, 42] on button "Close" at bounding box center [880, 44] width 57 height 17
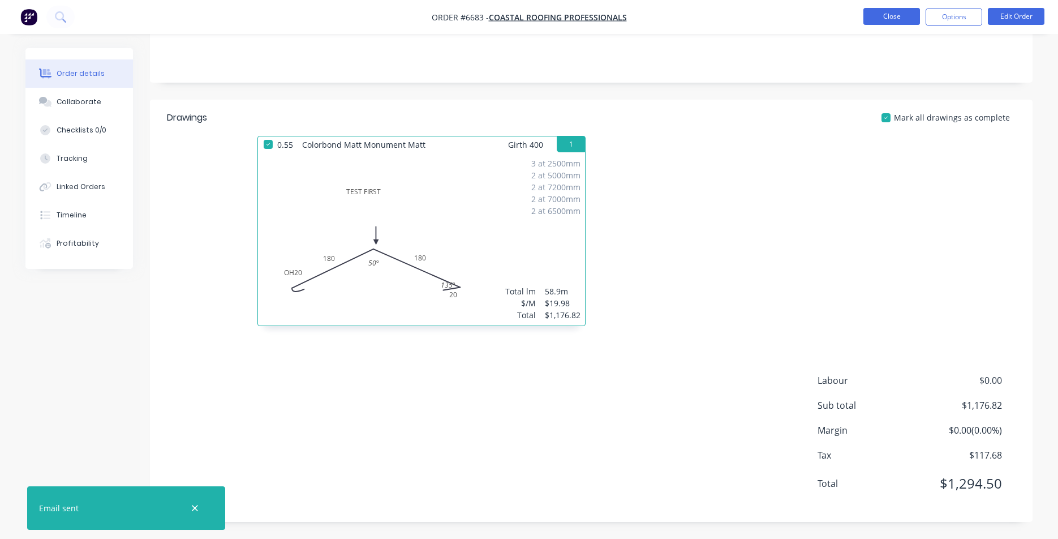
click at [893, 19] on button "Close" at bounding box center [892, 16] width 57 height 17
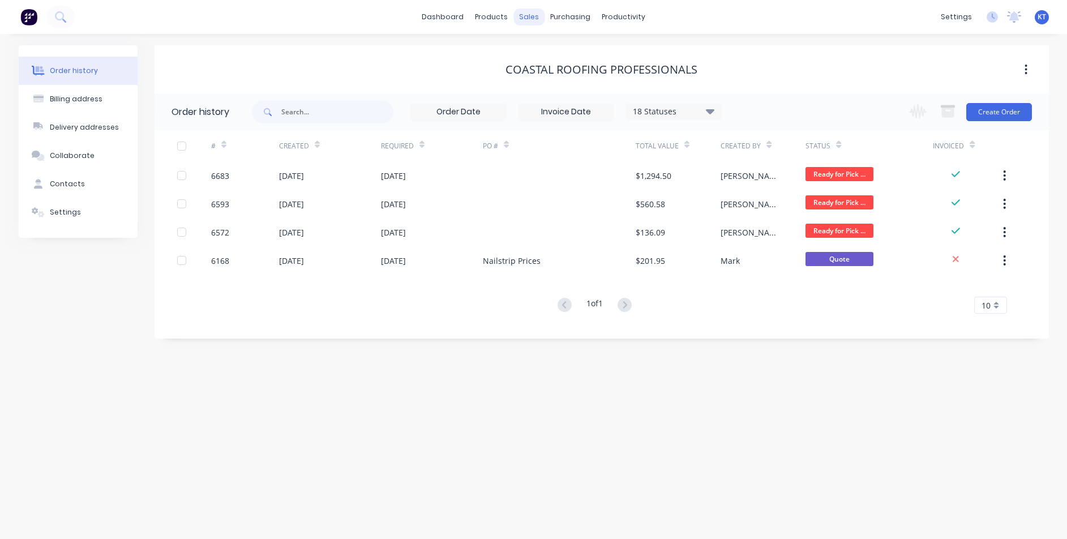
click at [531, 16] on div "sales" at bounding box center [528, 16] width 31 height 17
click at [566, 50] on div "Sales Orders" at bounding box center [571, 54] width 46 height 10
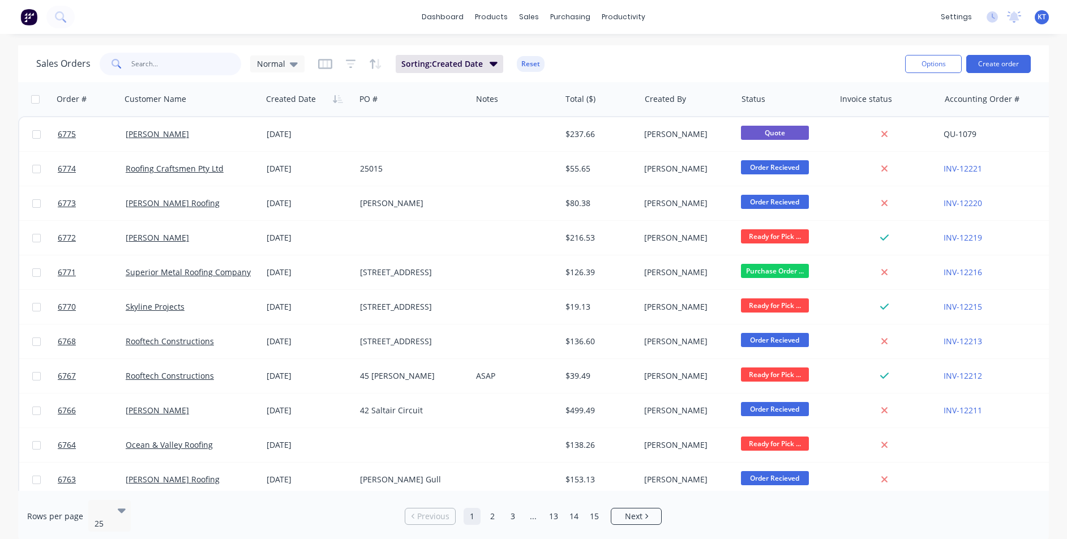
click at [174, 73] on input "text" at bounding box center [186, 64] width 110 height 23
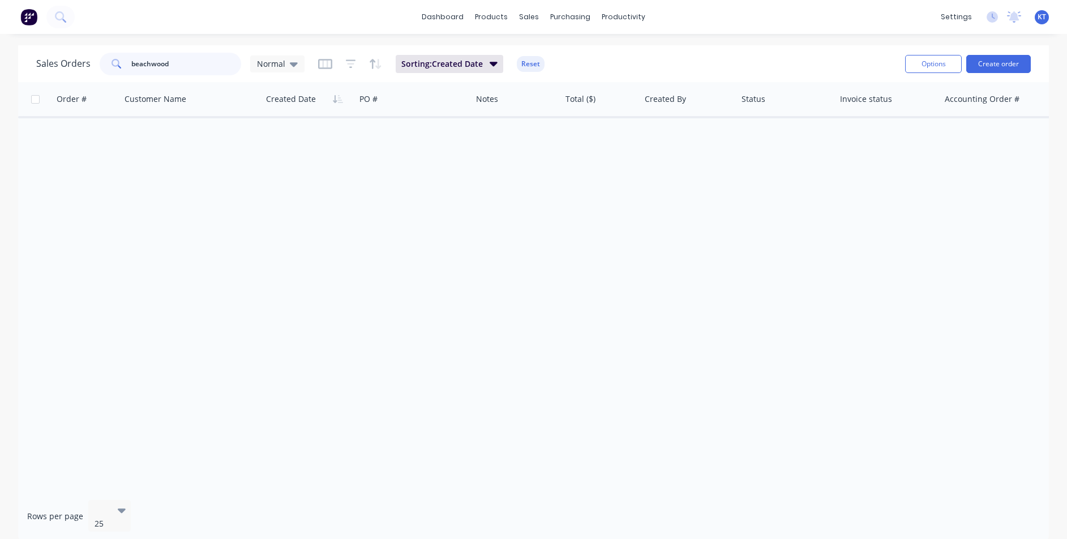
click at [191, 59] on input "beachwood" at bounding box center [186, 64] width 110 height 23
click at [189, 71] on input "beachwood" at bounding box center [186, 64] width 110 height 23
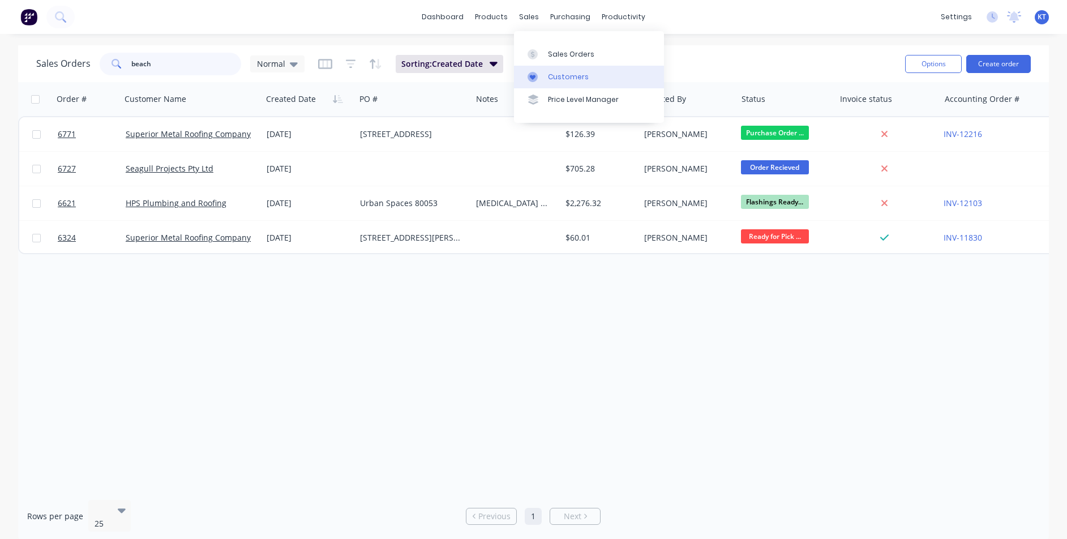
type input "beach"
click at [573, 80] on div "Customers" at bounding box center [568, 77] width 41 height 10
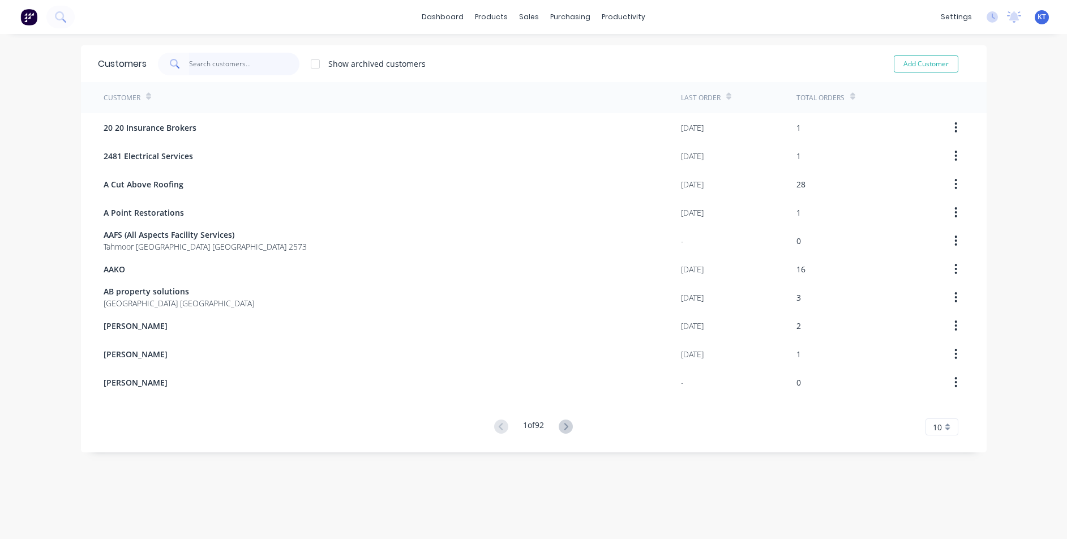
click at [211, 62] on input "text" at bounding box center [244, 64] width 110 height 23
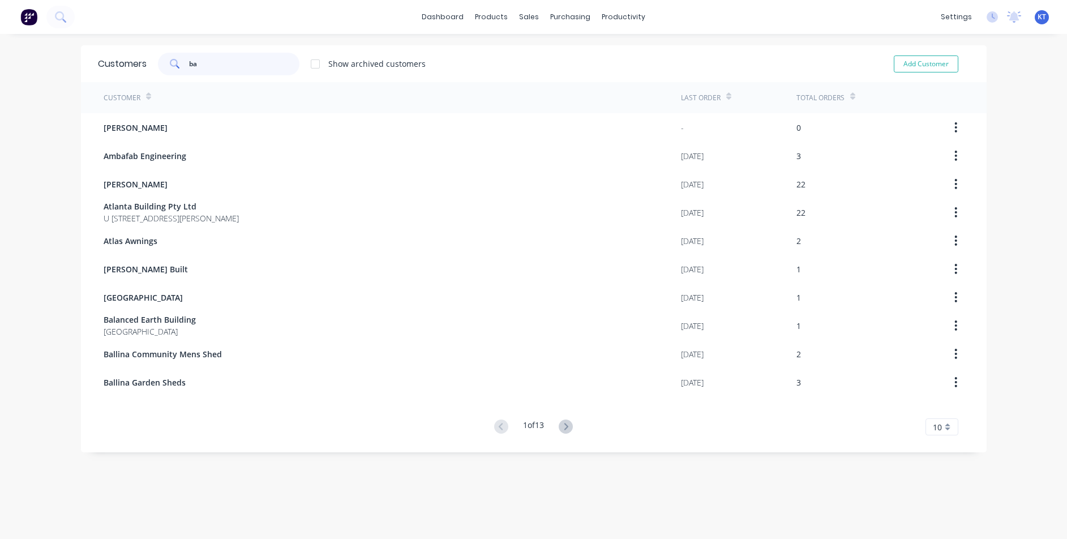
type input "b"
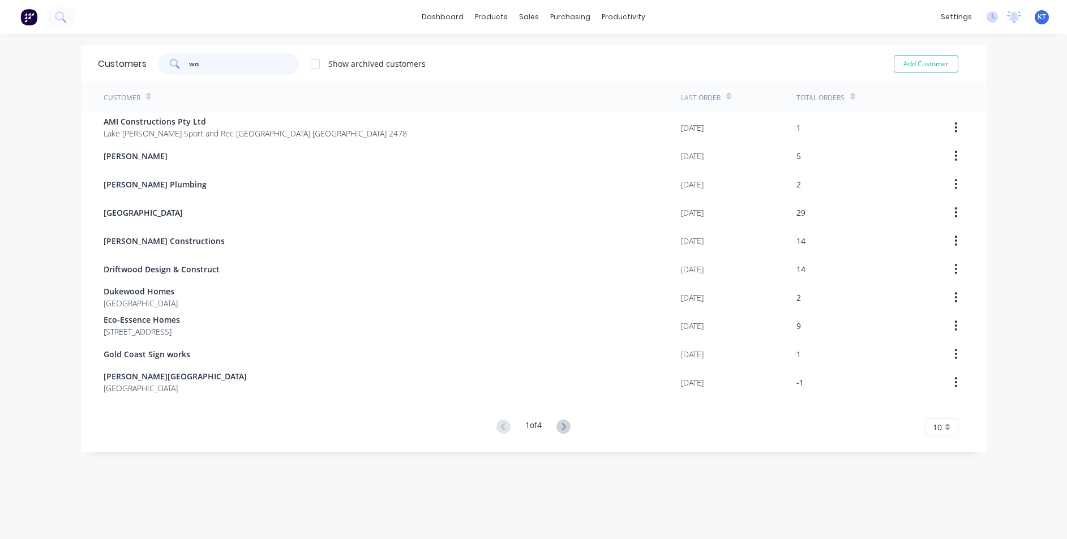
type input "w"
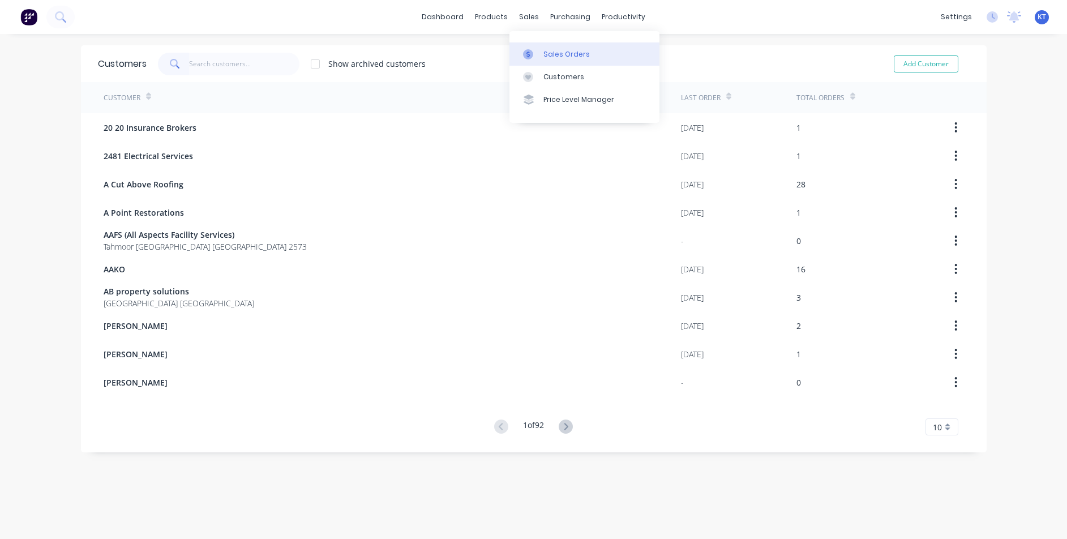
click at [562, 53] on div "Sales Orders" at bounding box center [566, 54] width 46 height 10
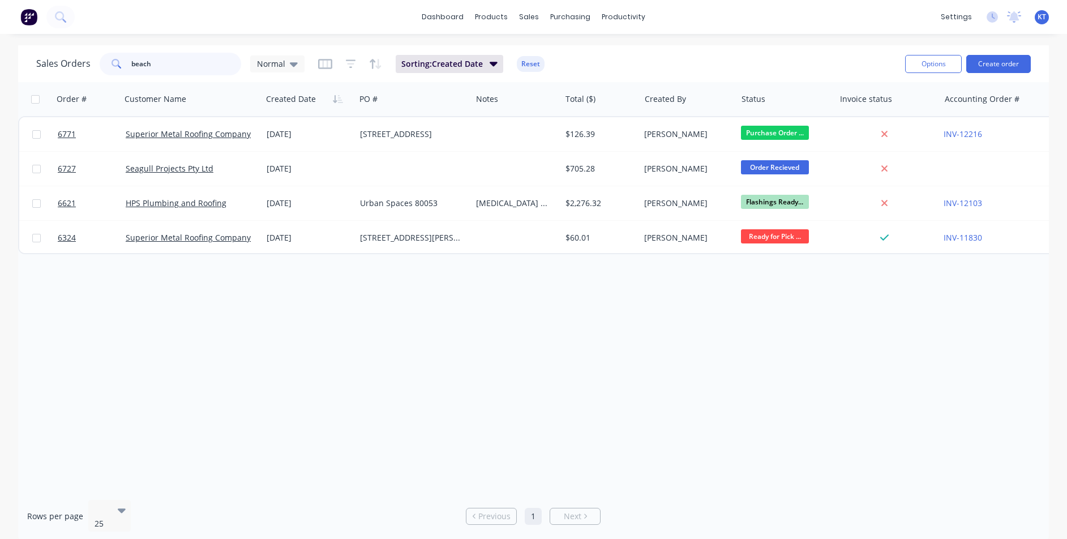
click at [163, 57] on input "beach" at bounding box center [186, 64] width 110 height 23
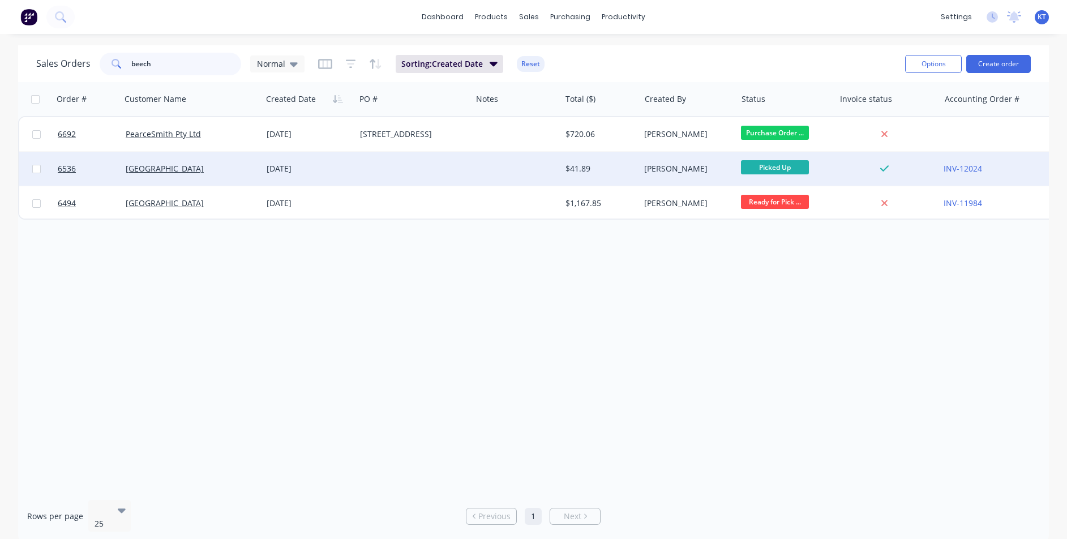
type input "beech"
click at [229, 175] on div "[GEOGRAPHIC_DATA]" at bounding box center [191, 169] width 141 height 34
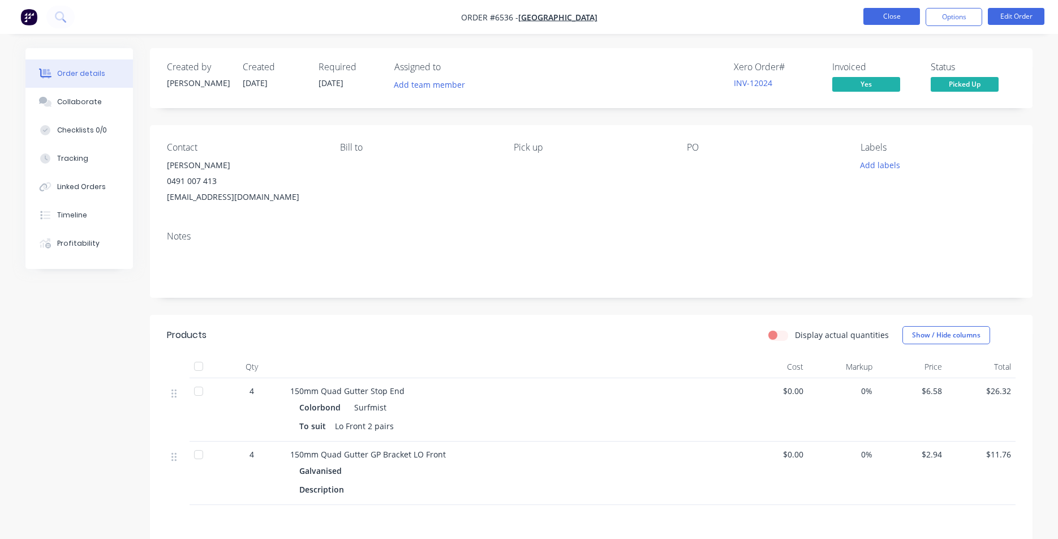
click at [897, 21] on button "Close" at bounding box center [892, 16] width 57 height 17
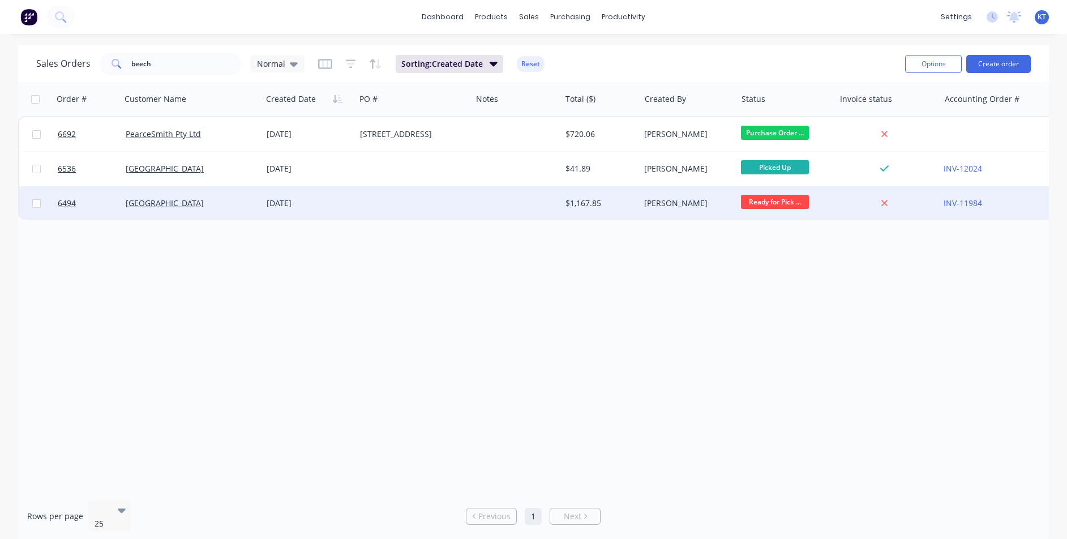
click at [391, 198] on div at bounding box center [413, 203] width 116 height 34
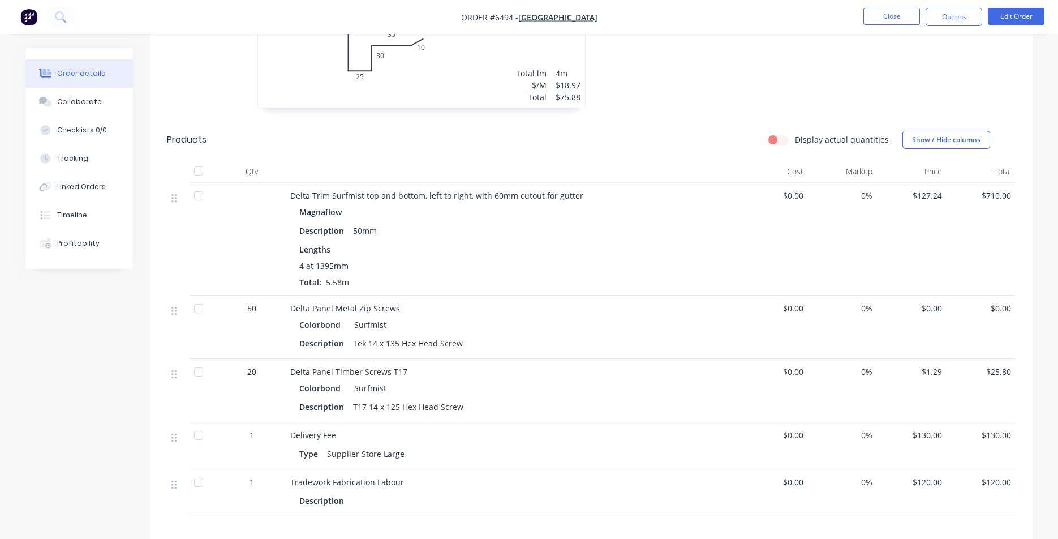
scroll to position [453, 0]
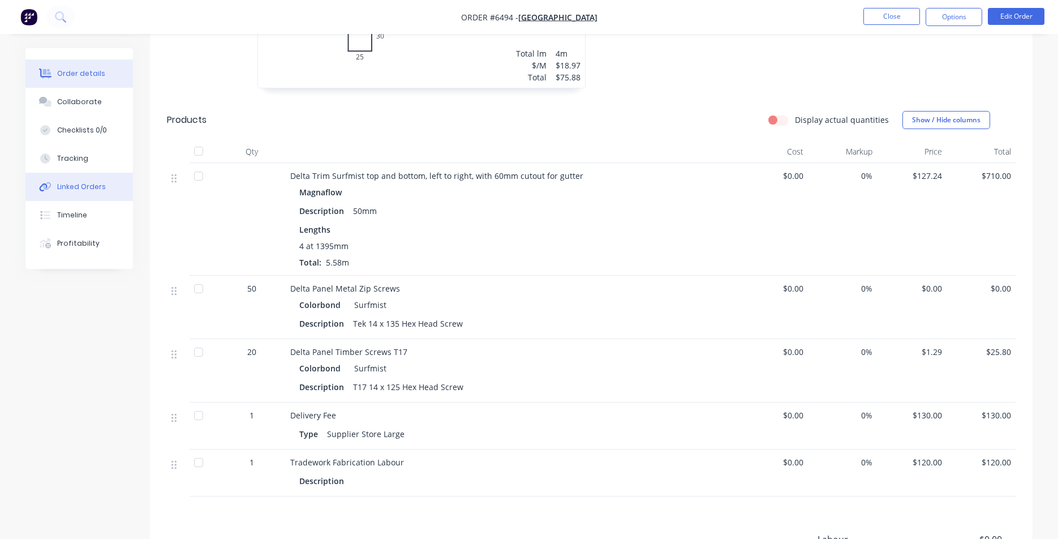
click at [80, 188] on div "Linked Orders" at bounding box center [81, 187] width 49 height 10
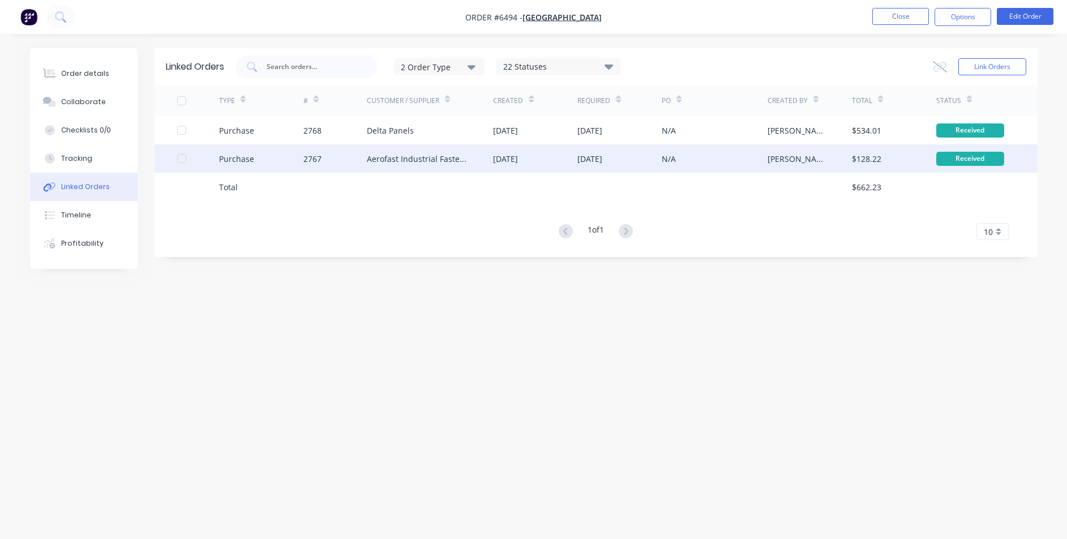
click at [336, 161] on div "2767" at bounding box center [334, 158] width 63 height 28
